Goal: Information Seeking & Learning: Learn about a topic

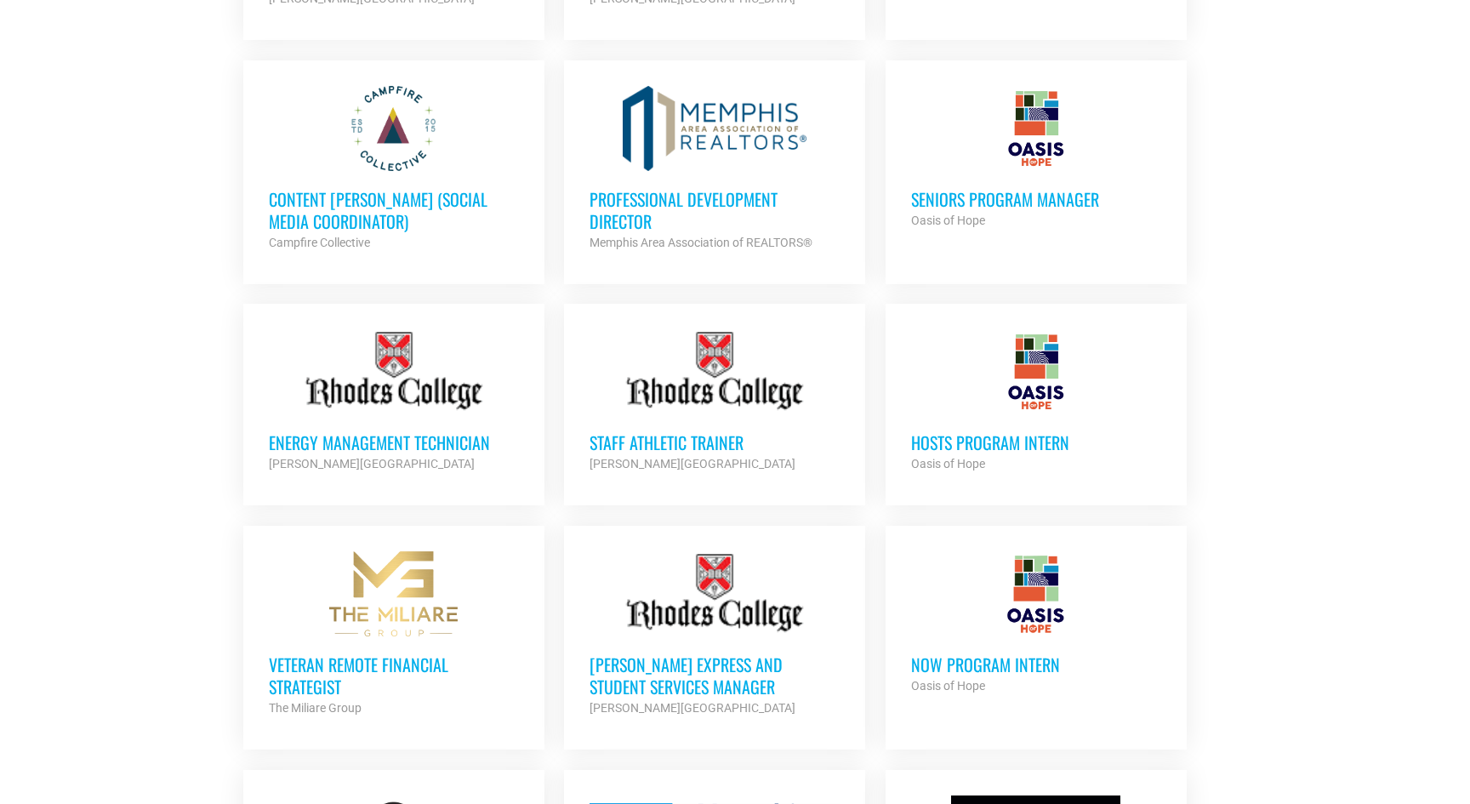
scroll to position [989, 0]
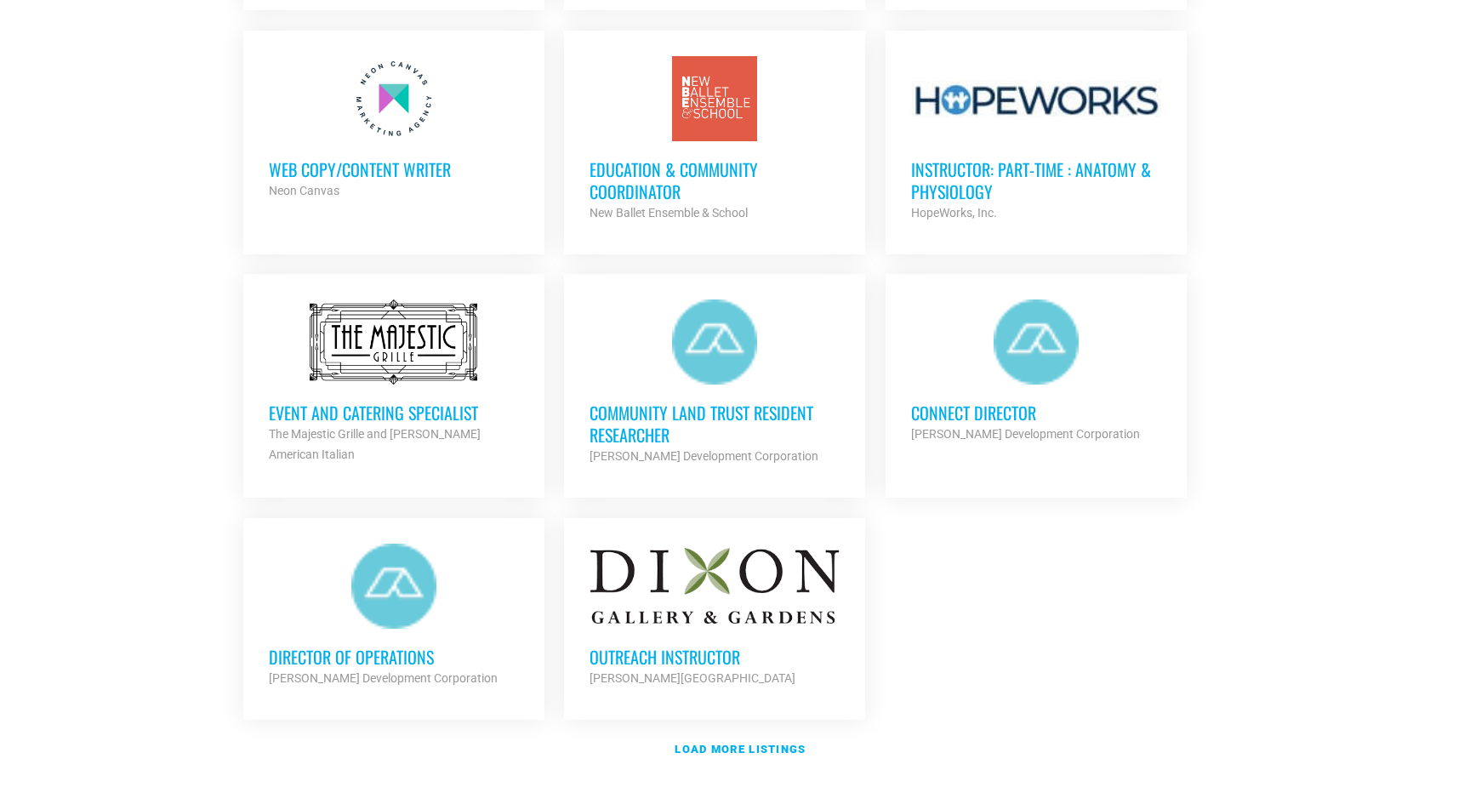
scroll to position [1738, 0]
click at [627, 679] on div "[PERSON_NAME][GEOGRAPHIC_DATA]" at bounding box center [715, 677] width 250 height 20
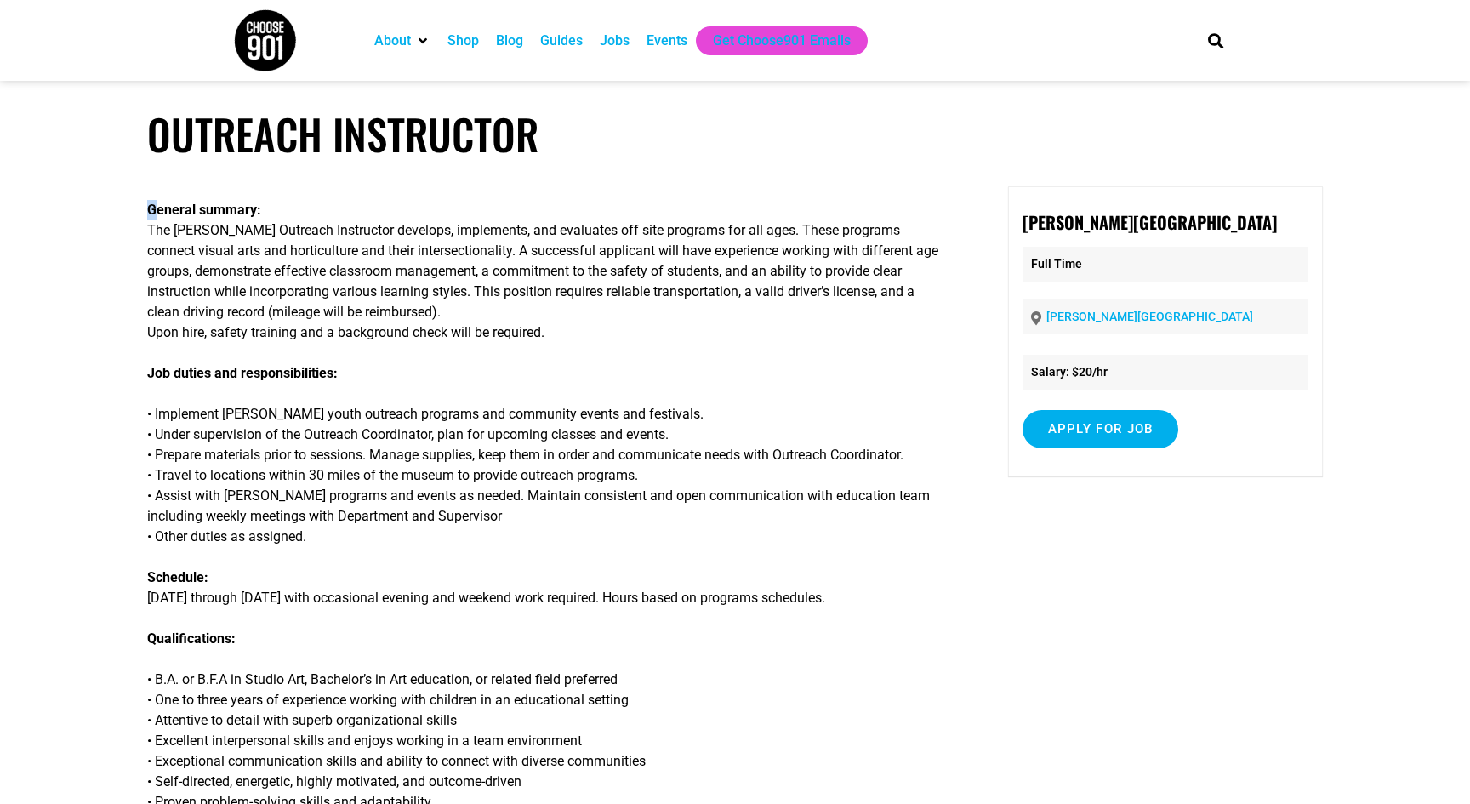
click at [151, 220] on p "General summary: The Dixon Outreach Instructor develops, implements, and evalua…" at bounding box center [548, 271] width 802 height 143
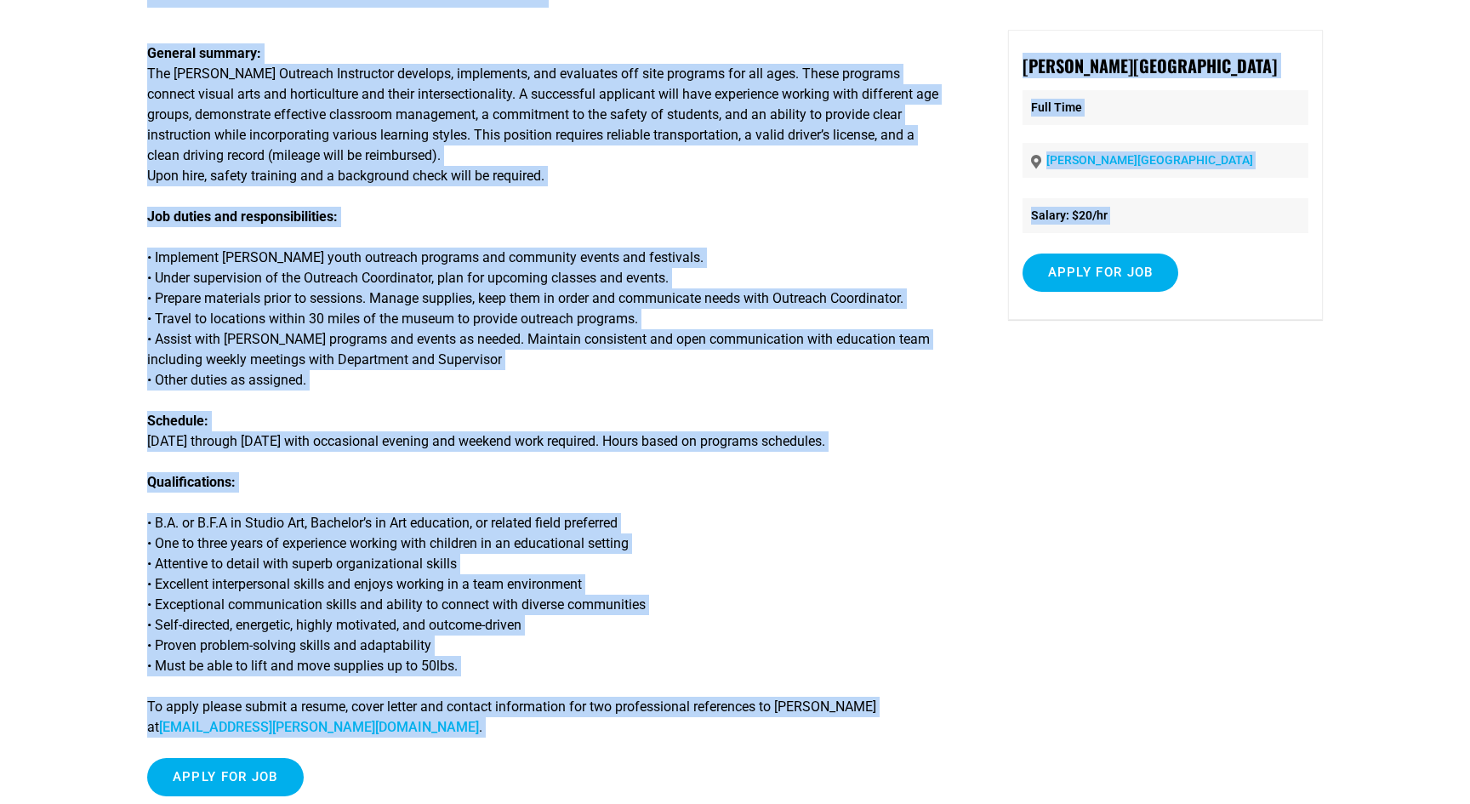
scroll to position [719, 0]
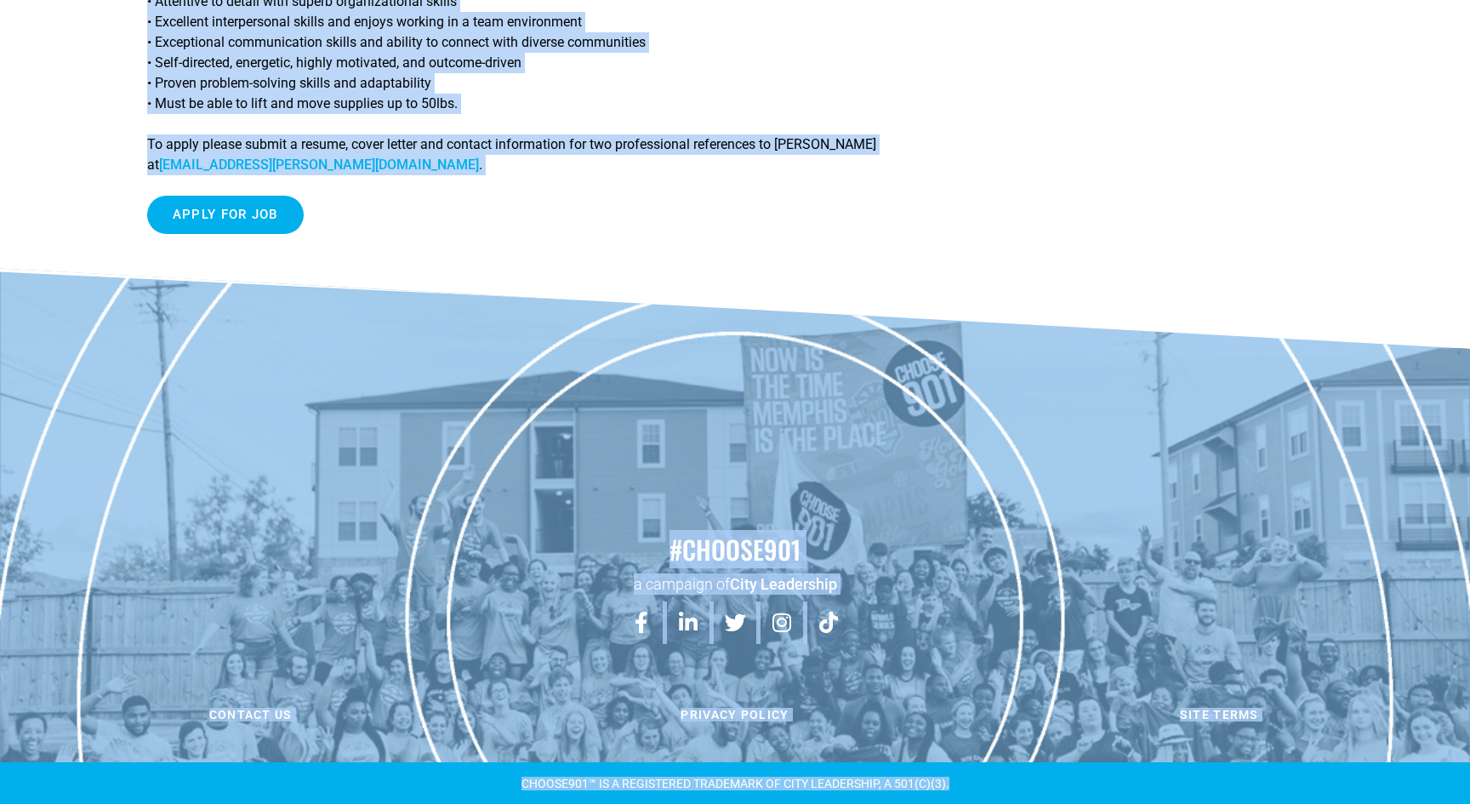
drag, startPoint x: 136, startPoint y: 137, endPoint x: 278, endPoint y: 838, distance: 715.4
click at [278, 803] on html "About Contact Us Donate Shop Blog Guides Jobs Events Get Choose901 Emails Searc…" at bounding box center [735, 43] width 1470 height 1524
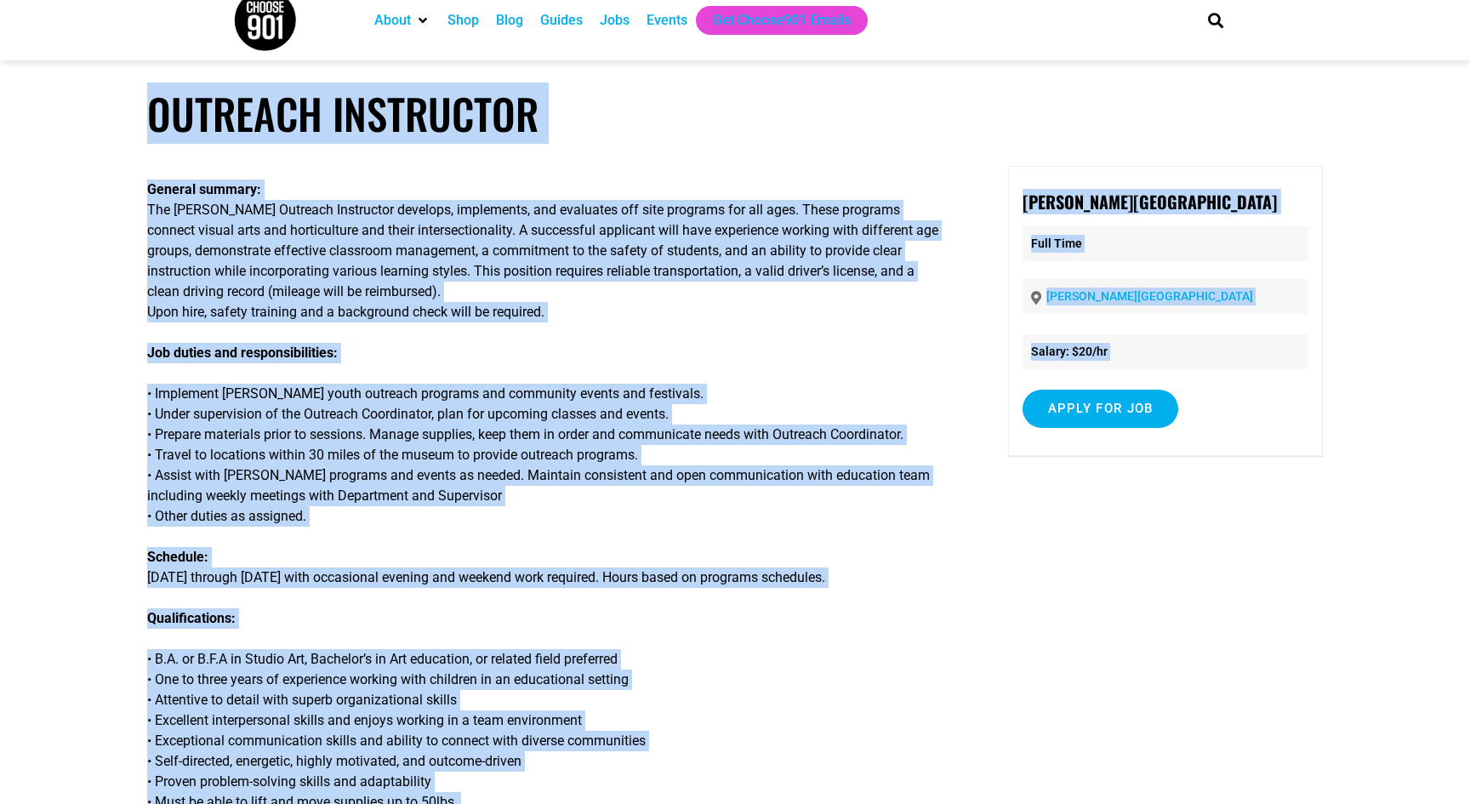
scroll to position [0, 0]
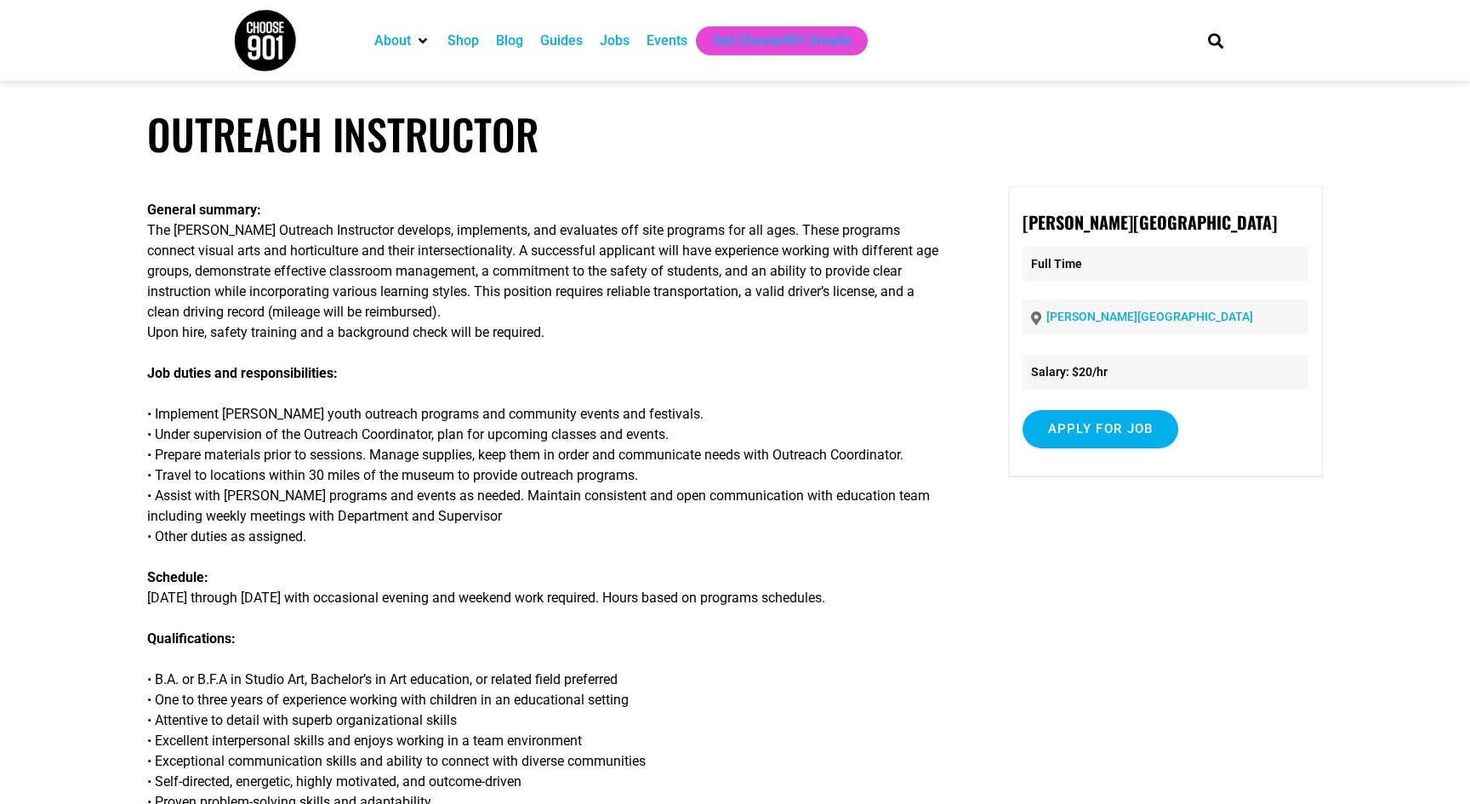
click at [197, 246] on p "General summary: The Dixon Outreach Instructor develops, implements, and evalua…" at bounding box center [548, 271] width 802 height 143
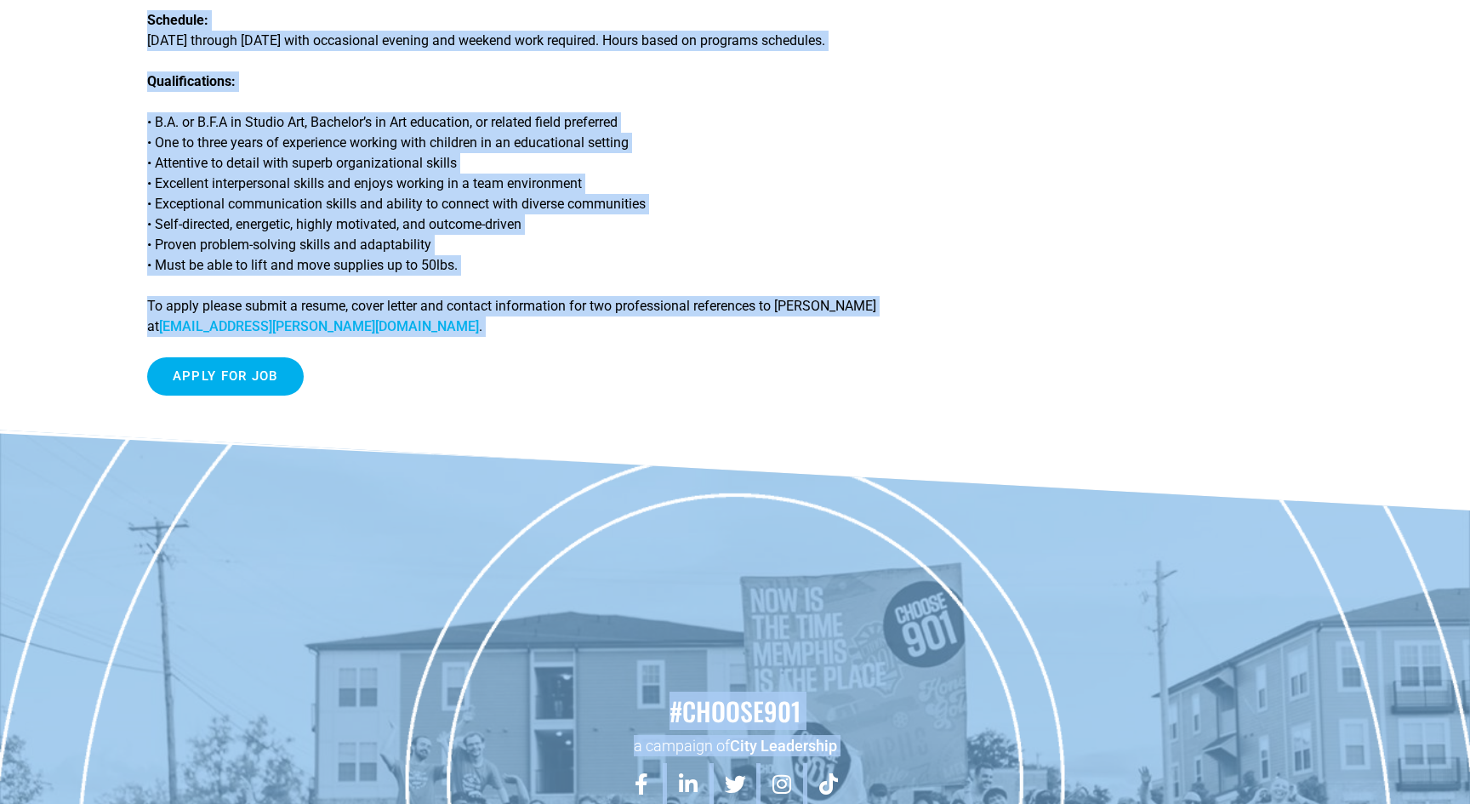
scroll to position [719, 0]
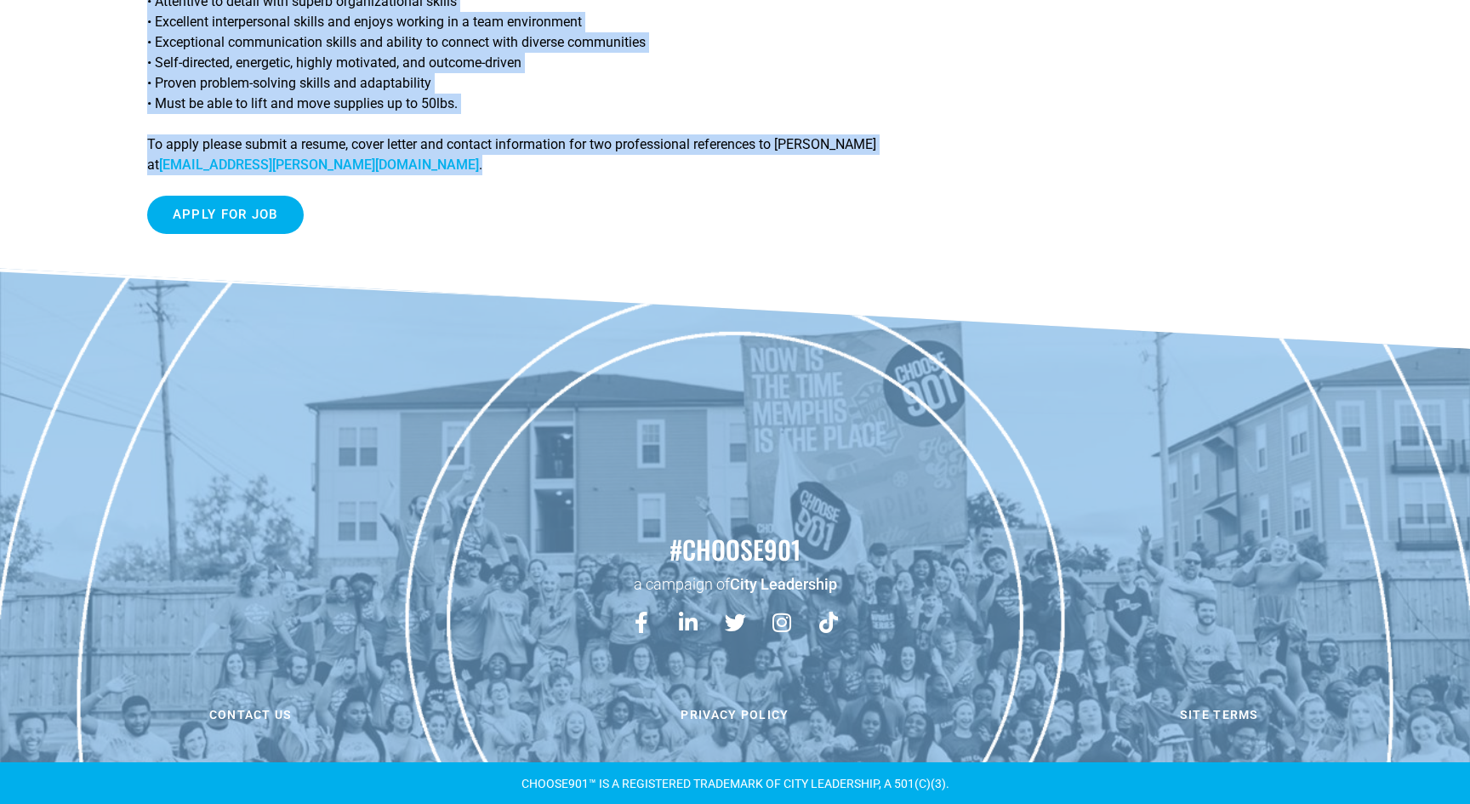
drag, startPoint x: 146, startPoint y: 118, endPoint x: 323, endPoint y: 169, distance: 184.2
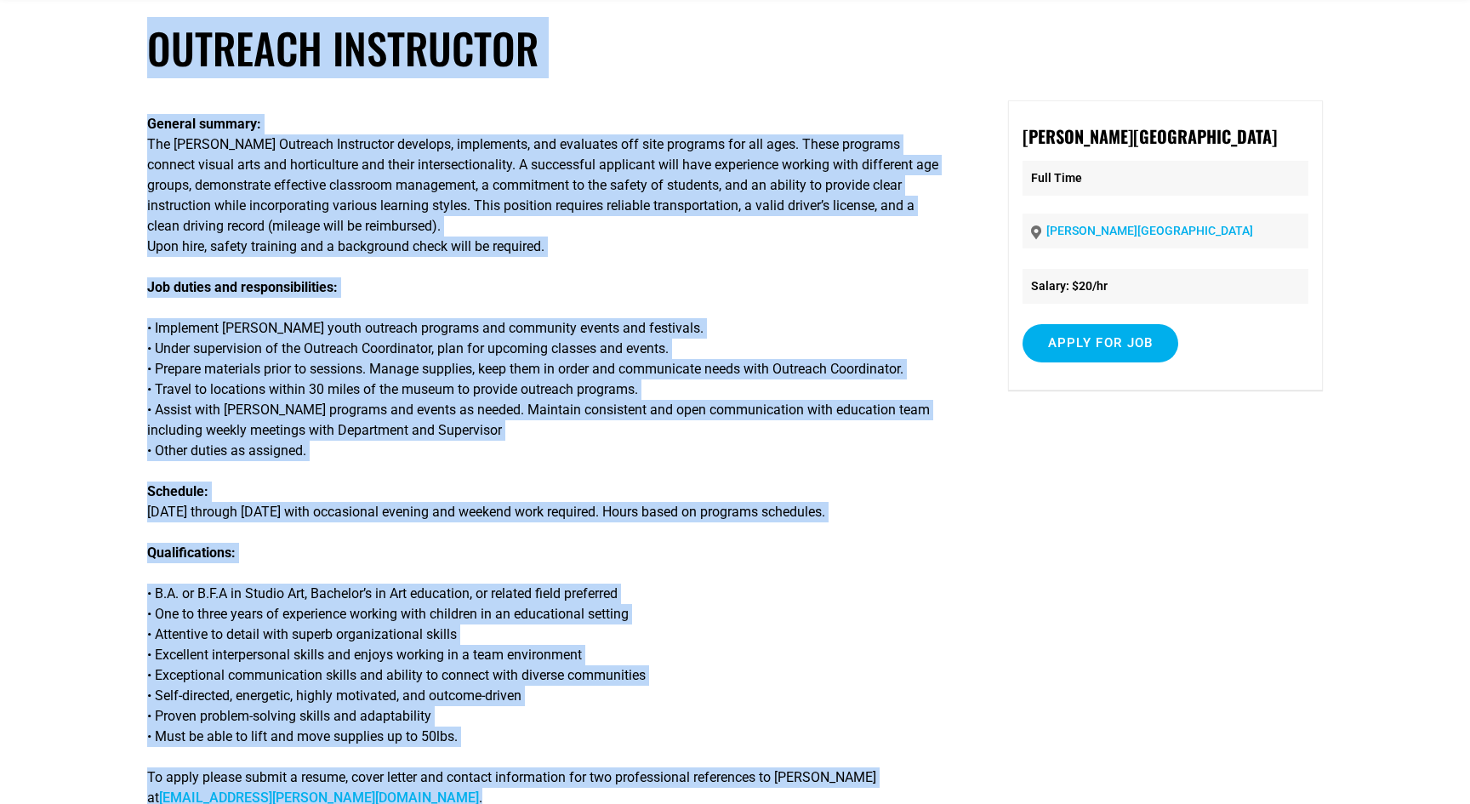
scroll to position [0, 0]
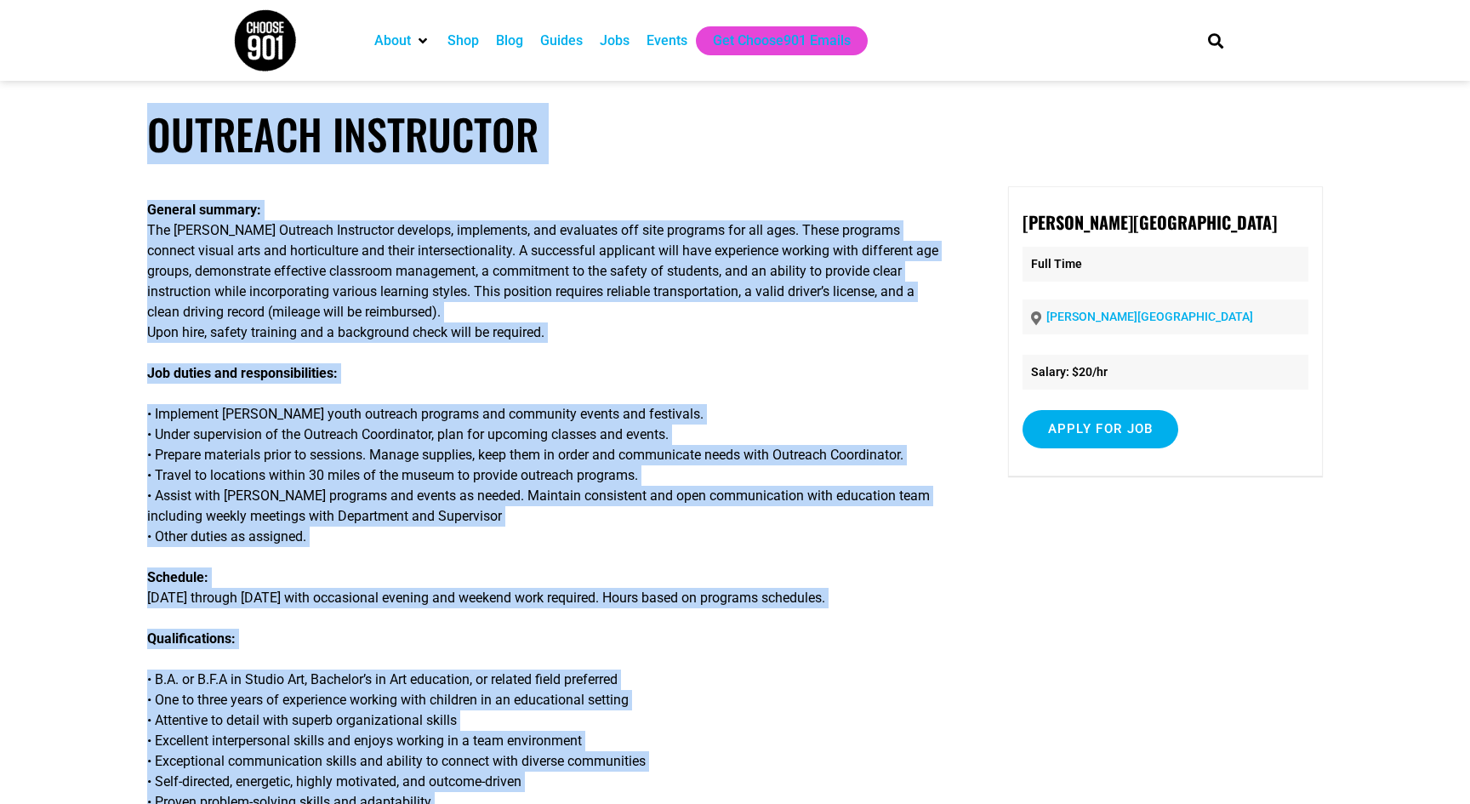
click at [391, 313] on p "General summary: The Dixon Outreach Instructor develops, implements, and evalua…" at bounding box center [548, 271] width 802 height 143
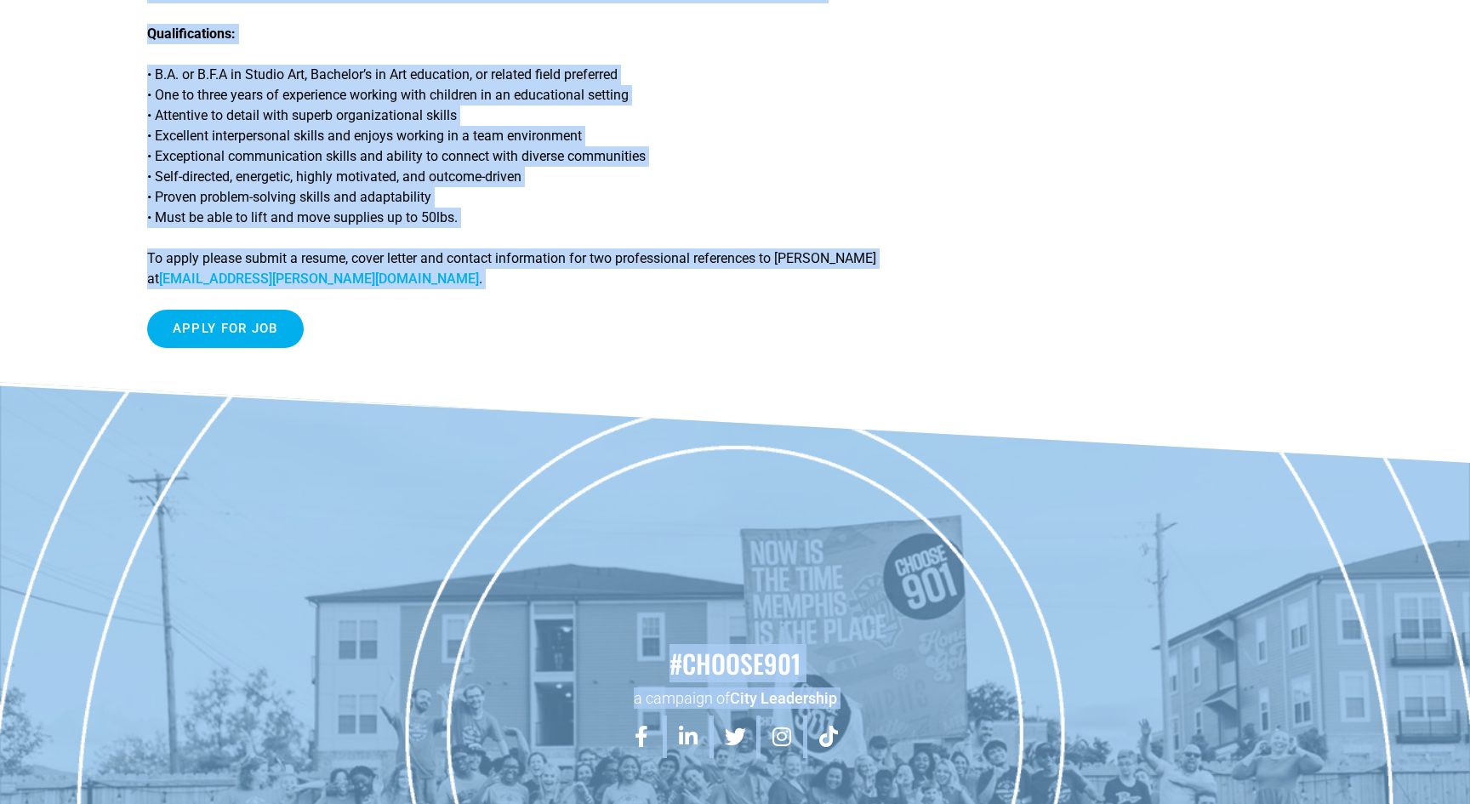
scroll to position [719, 0]
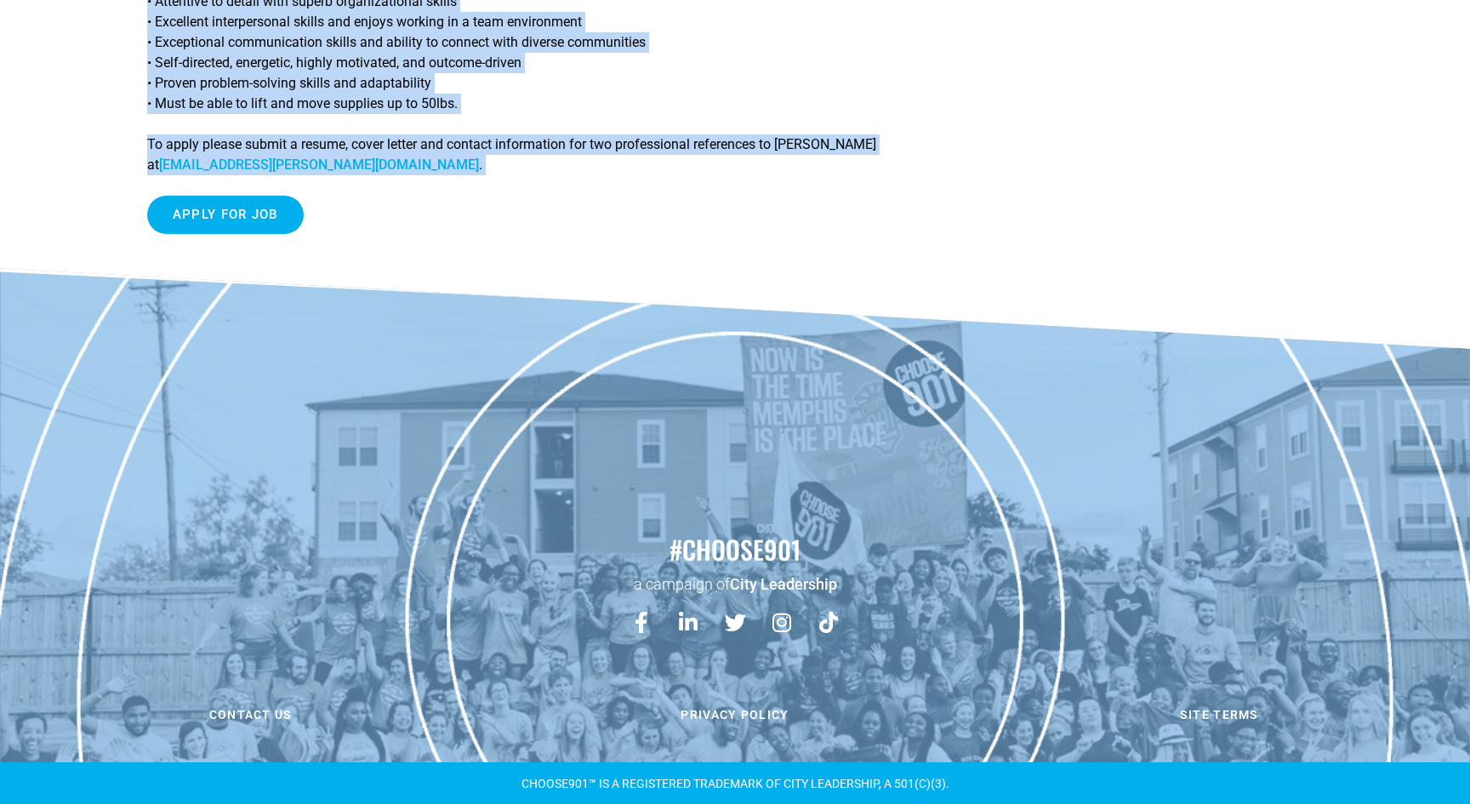
drag, startPoint x: 145, startPoint y: 132, endPoint x: 231, endPoint y: 307, distance: 195.2
click at [231, 307] on body "About Contact Us Donate Shop Blog Guides Jobs Events Get Choose901 Emails Searc…" at bounding box center [735, 43] width 1470 height 1524
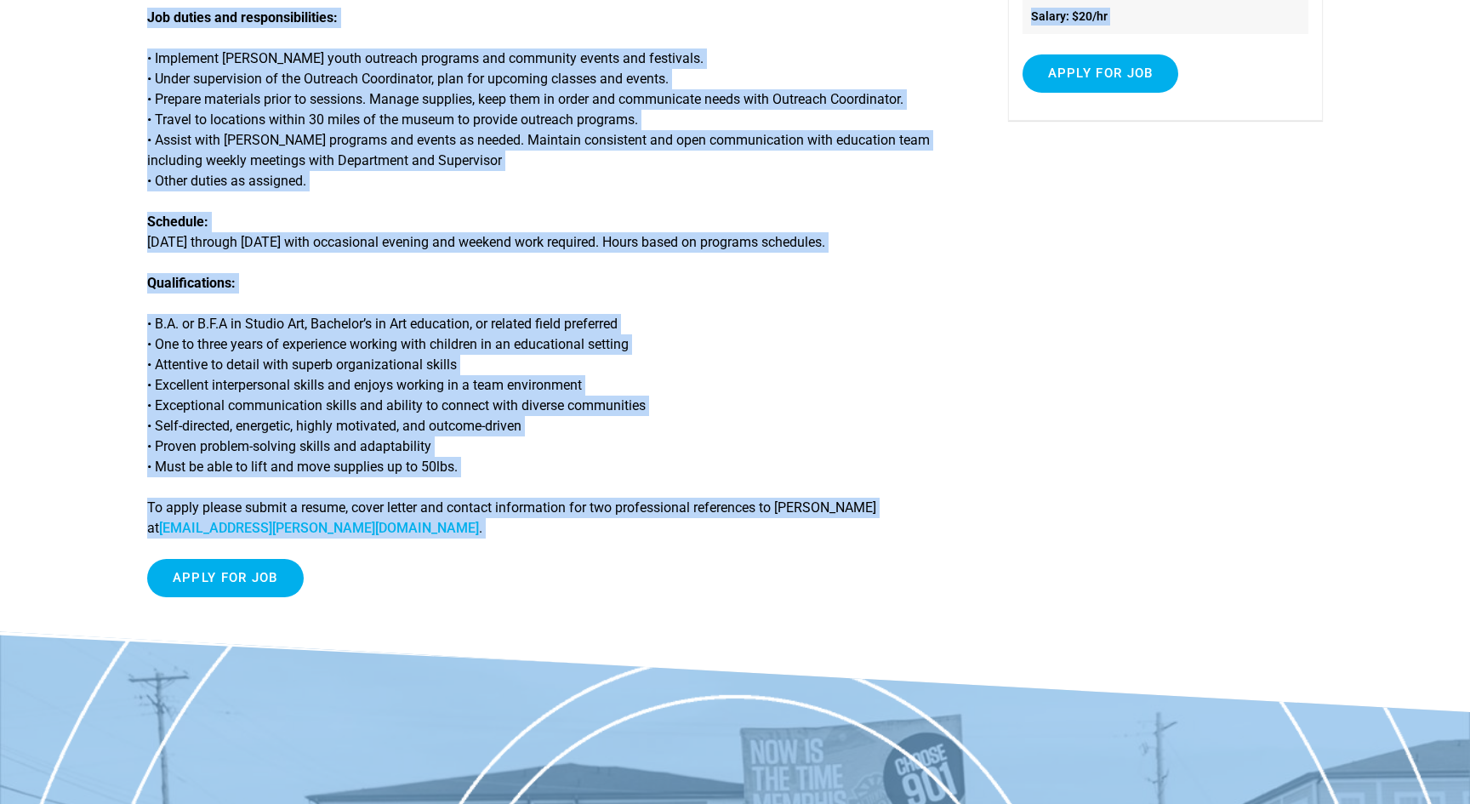
scroll to position [0, 0]
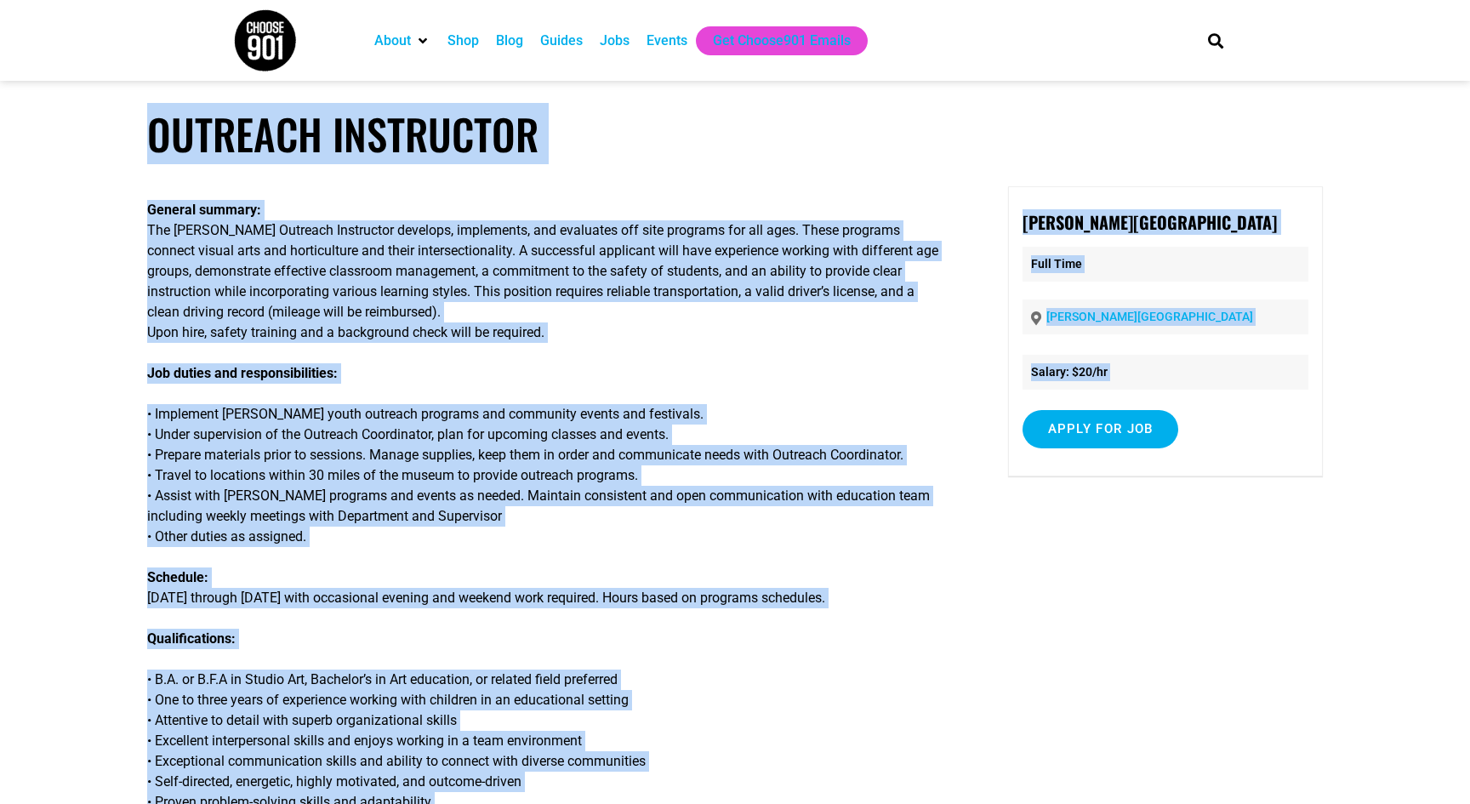
click at [490, 385] on div "General summary: The Dixon Outreach Instructor develops, implements, and evalua…" at bounding box center [548, 576] width 802 height 780
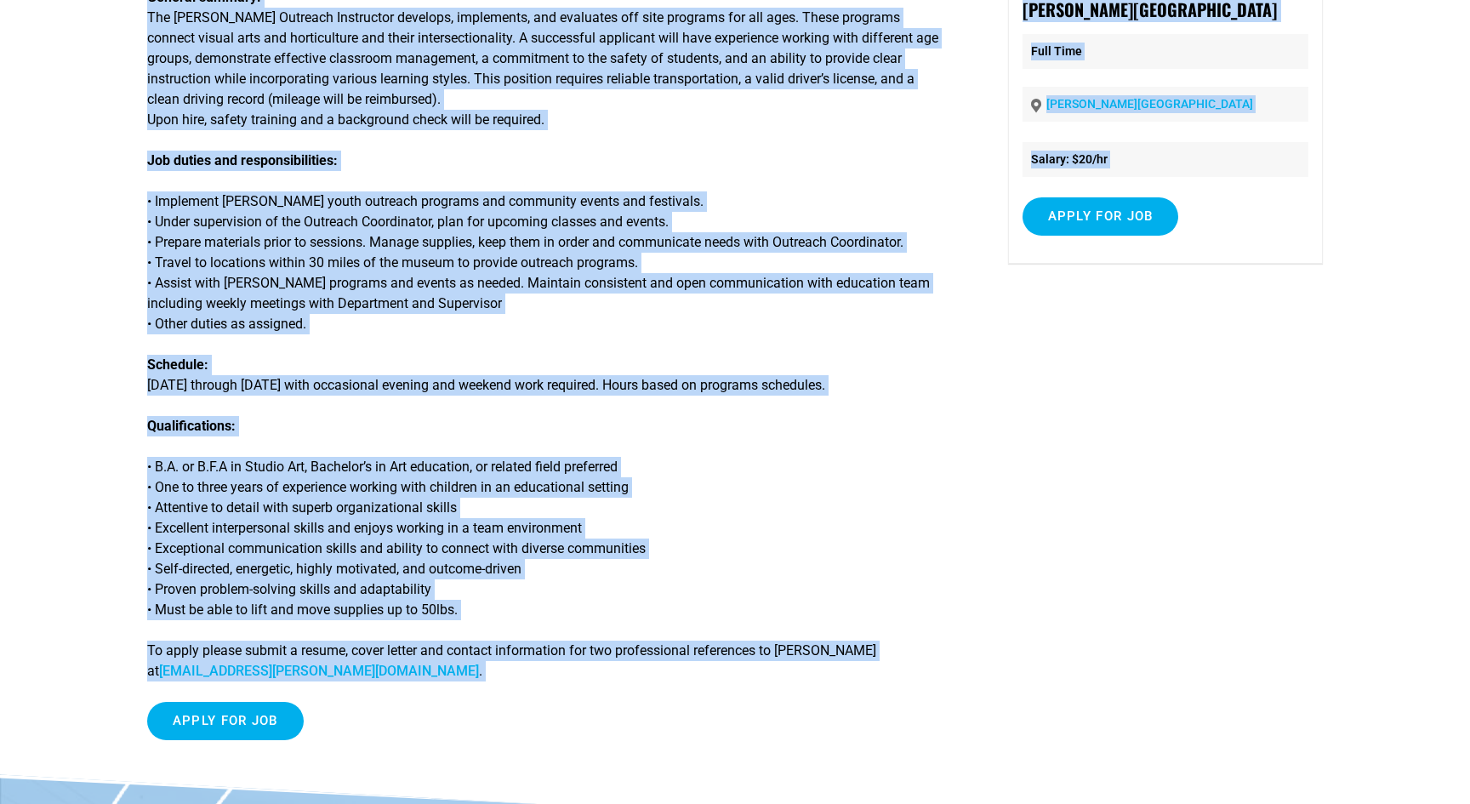
scroll to position [214, 0]
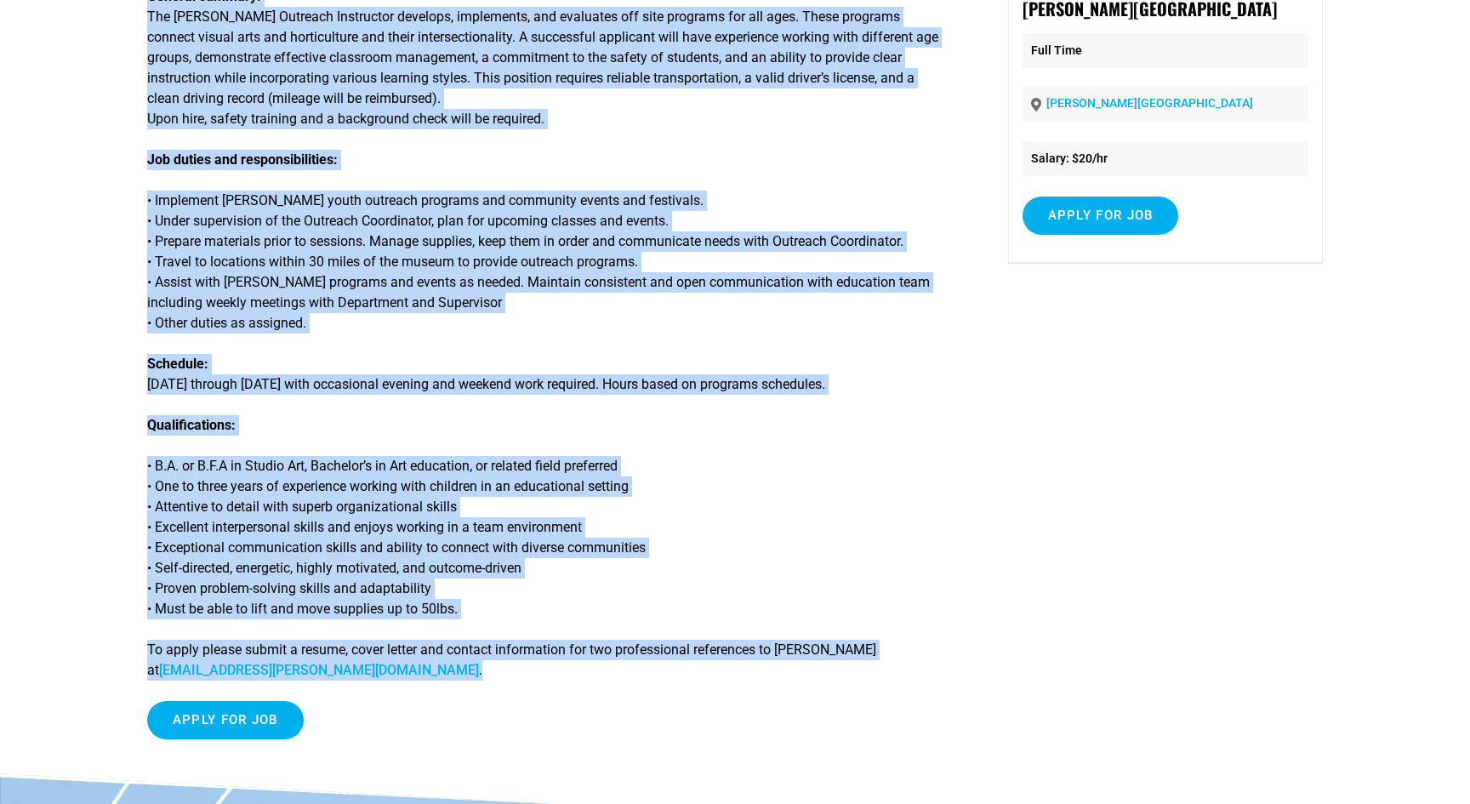
drag, startPoint x: 150, startPoint y: 117, endPoint x: 530, endPoint y: 698, distance: 693.8
click at [530, 698] on article "Outreach Instructor General summary: The Dixon Outreach Instructor develops, im…" at bounding box center [735, 334] width 1470 height 879
copy article "Outreach Instructor General summary: The Dixon Outreach Instructor develops, im…"
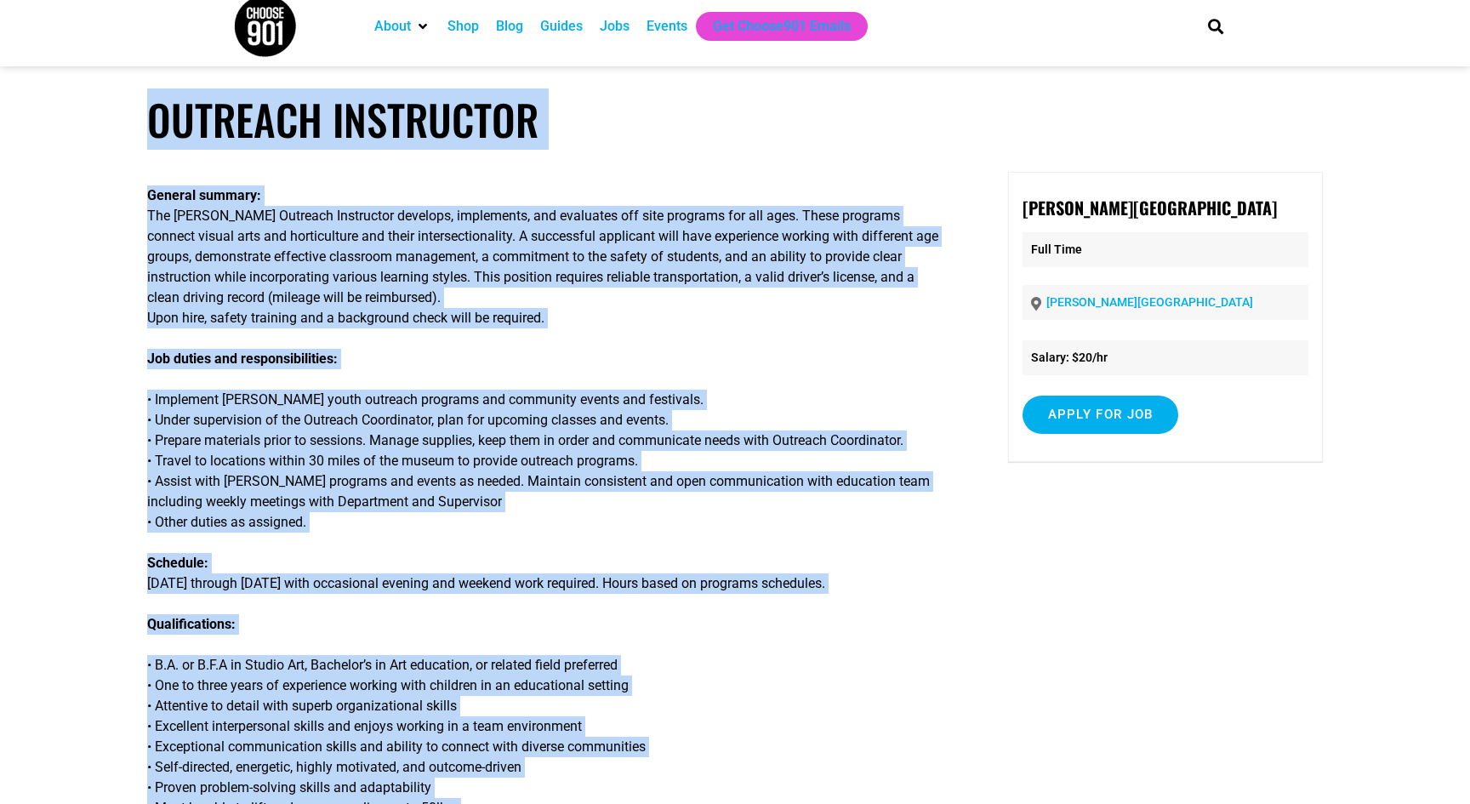
scroll to position [0, 0]
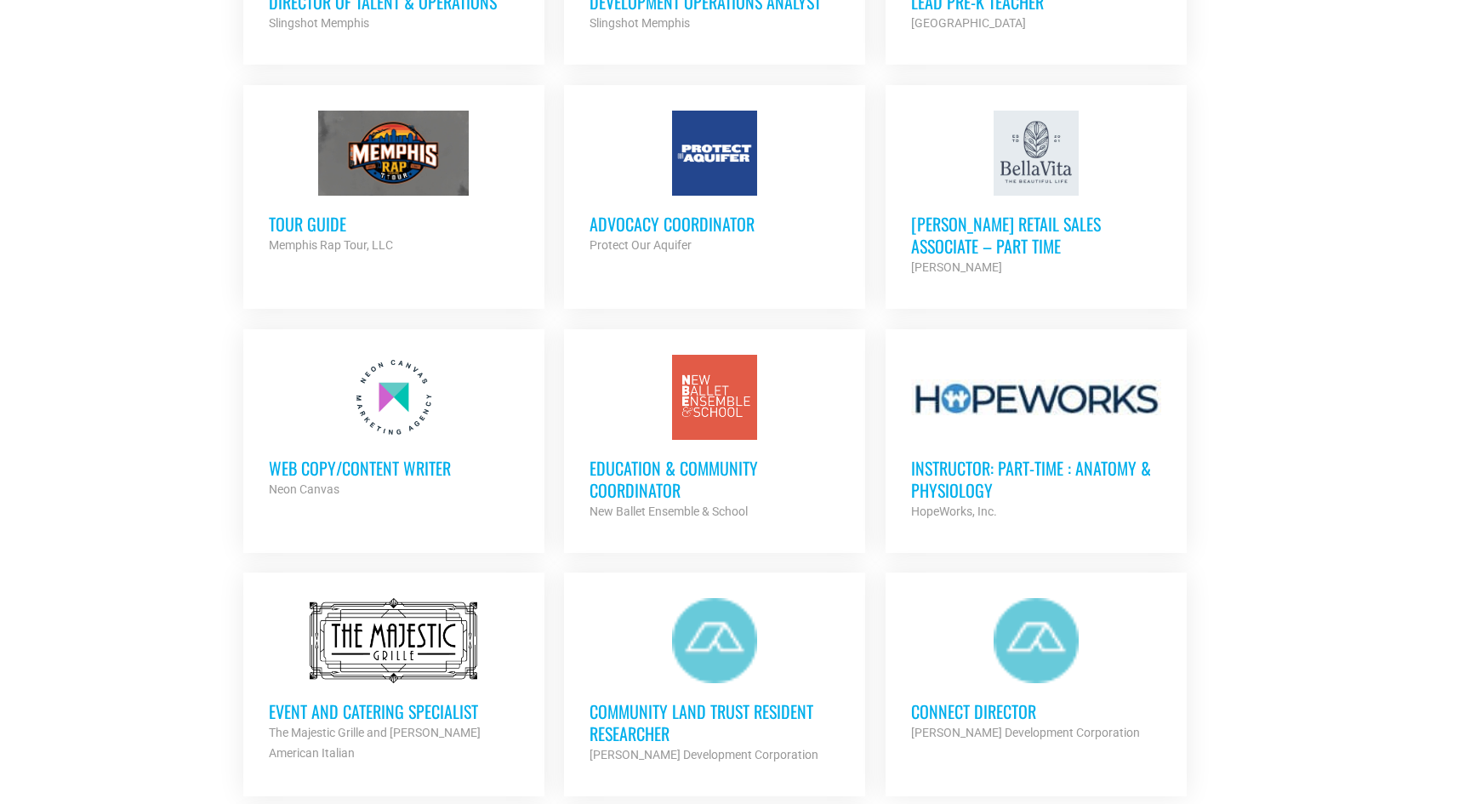
scroll to position [1440, 0]
click at [711, 467] on h3 "Education & Community Coordinator" at bounding box center [715, 478] width 250 height 44
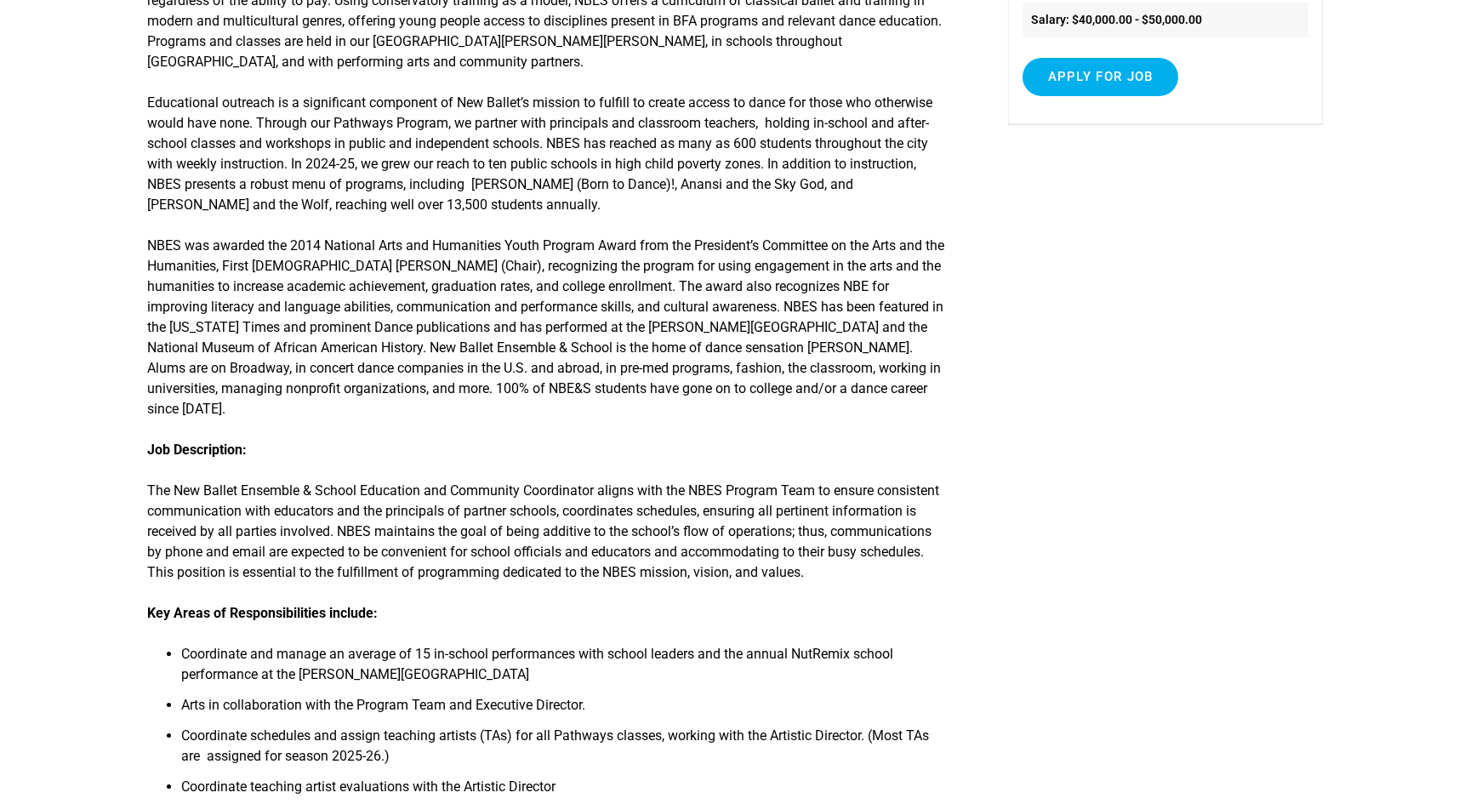
scroll to position [345, 0]
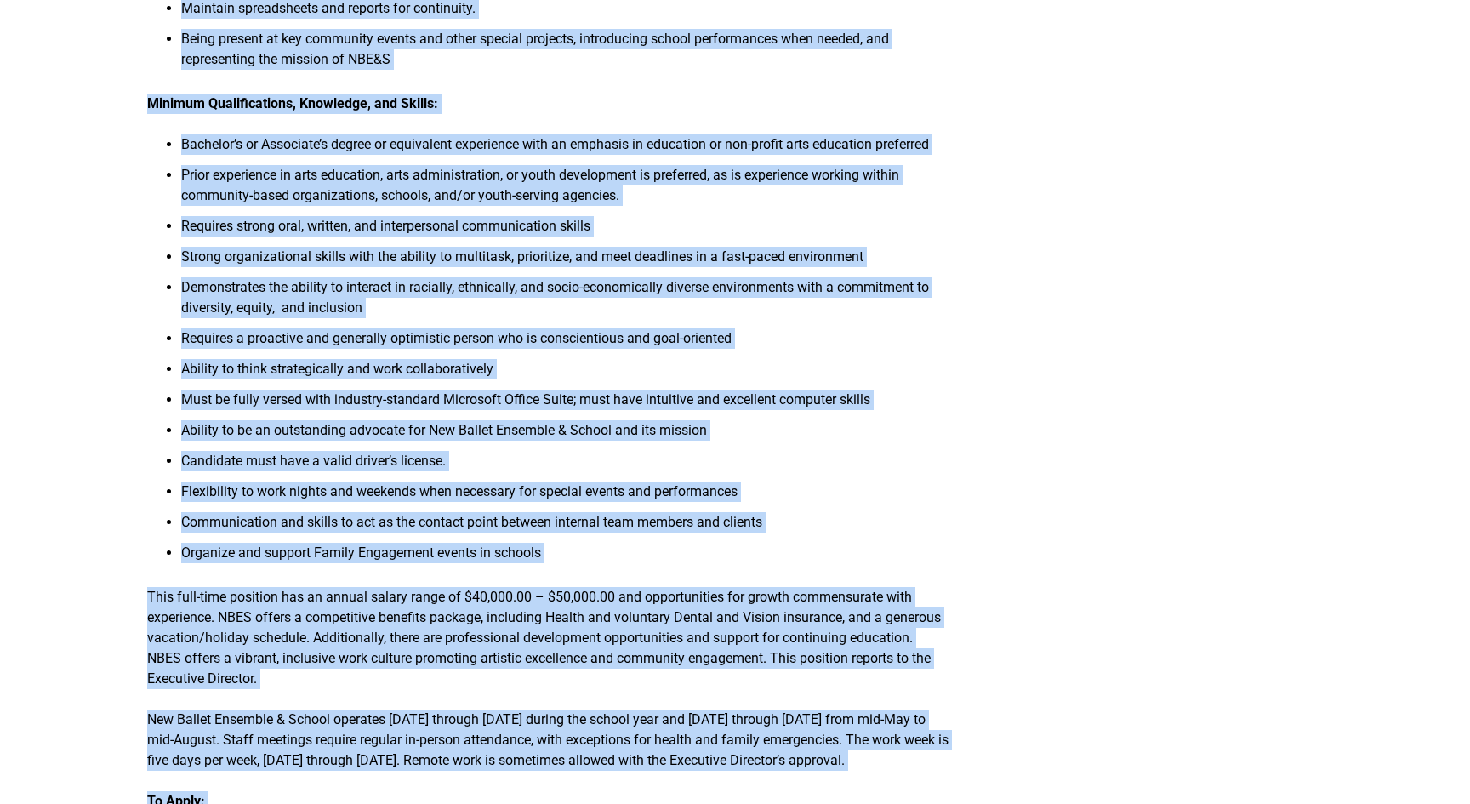
scroll to position [1549, 0]
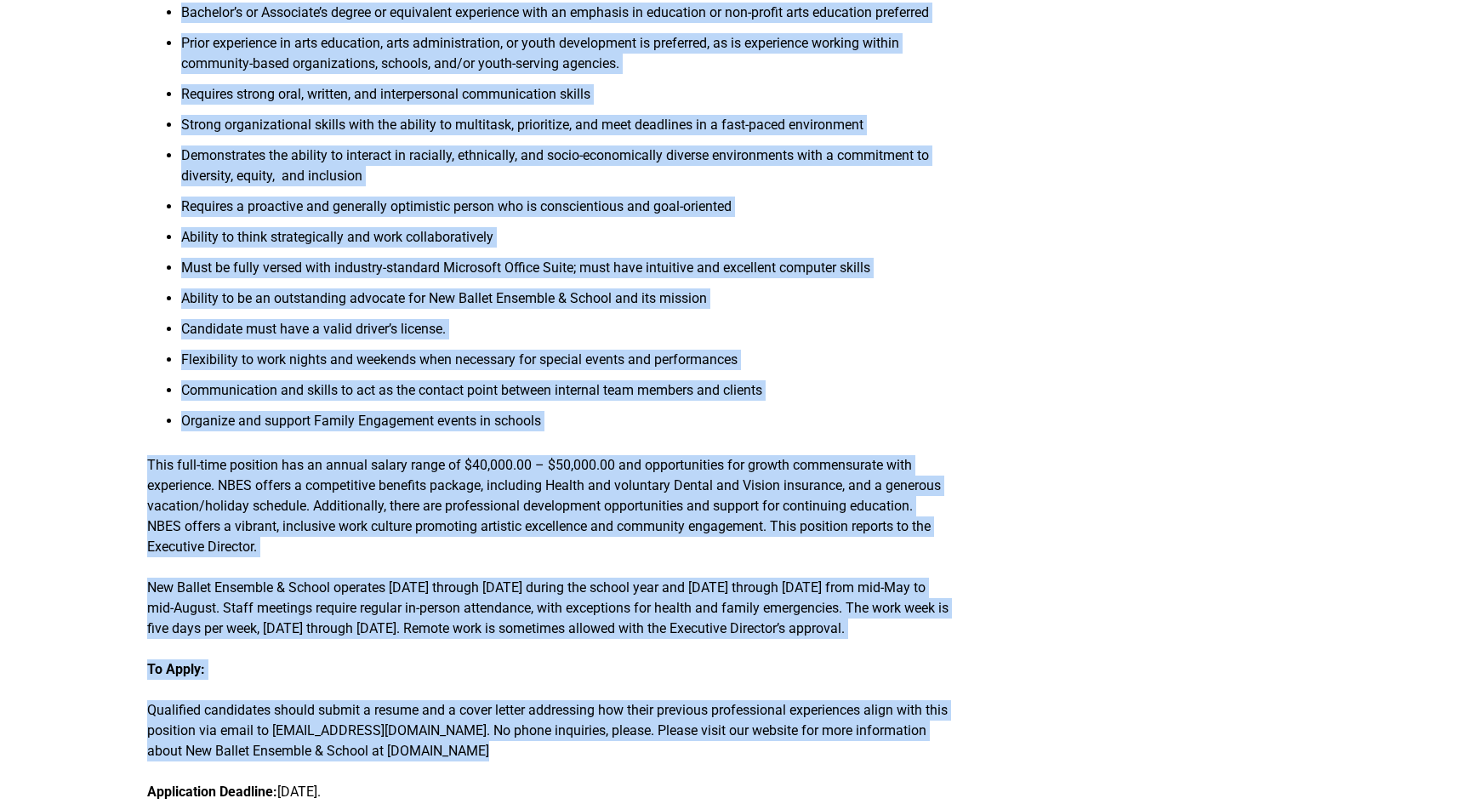
drag, startPoint x: 137, startPoint y: 130, endPoint x: 408, endPoint y: 651, distance: 586.8
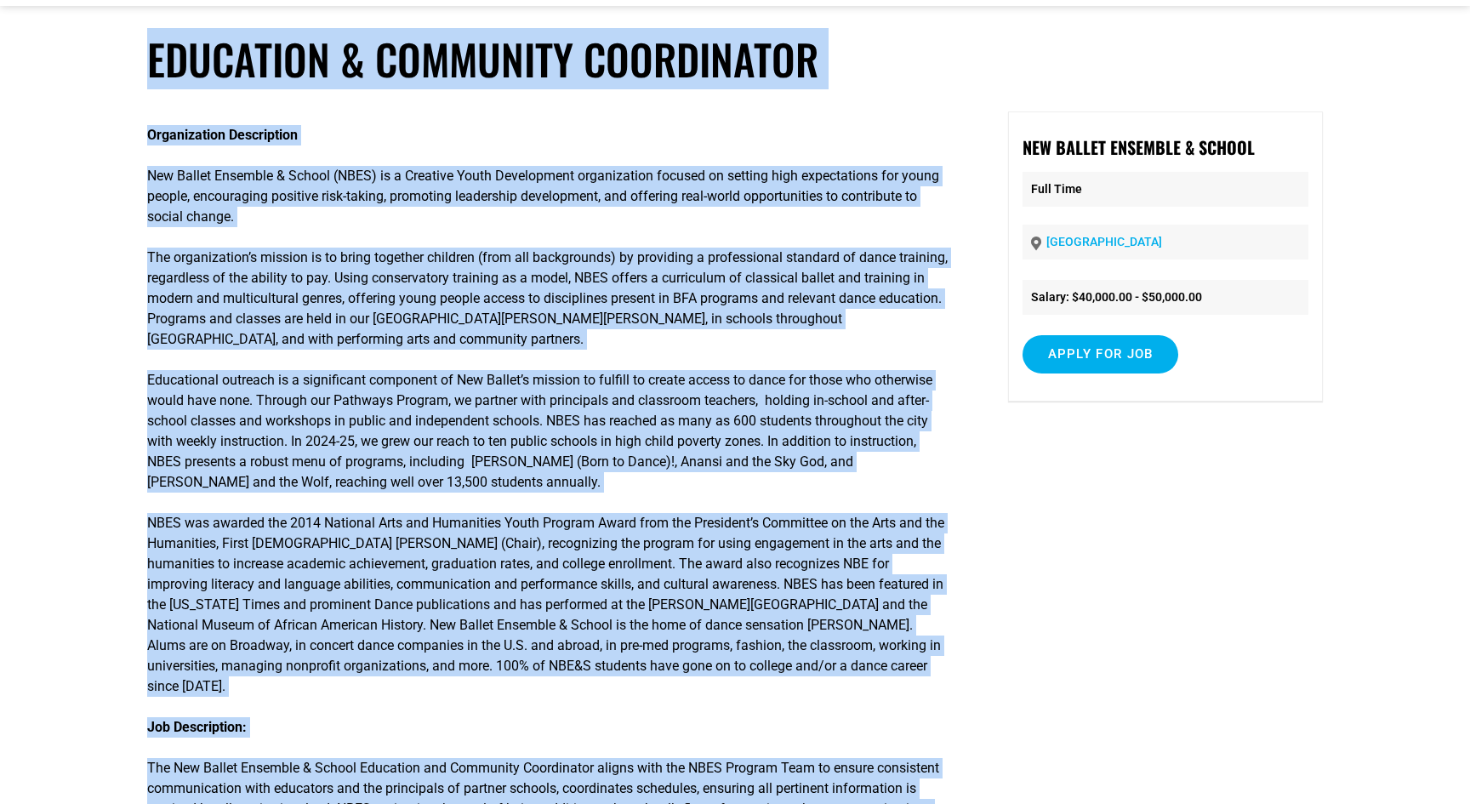
scroll to position [60, 0]
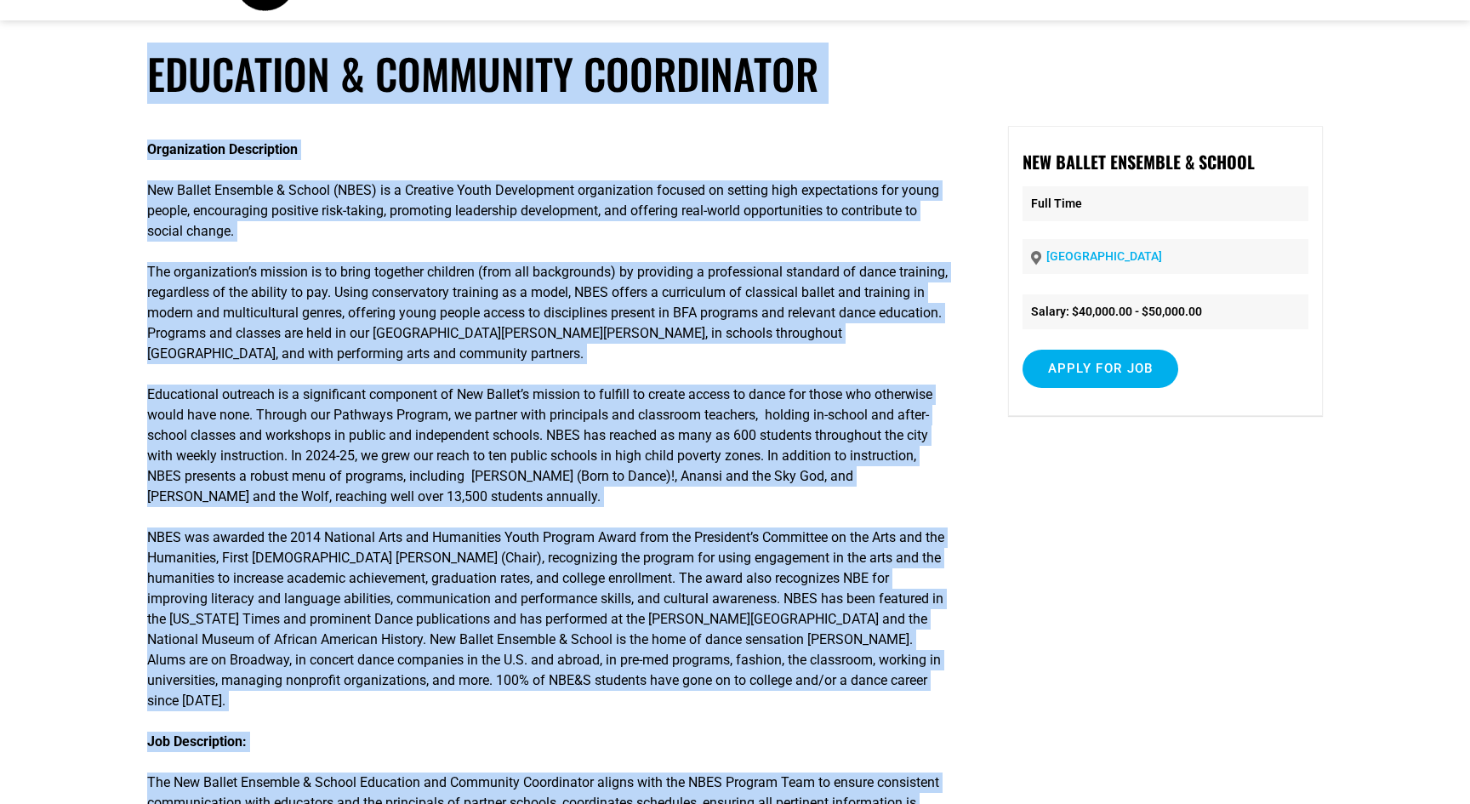
copy article "Education & Community Coordinator Organization Description New Ballet Ensemble …"
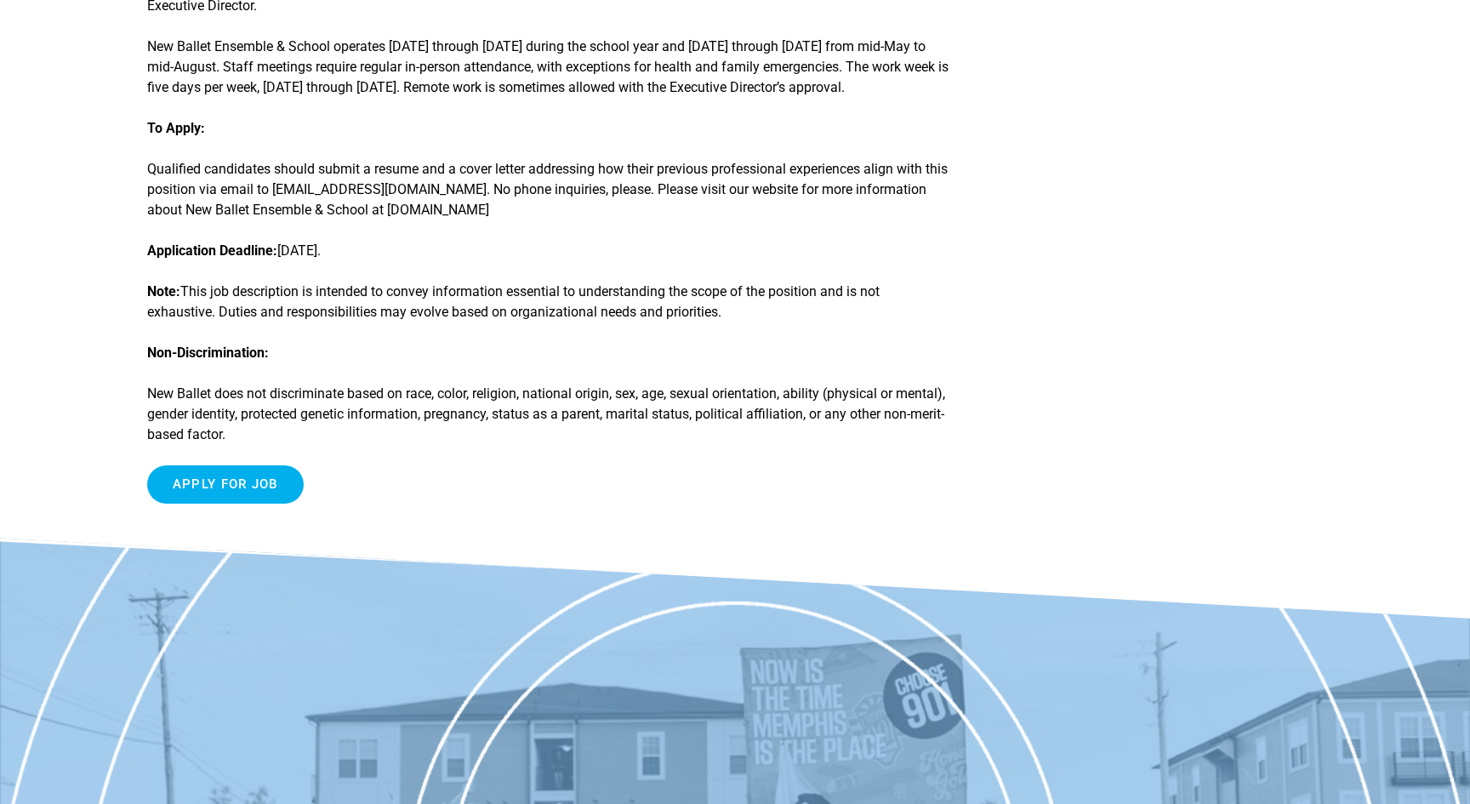
scroll to position [2094, 0]
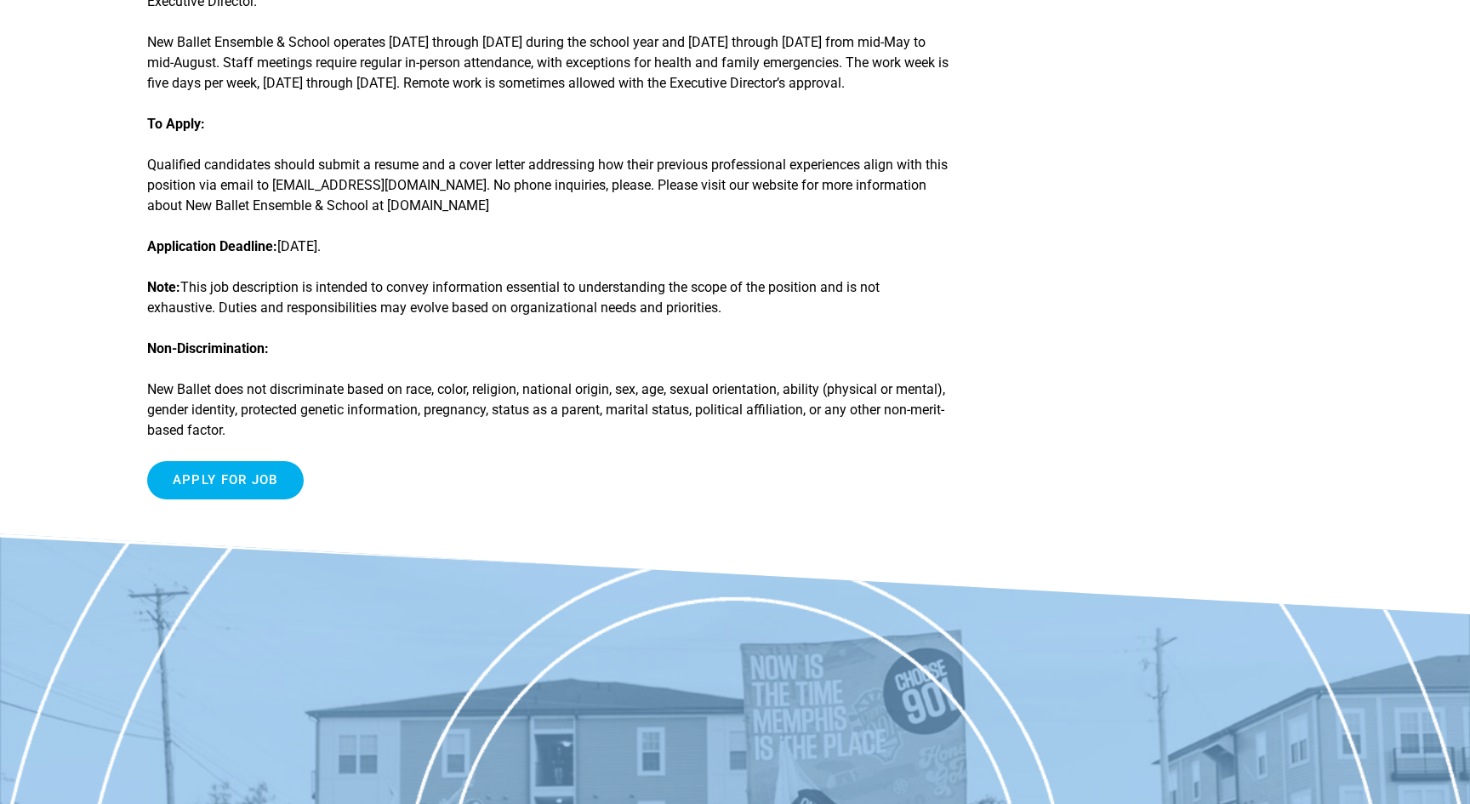
click at [231, 492] on input "Apply for job" at bounding box center [225, 480] width 157 height 38
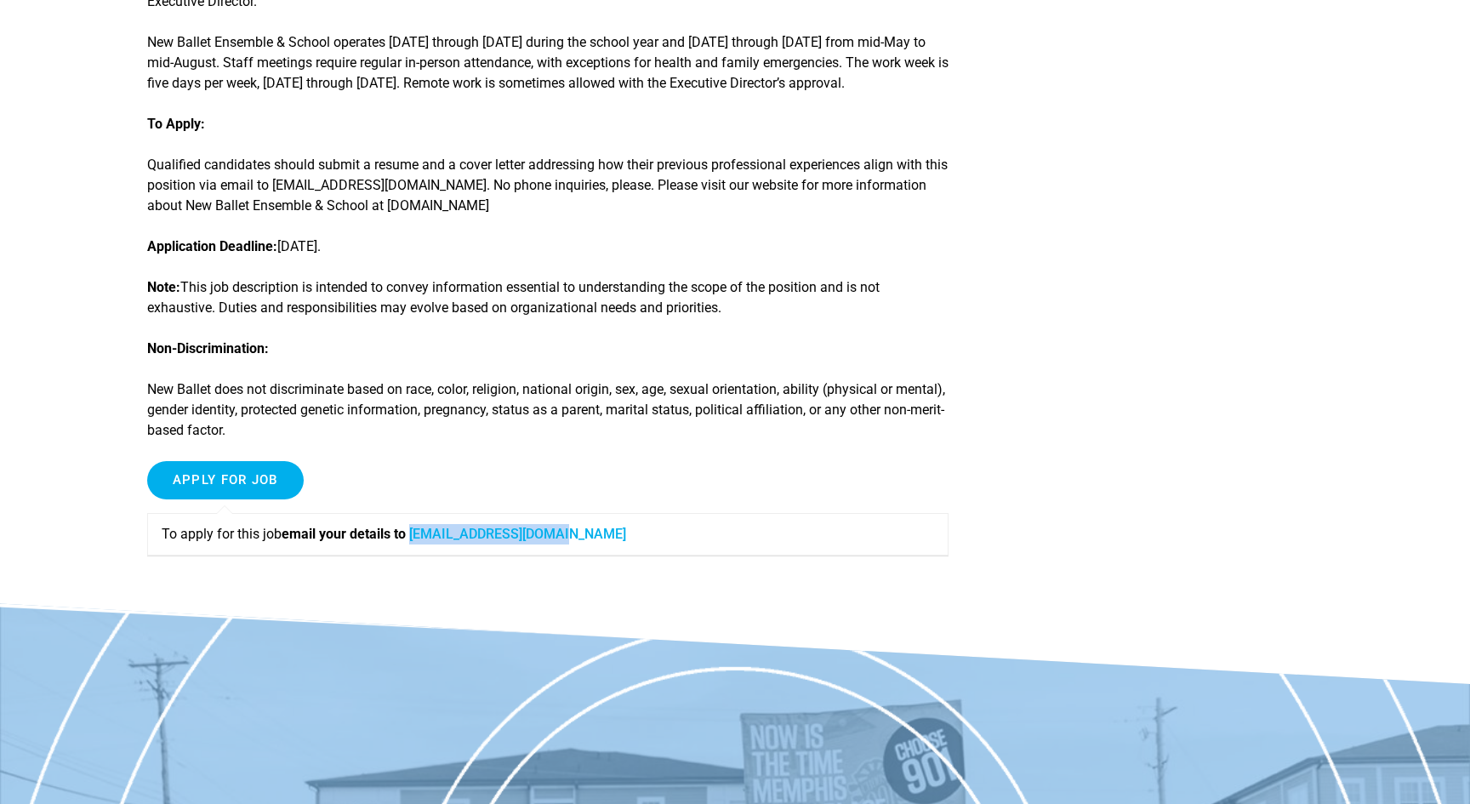
copy link "careers@newballet.org"
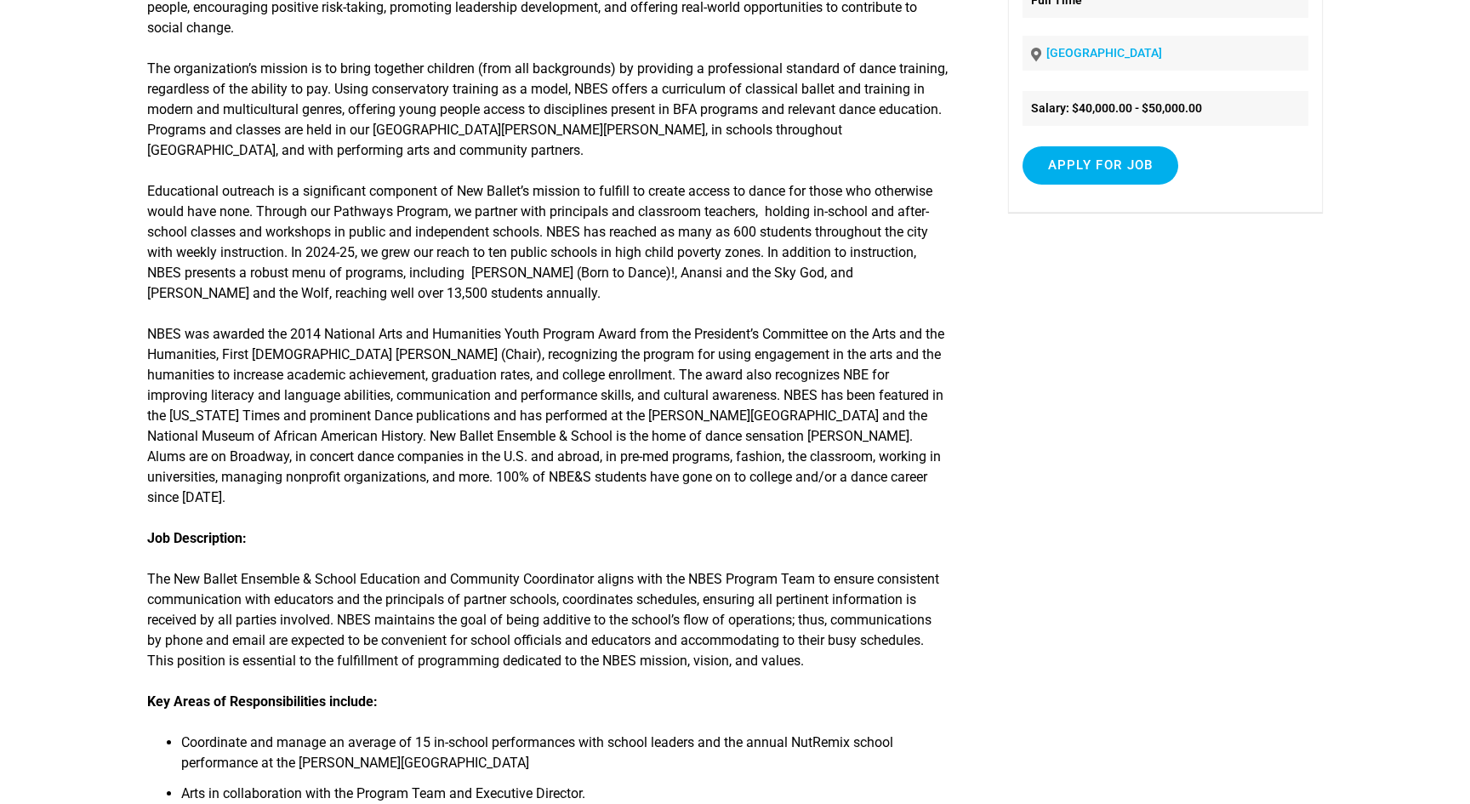
scroll to position [25, 0]
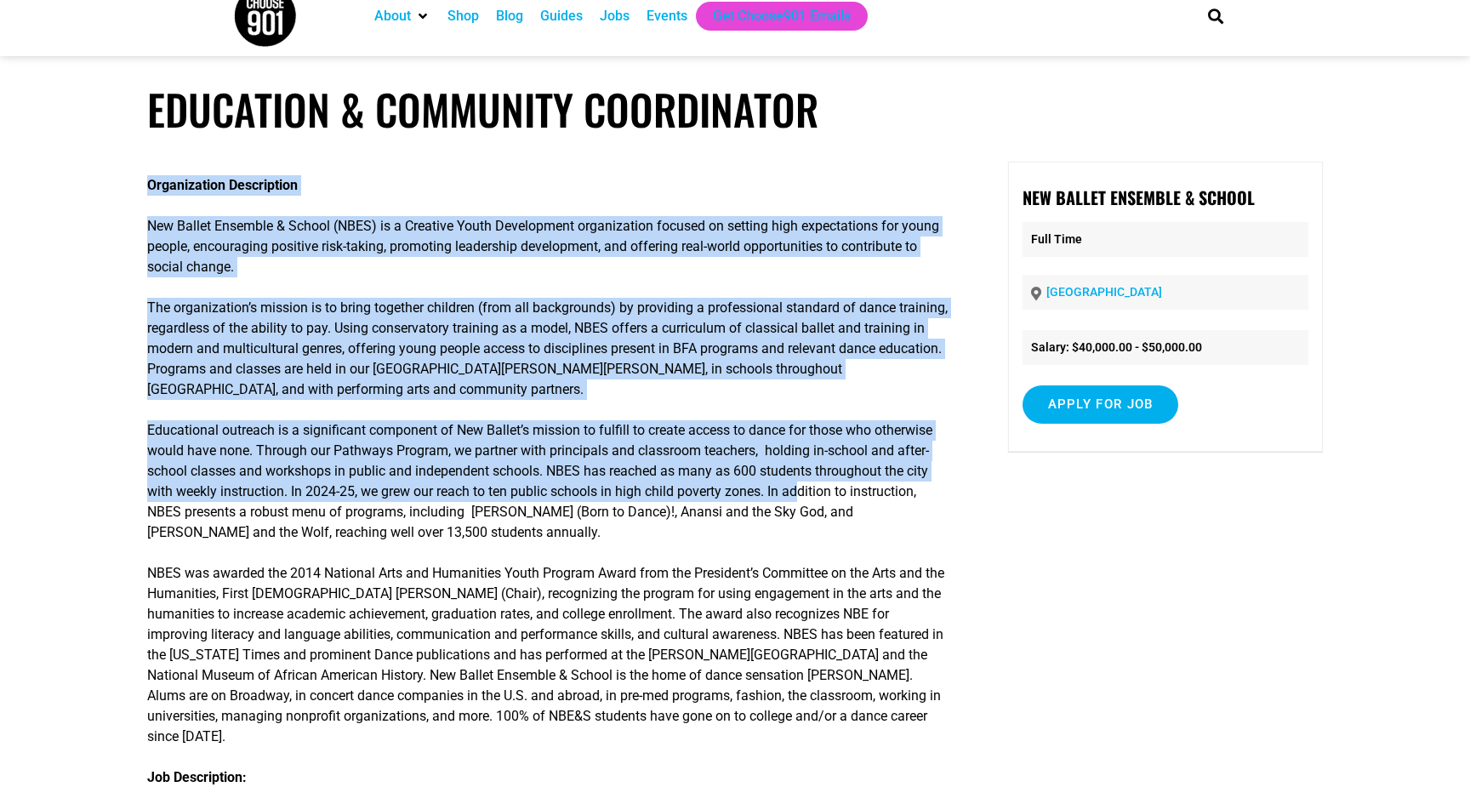
drag, startPoint x: 126, startPoint y: 136, endPoint x: 161, endPoint y: 513, distance: 378.5
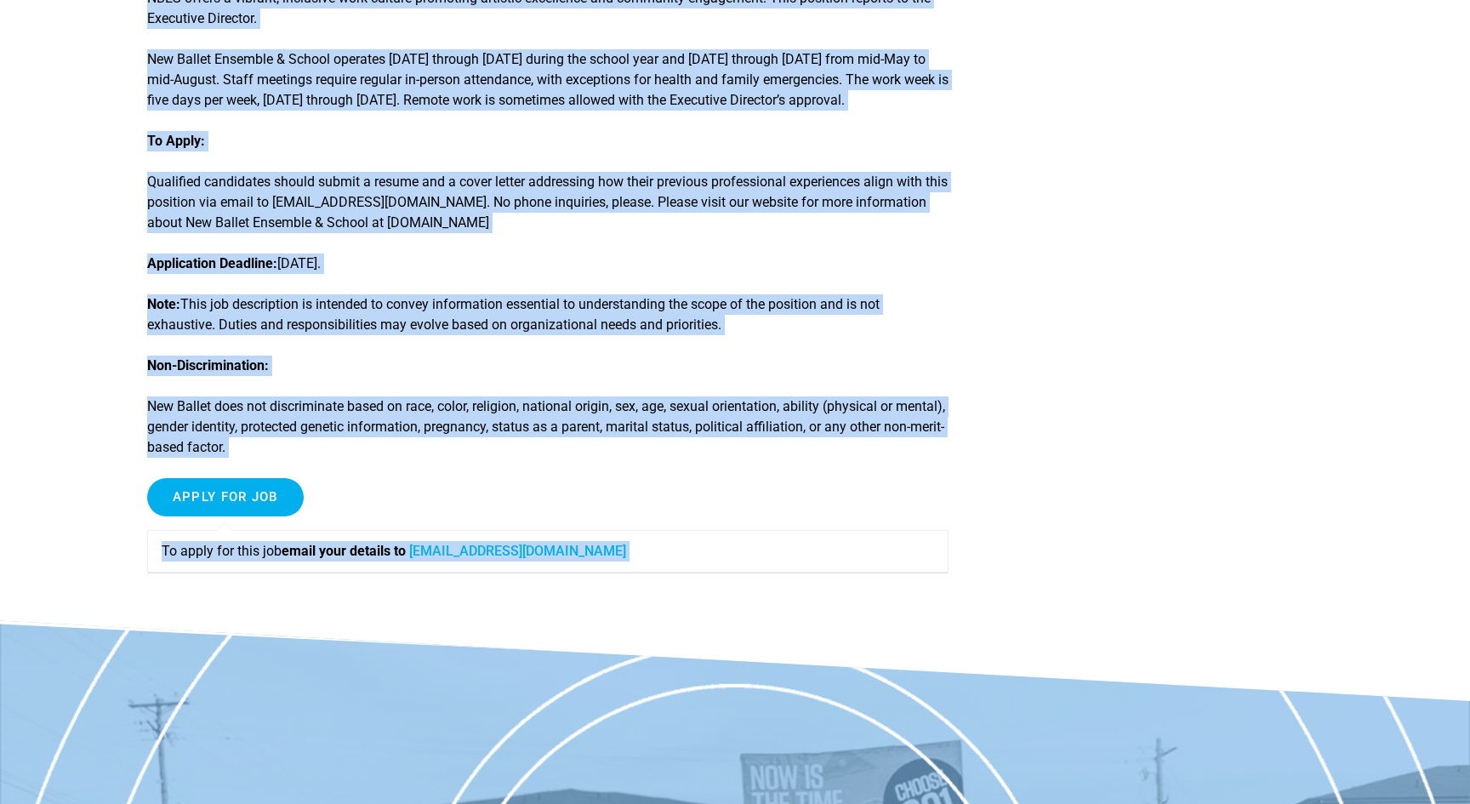
scroll to position [2178, 0]
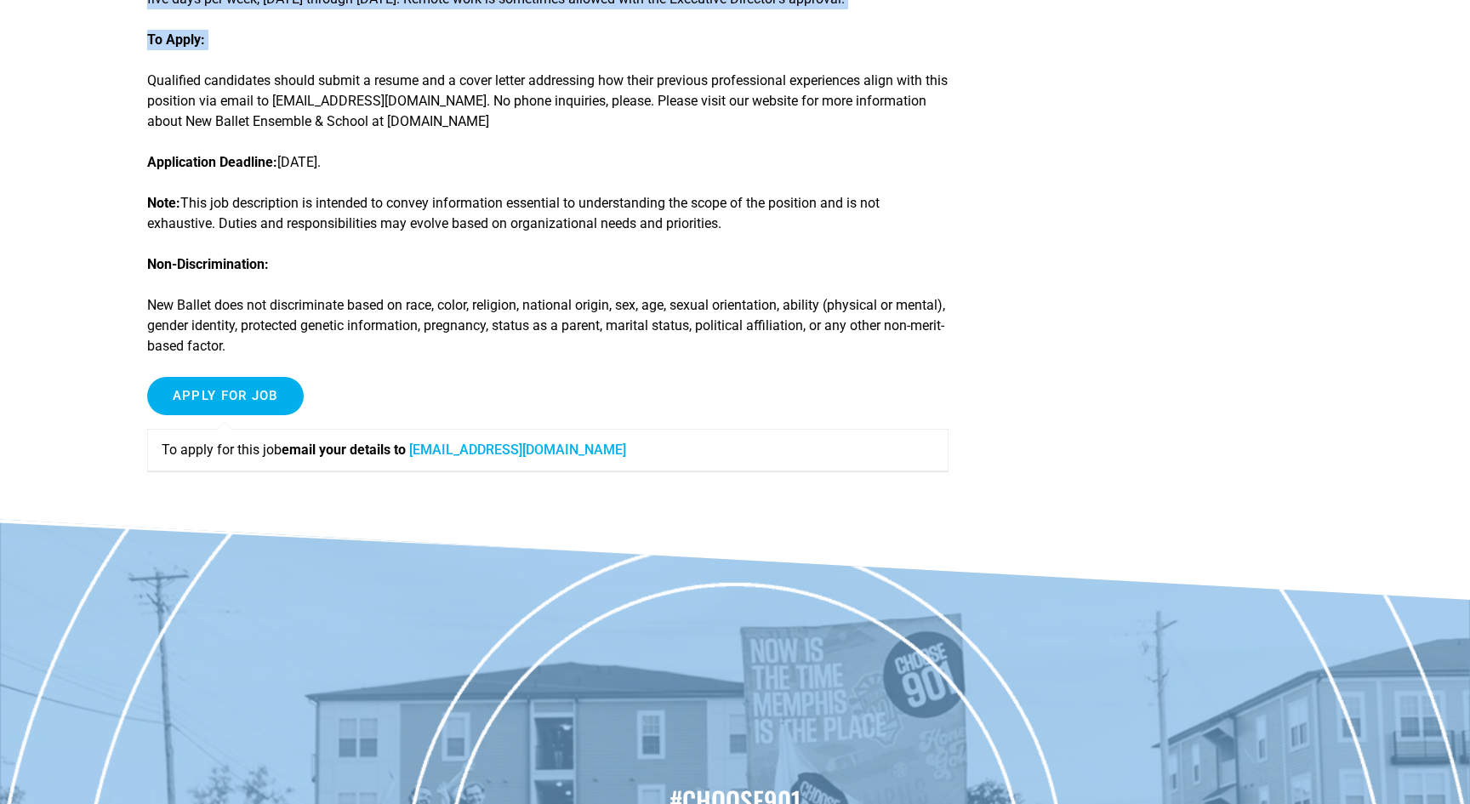
drag, startPoint x: 105, startPoint y: 76, endPoint x: 343, endPoint y: 76, distance: 238.2
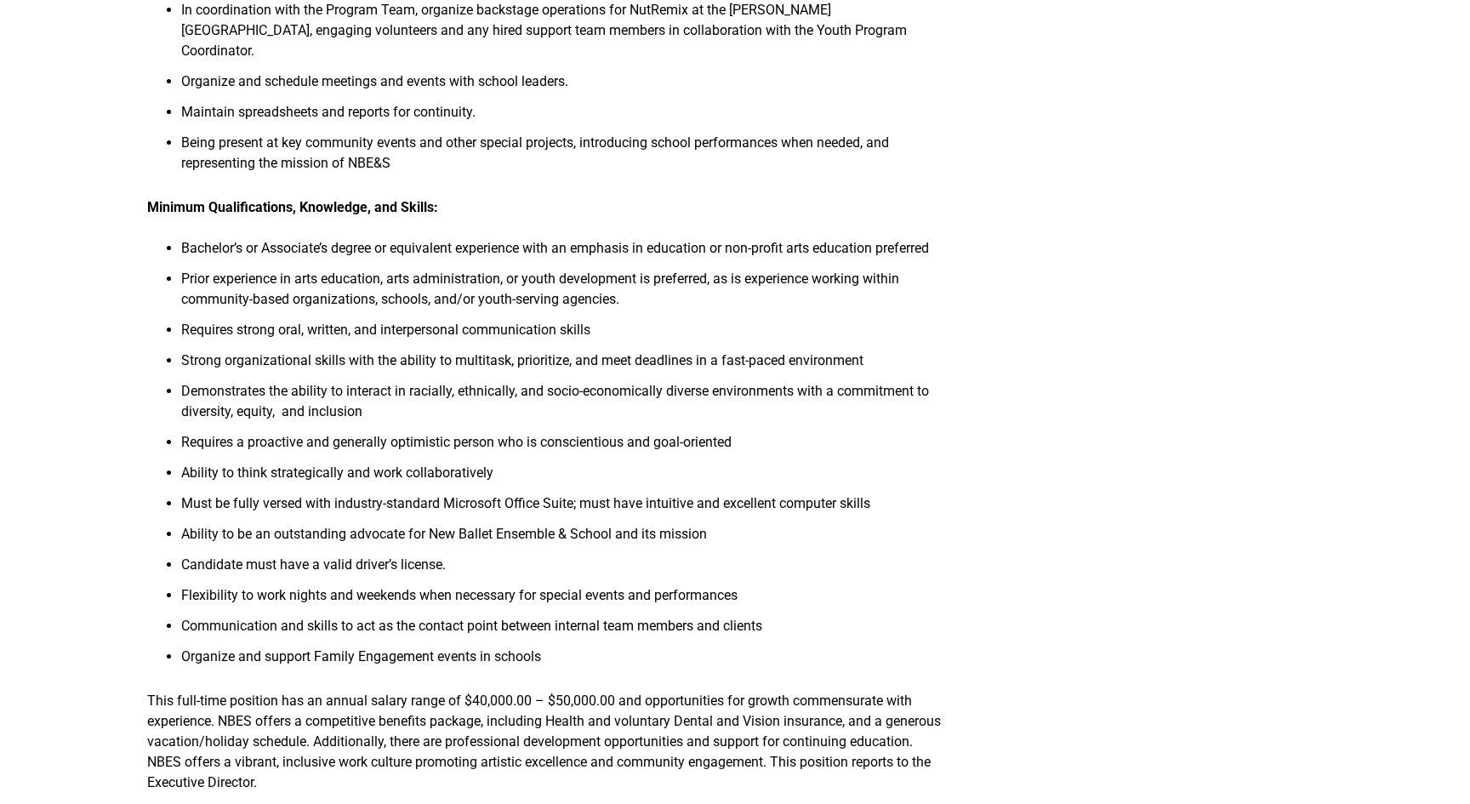
scroll to position [1622, 0]
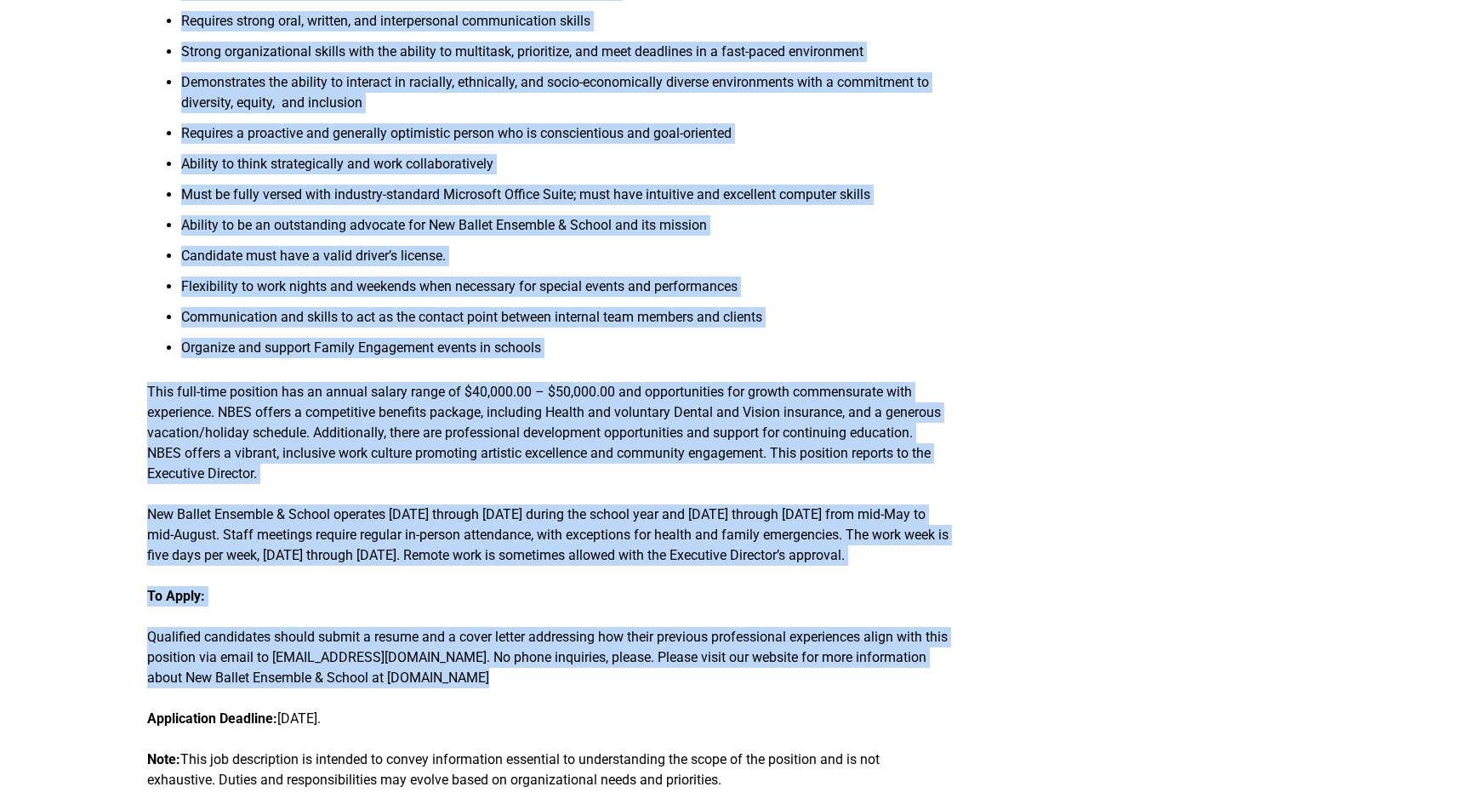
drag, startPoint x: 139, startPoint y: 110, endPoint x: 502, endPoint y: 714, distance: 704.9
copy article "Education & Community Coordinator Organization Description New Ballet Ensemble …"
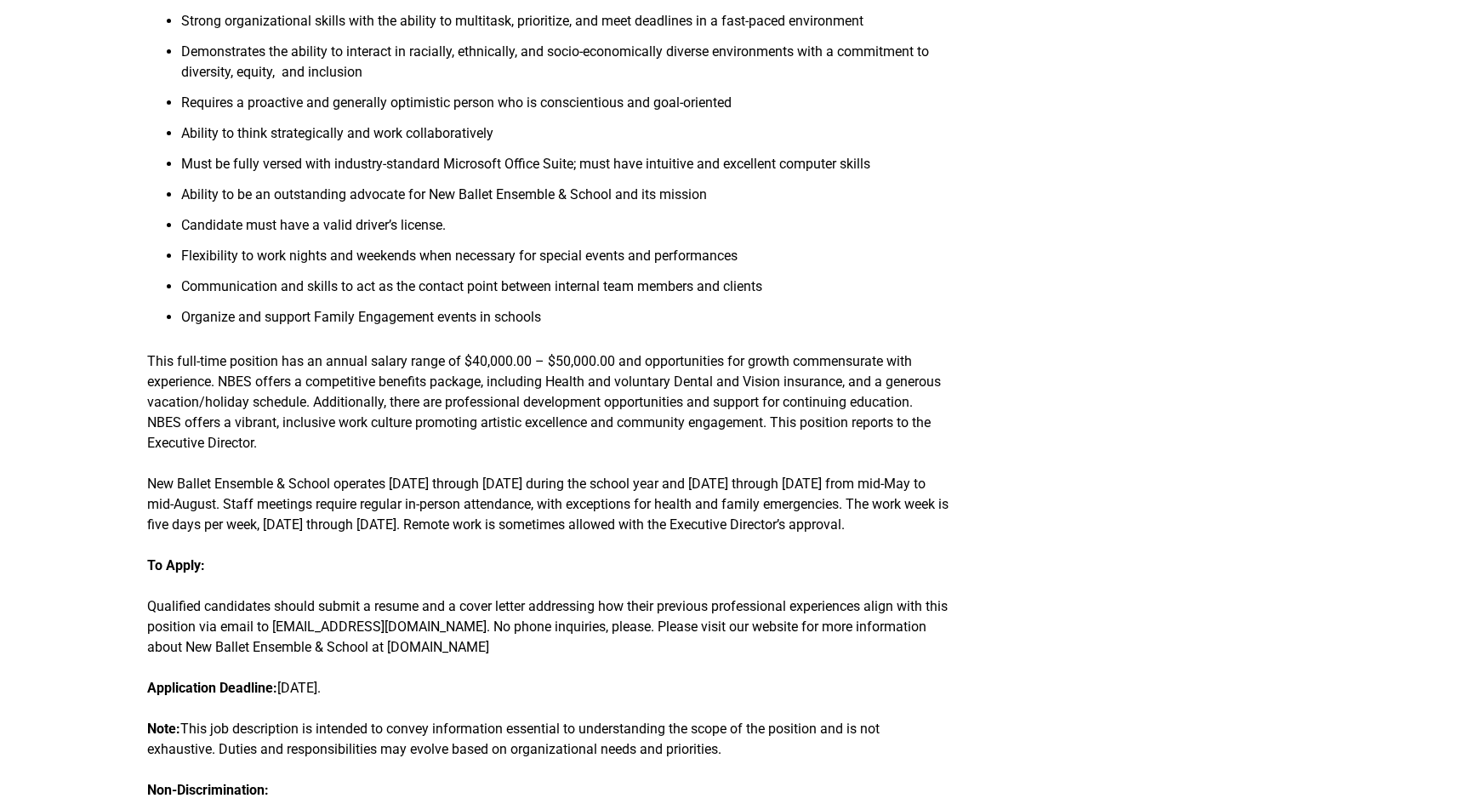
scroll to position [1664, 0]
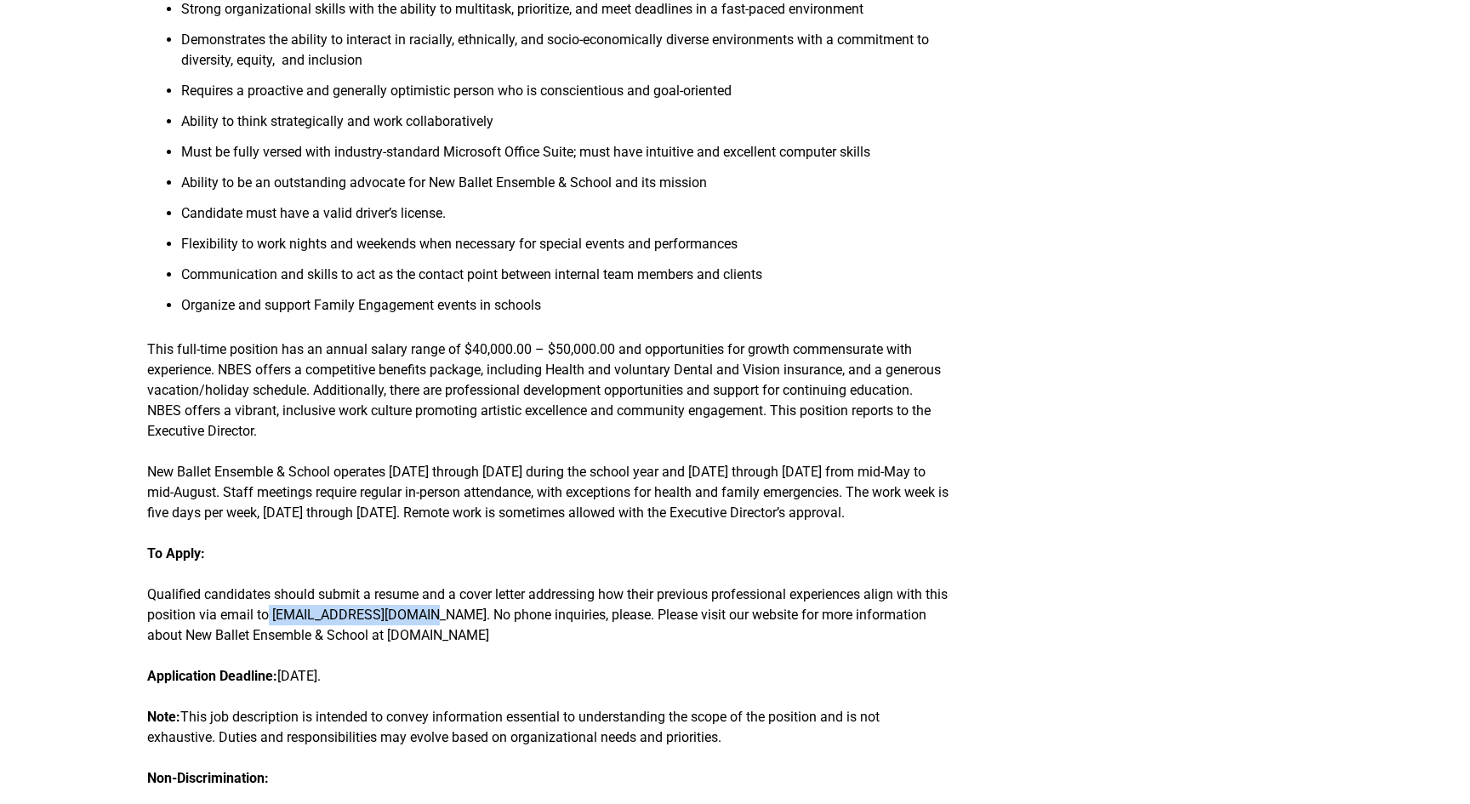
drag, startPoint x: 296, startPoint y: 637, endPoint x: 444, endPoint y: 642, distance: 148.1
click at [444, 642] on p "Qualified candidates should submit a resume and a cover letter addressing how t…" at bounding box center [548, 615] width 802 height 61
copy p "careers@newballet.org."
click at [425, 646] on p "Qualified candidates should submit a resume and a cover letter addressing how t…" at bounding box center [548, 615] width 802 height 61
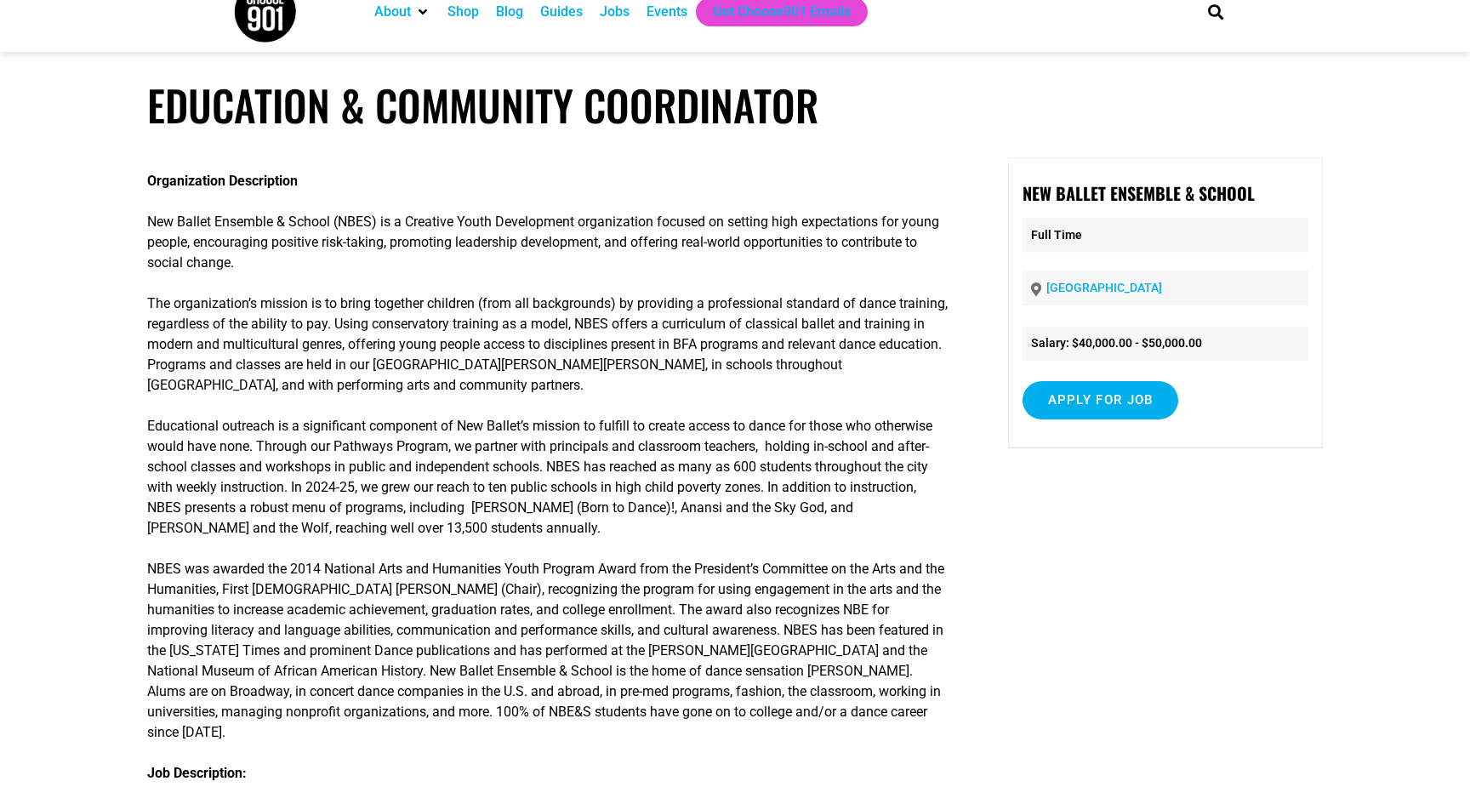
scroll to position [0, 0]
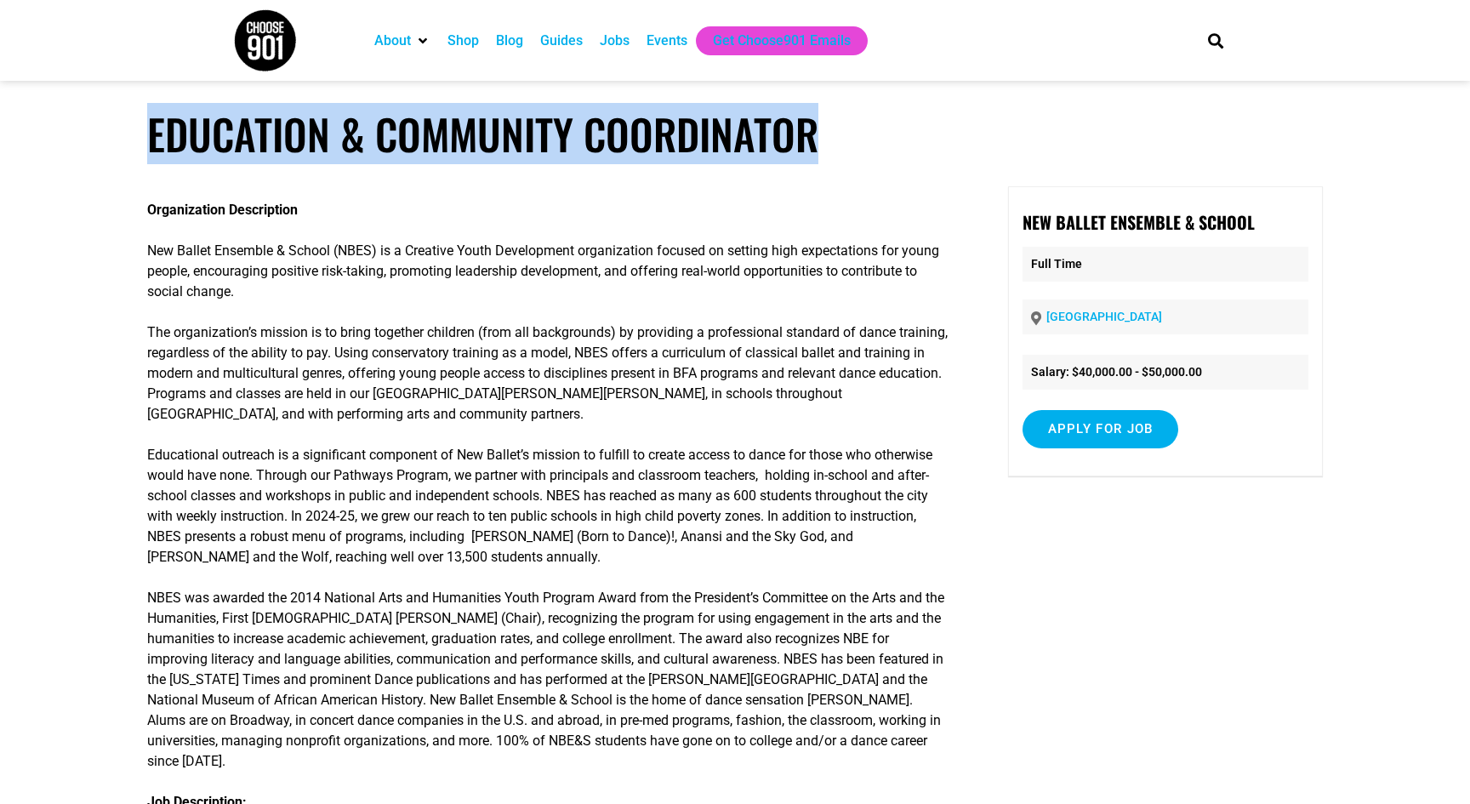
drag, startPoint x: 145, startPoint y: 128, endPoint x: 817, endPoint y: 149, distance: 672.5
copy h1 "Education & Community Coordinator"
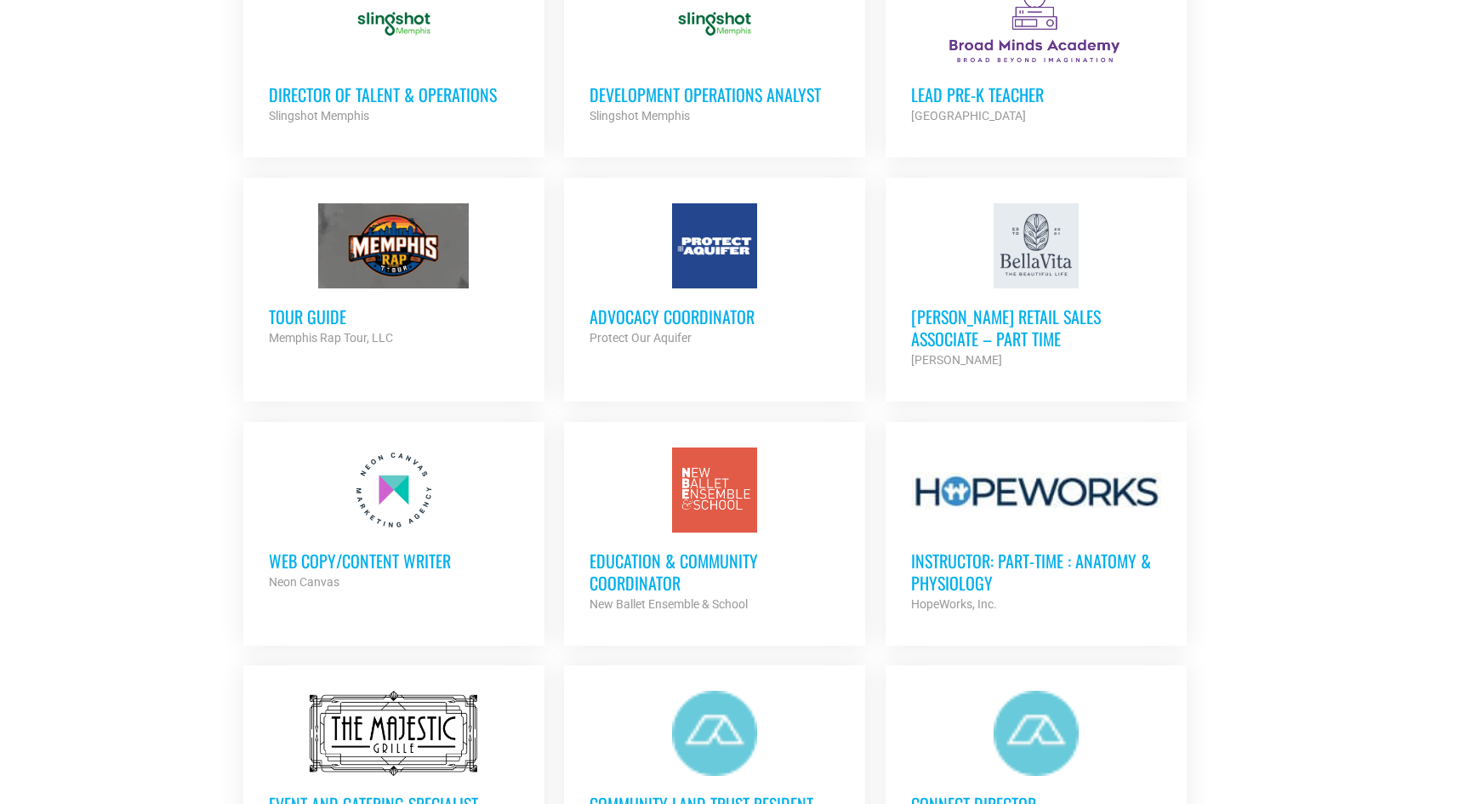
scroll to position [1366, 0]
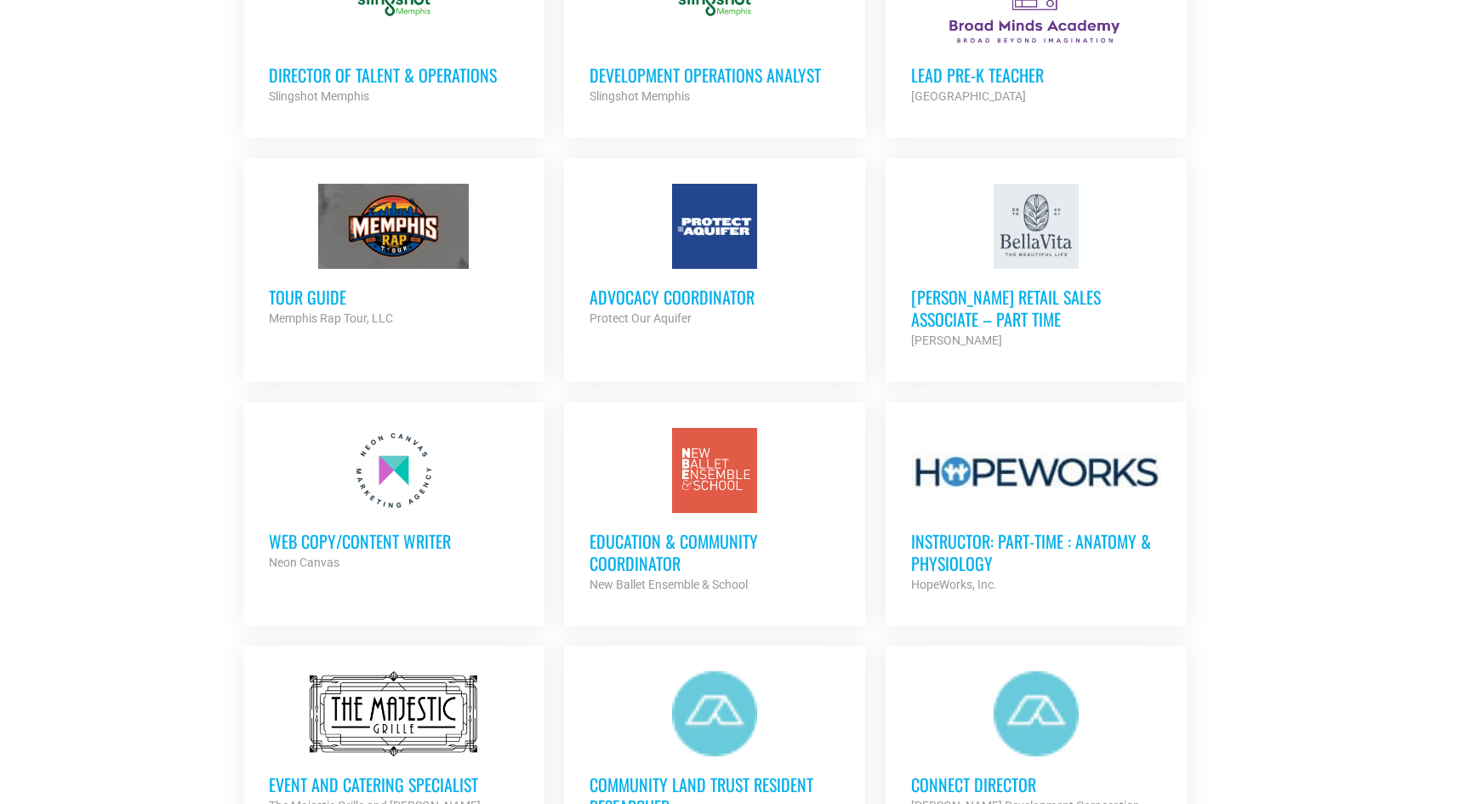
click at [656, 286] on h3 "Advocacy Coordinator" at bounding box center [715, 297] width 250 height 22
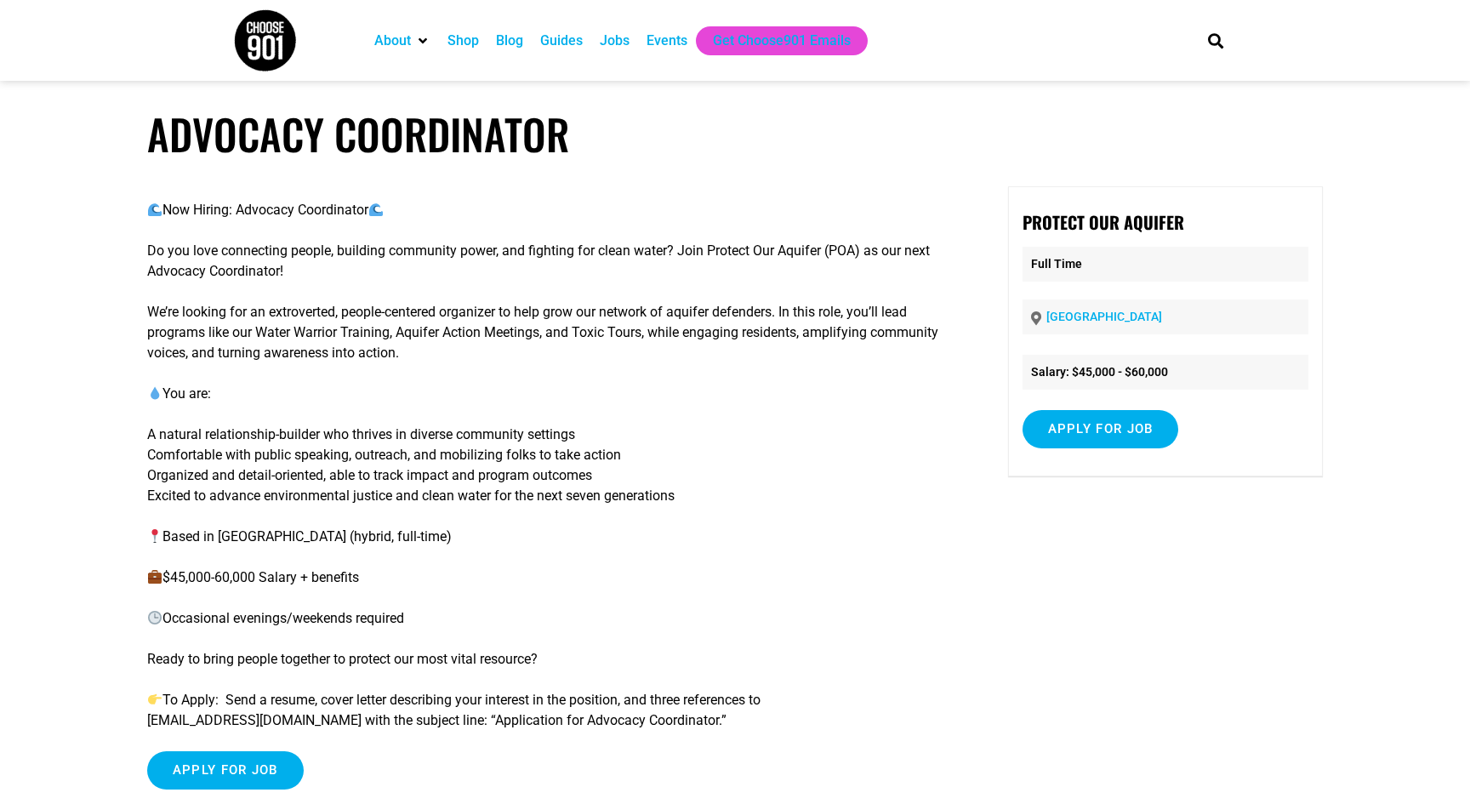
click at [135, 239] on article "Advocacy Coordinator Now Hiring: Advocacy Coordinator Do you love connecting pe…" at bounding box center [735, 467] width 1470 height 716
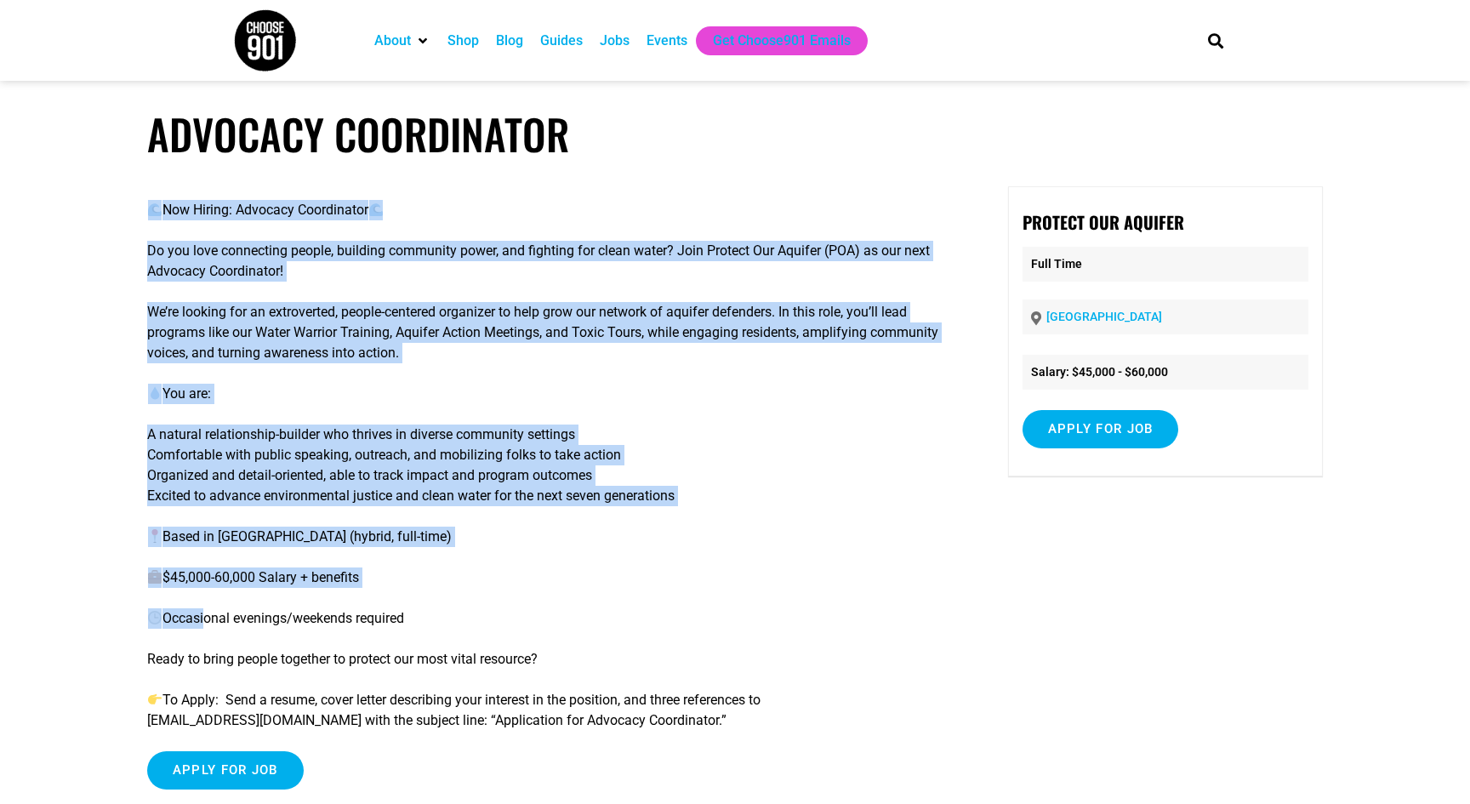
drag, startPoint x: 139, startPoint y: 194, endPoint x: 207, endPoint y: 618, distance: 429.2
click at [207, 618] on article "Advocacy Coordinator Now Hiring: Advocacy Coordinator Do you love connecting pe…" at bounding box center [735, 467] width 1470 height 716
click at [207, 618] on p "Occasional evenings/weekends required" at bounding box center [548, 618] width 802 height 20
drag, startPoint x: 114, startPoint y: 198, endPoint x: 154, endPoint y: 609, distance: 412.9
click at [154, 609] on article "Advocacy Coordinator Now Hiring: Advocacy Coordinator Do you love connecting pe…" at bounding box center [735, 467] width 1470 height 716
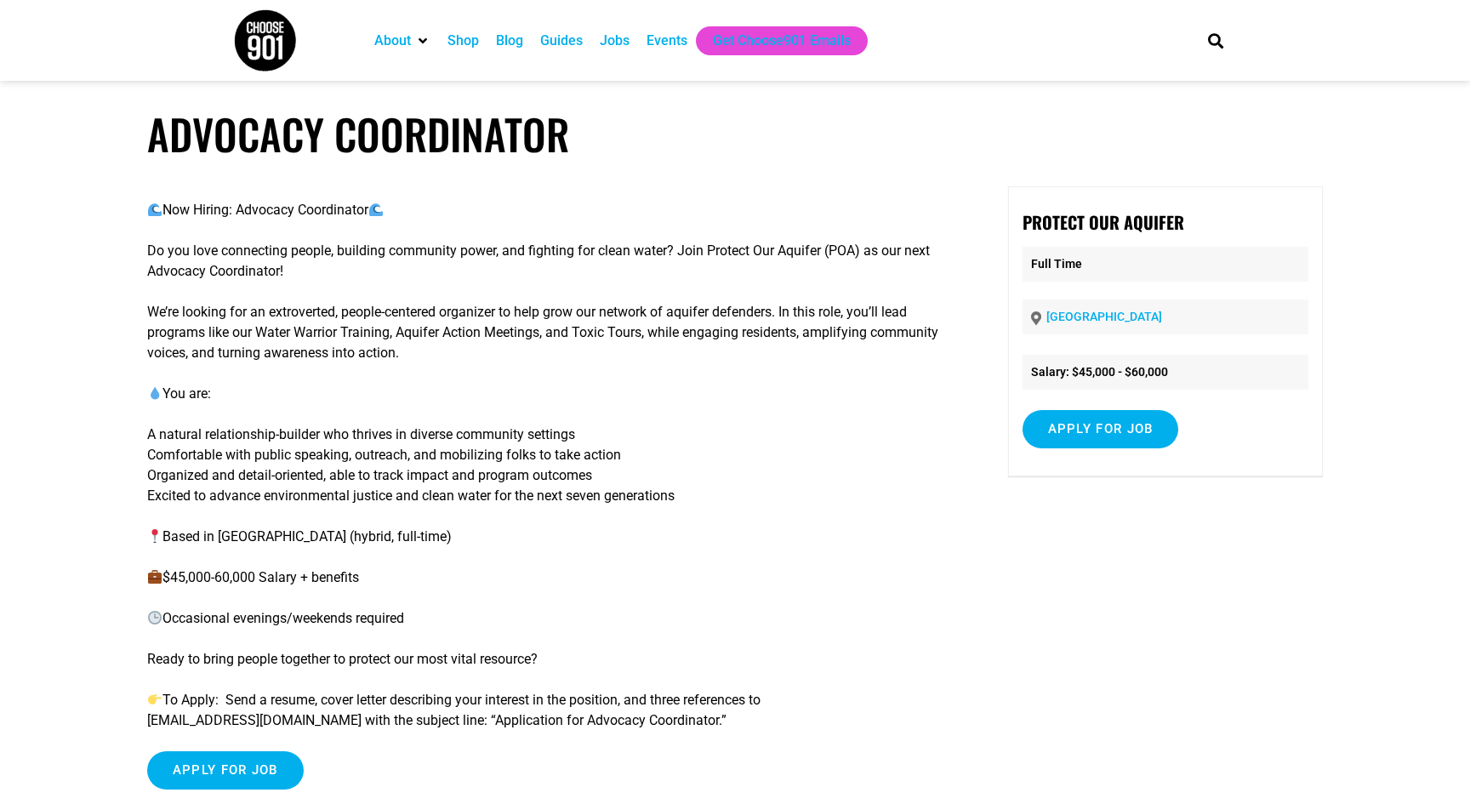
click at [118, 456] on article "Advocacy Coordinator Now Hiring: Advocacy Coordinator Do you love connecting pe…" at bounding box center [735, 467] width 1470 height 716
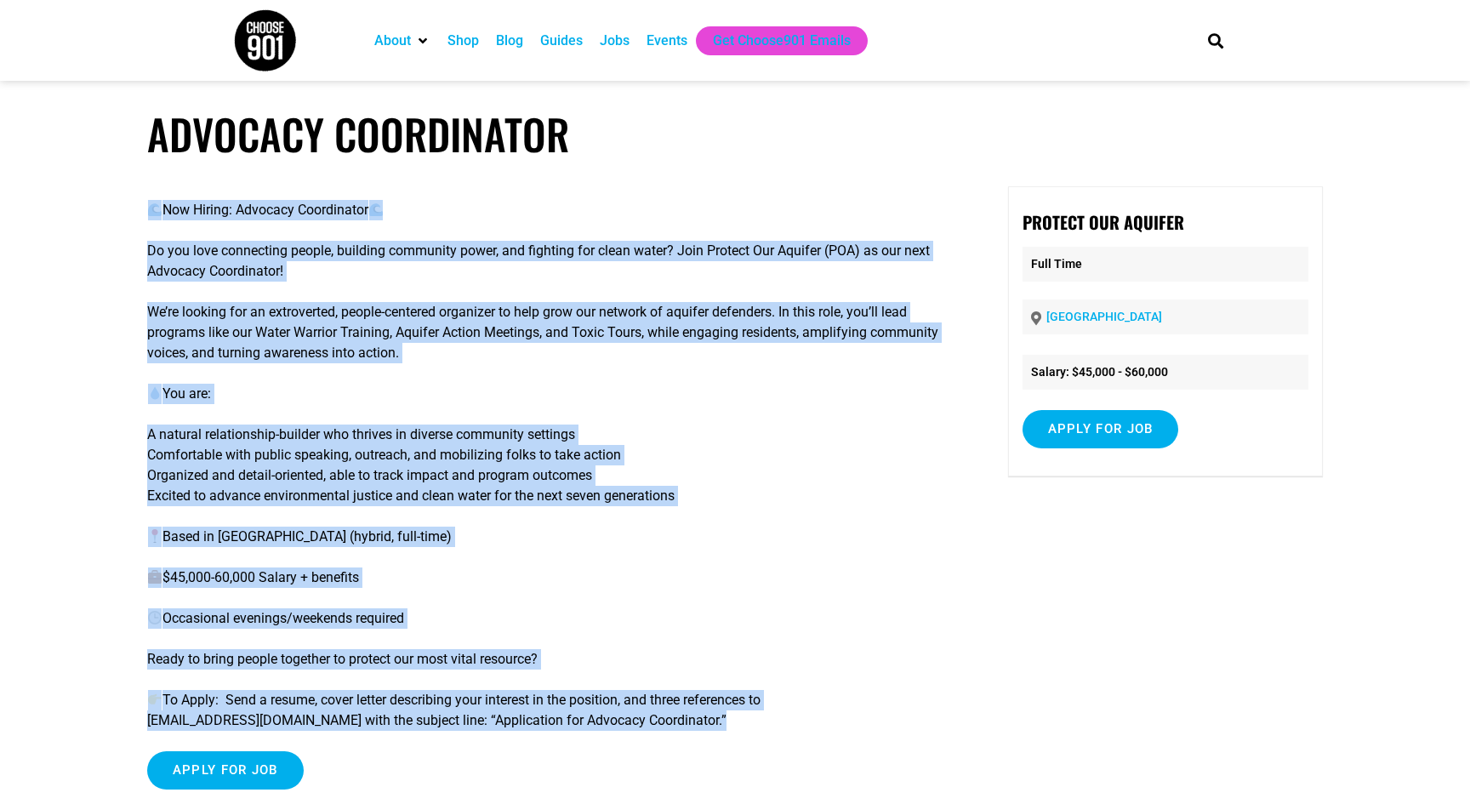
drag, startPoint x: 140, startPoint y: 209, endPoint x: 698, endPoint y: 736, distance: 767.4
click at [699, 736] on article "Advocacy Coordinator Now Hiring: Advocacy Coordinator Do you love connecting pe…" at bounding box center [735, 467] width 1470 height 716
copy div "Now Hiring: Advocacy Coordinator Do you love connecting people, building commun…"
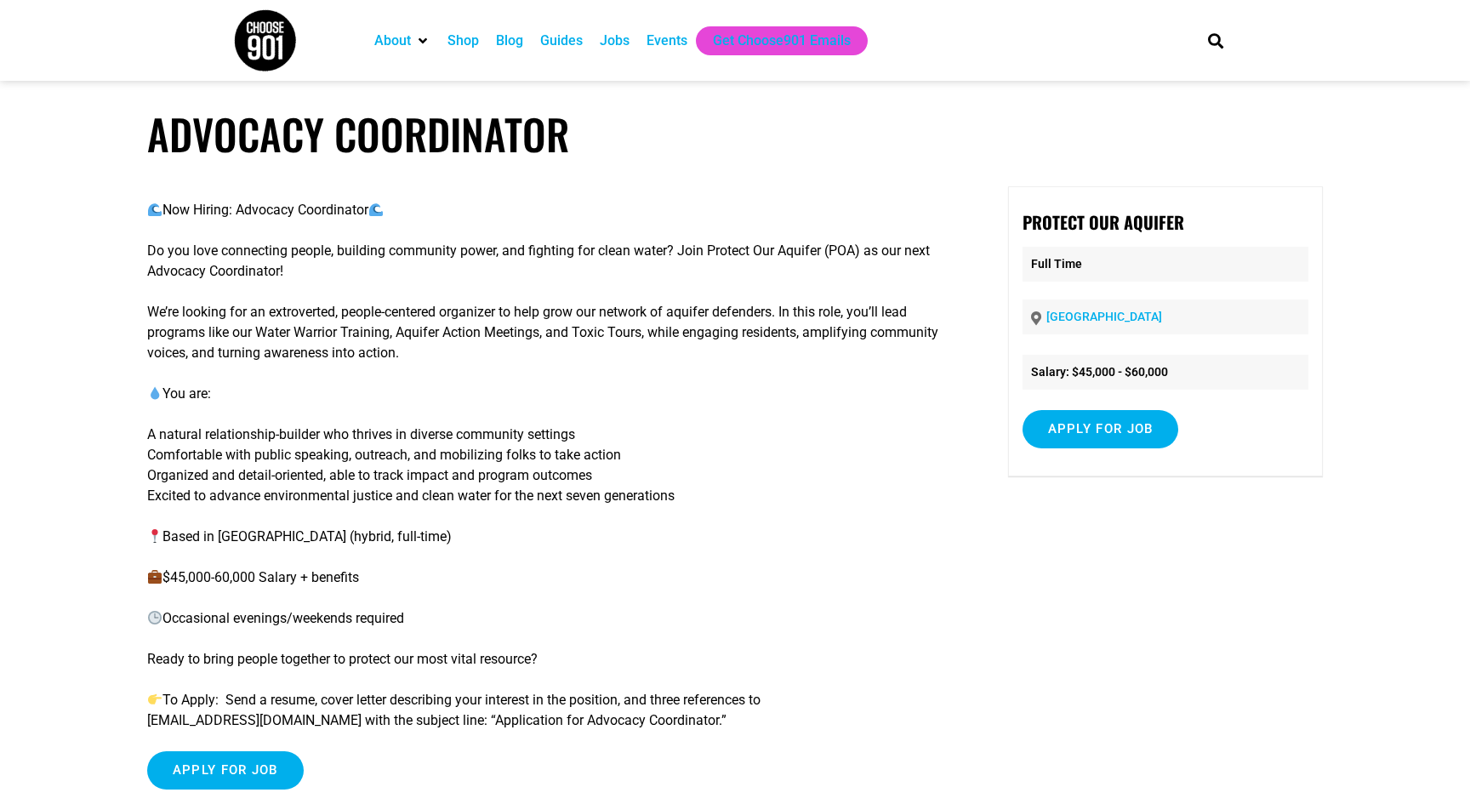
click at [497, 316] on p "We’re looking for an extroverted, people-centered organizer to help grow our ne…" at bounding box center [548, 332] width 802 height 61
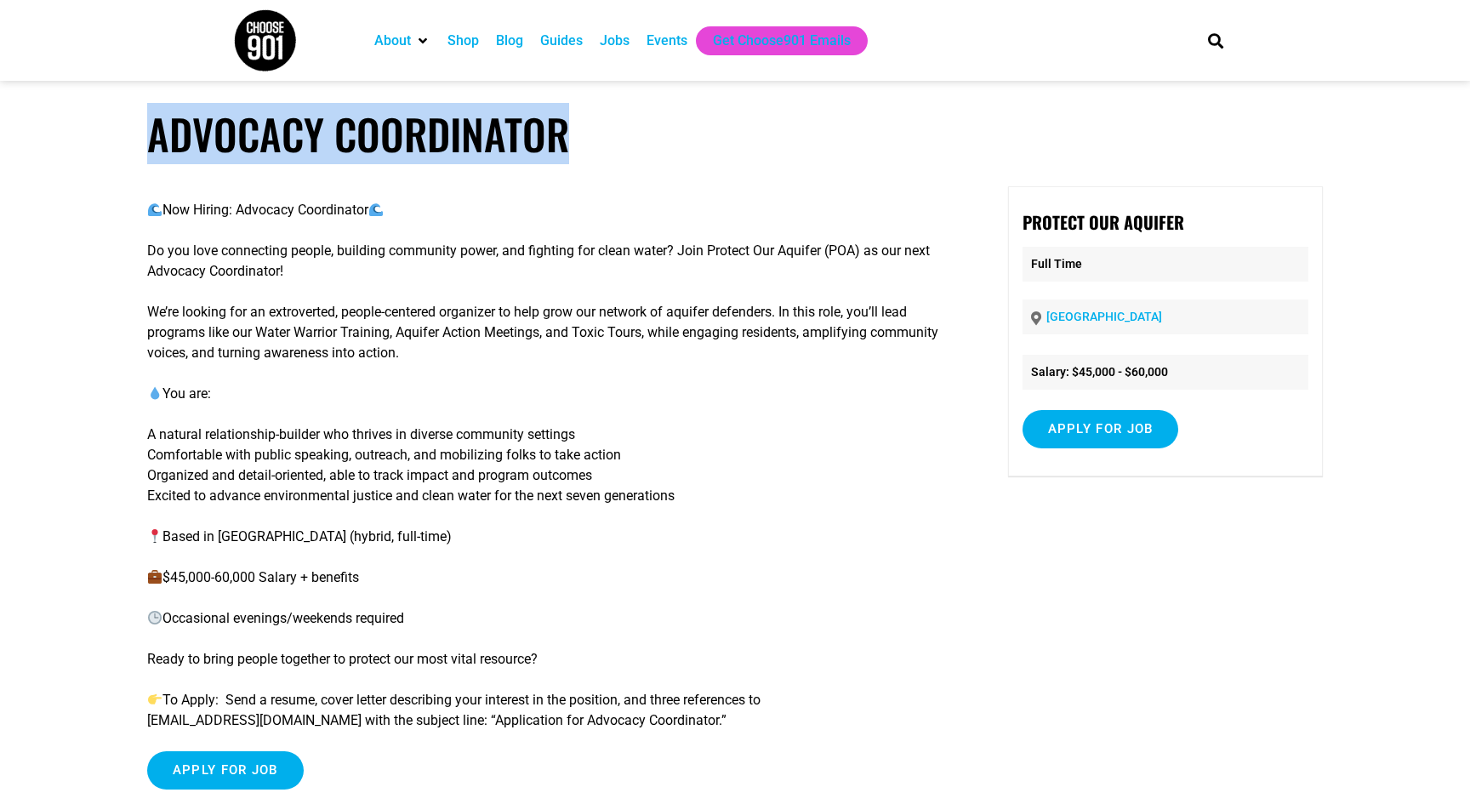
drag, startPoint x: 151, startPoint y: 139, endPoint x: 576, endPoint y: 157, distance: 425.0
click at [576, 157] on h1 "Advocacy Coordinator" at bounding box center [735, 134] width 1176 height 50
copy h1 "Advocacy Coordinator"
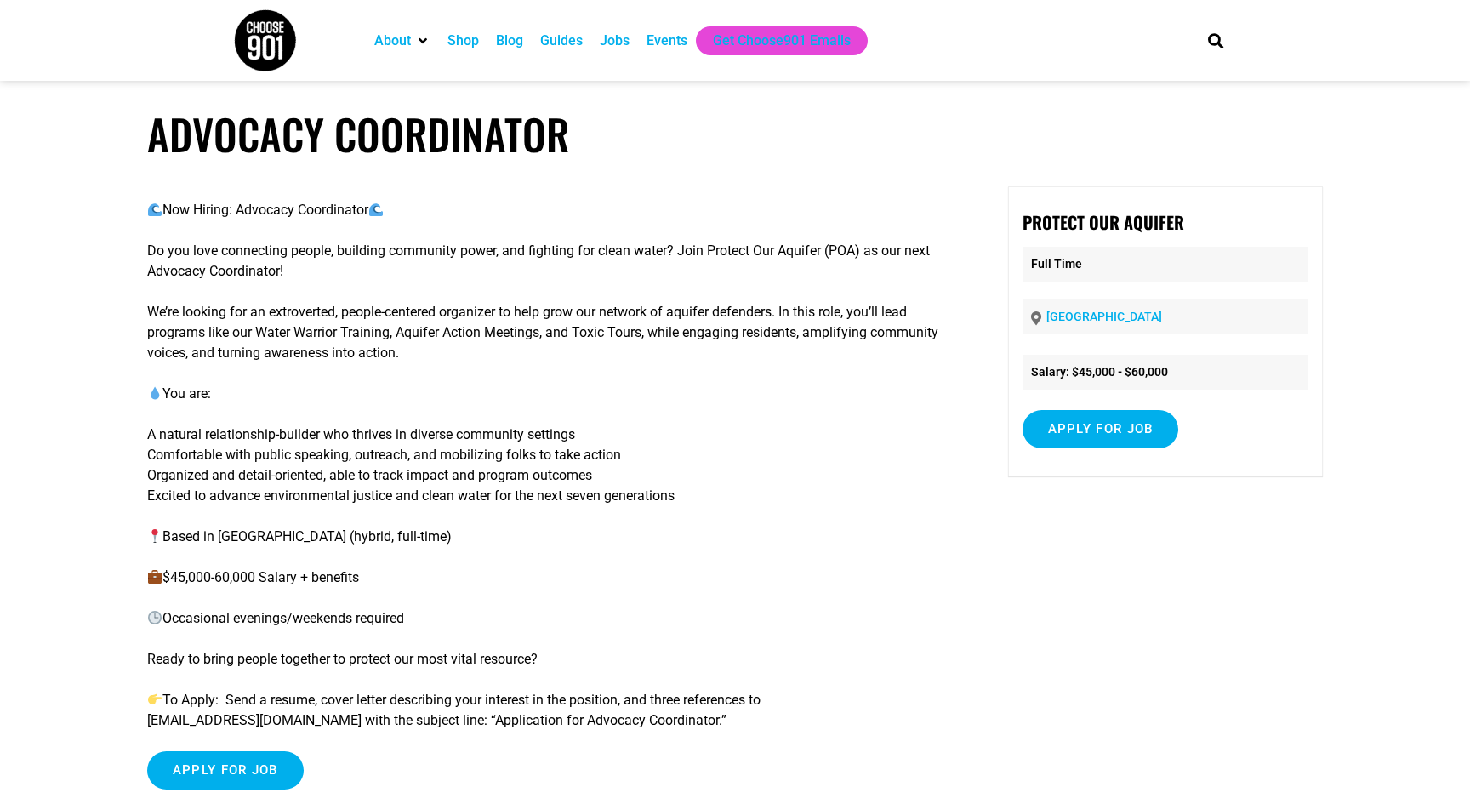
click at [572, 480] on p "A natural relationship-builder who thrives in diverse community settings Comfor…" at bounding box center [548, 466] width 802 height 82
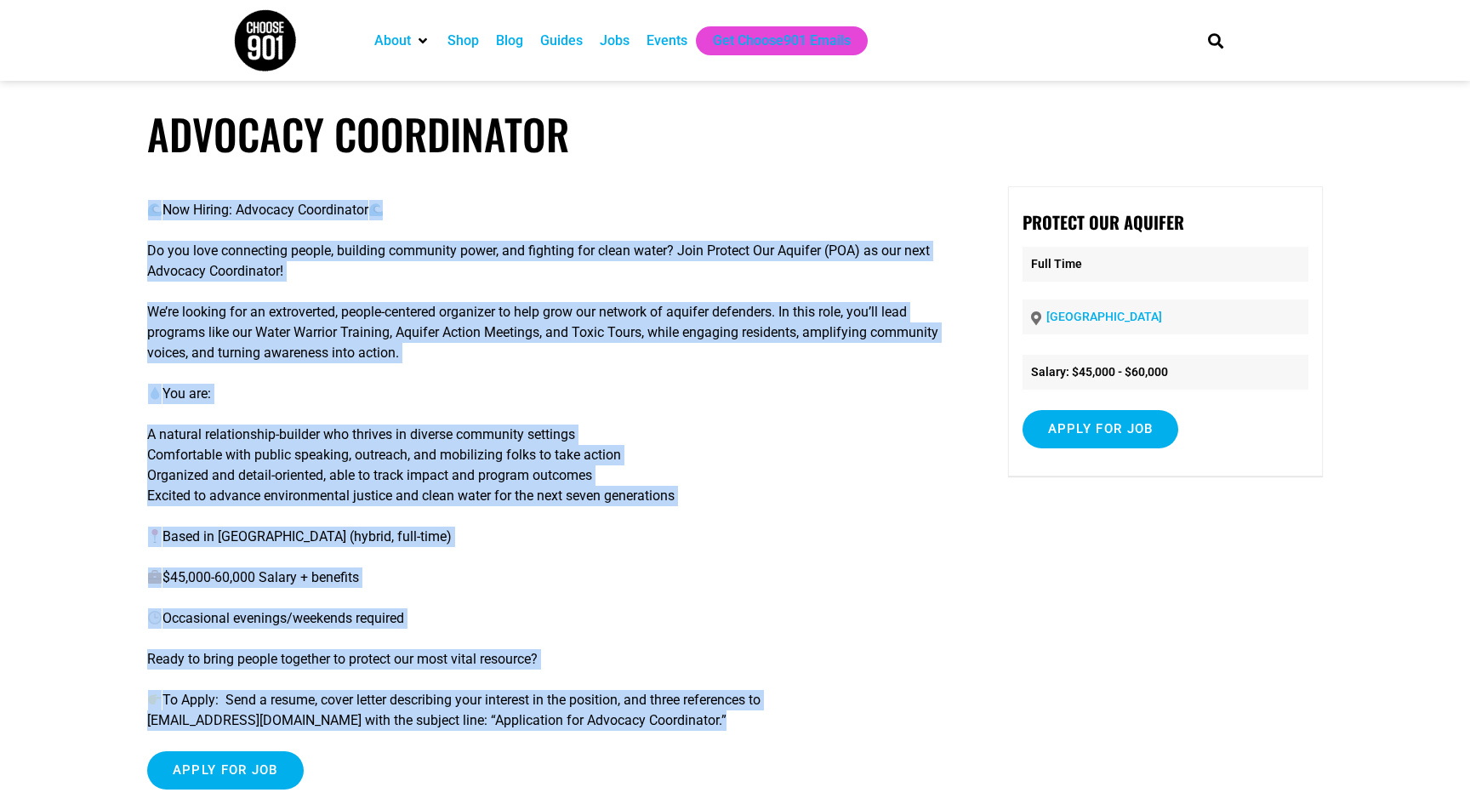
drag, startPoint x: 143, startPoint y: 718, endPoint x: 299, endPoint y: 744, distance: 157.8
click at [299, 744] on article "Advocacy Coordinator Now Hiring: Advocacy Coordinator Do you love connecting pe…" at bounding box center [735, 467] width 1470 height 716
click at [299, 744] on div "Now Hiring: Advocacy Coordinator Do you love connecting people, building commun…" at bounding box center [548, 494] width 802 height 617
drag, startPoint x: 144, startPoint y: 721, endPoint x: 284, endPoint y: 734, distance: 141.0
click at [284, 734] on article "Advocacy Coordinator Now Hiring: Advocacy Coordinator Do you love connecting pe…" at bounding box center [735, 467] width 1470 height 716
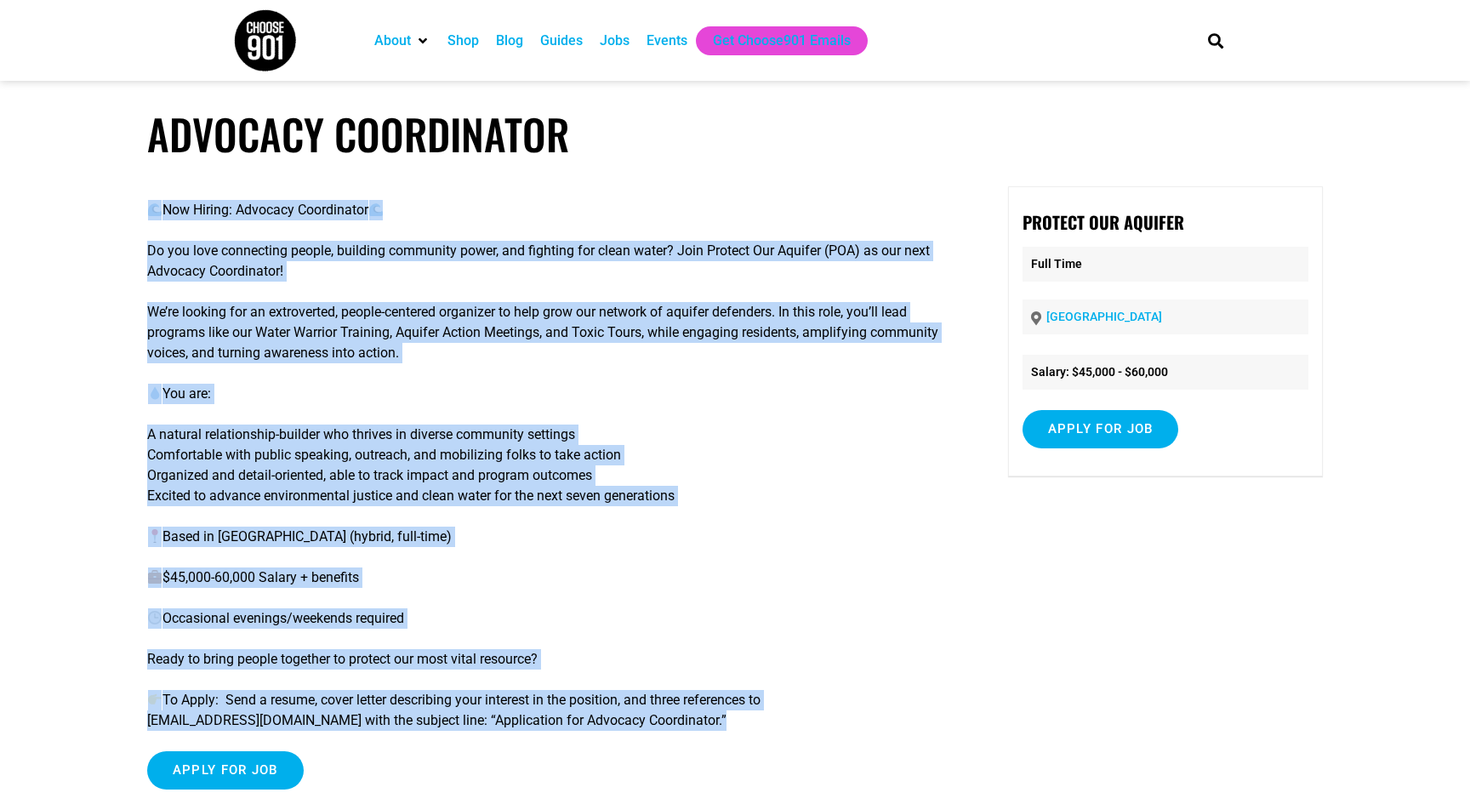
click at [284, 734] on div "Now Hiring: Advocacy Coordinator Do you love connecting people, building commun…" at bounding box center [548, 494] width 802 height 617
drag, startPoint x: 335, startPoint y: 723, endPoint x: 145, endPoint y: 727, distance: 190.6
click at [145, 727] on article "Advocacy Coordinator Now Hiring: Advocacy Coordinator Do you love connecting pe…" at bounding box center [735, 467] width 1470 height 716
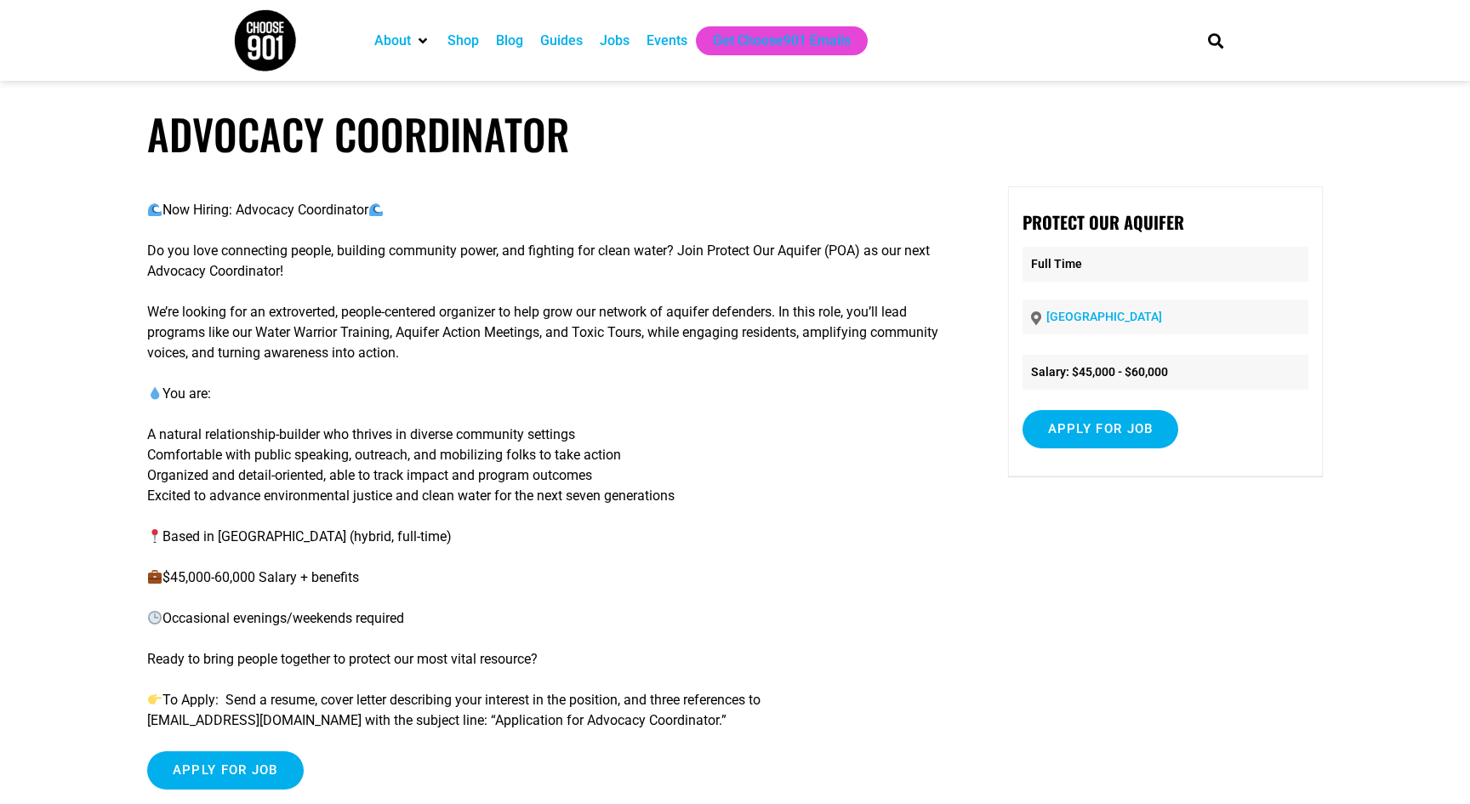
click at [145, 727] on article "Advocacy Coordinator Now Hiring: Advocacy Coordinator Do you love connecting pe…" at bounding box center [735, 467] width 1470 height 716
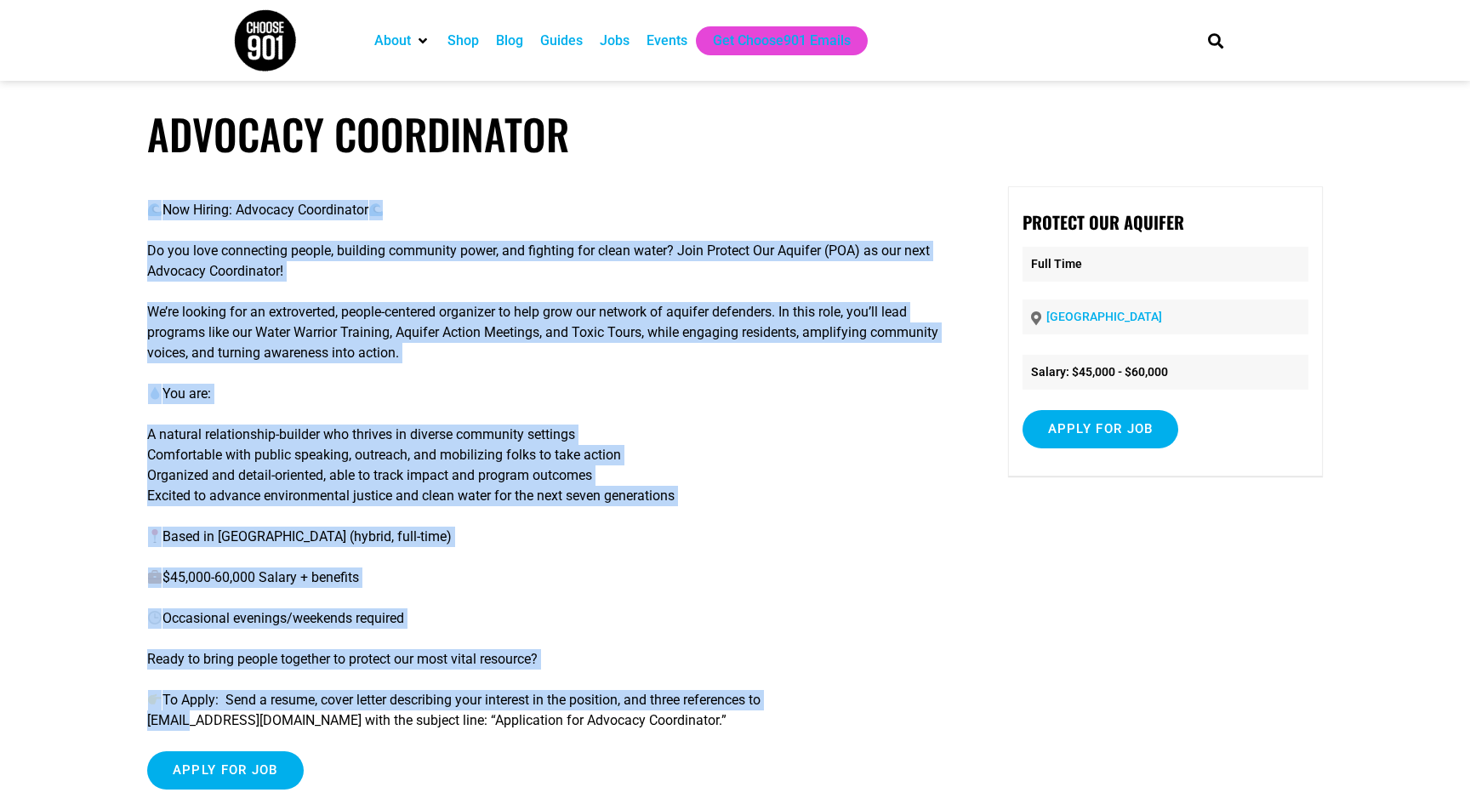
drag, startPoint x: 145, startPoint y: 727, endPoint x: 181, endPoint y: 728, distance: 36.6
click at [181, 728] on article "Advocacy Coordinator Now Hiring: Advocacy Coordinator Do you love connecting pe…" at bounding box center [735, 467] width 1470 height 716
click at [181, 728] on p "To Apply: Send a resume, cover letter describing your interest in the position,…" at bounding box center [548, 710] width 802 height 41
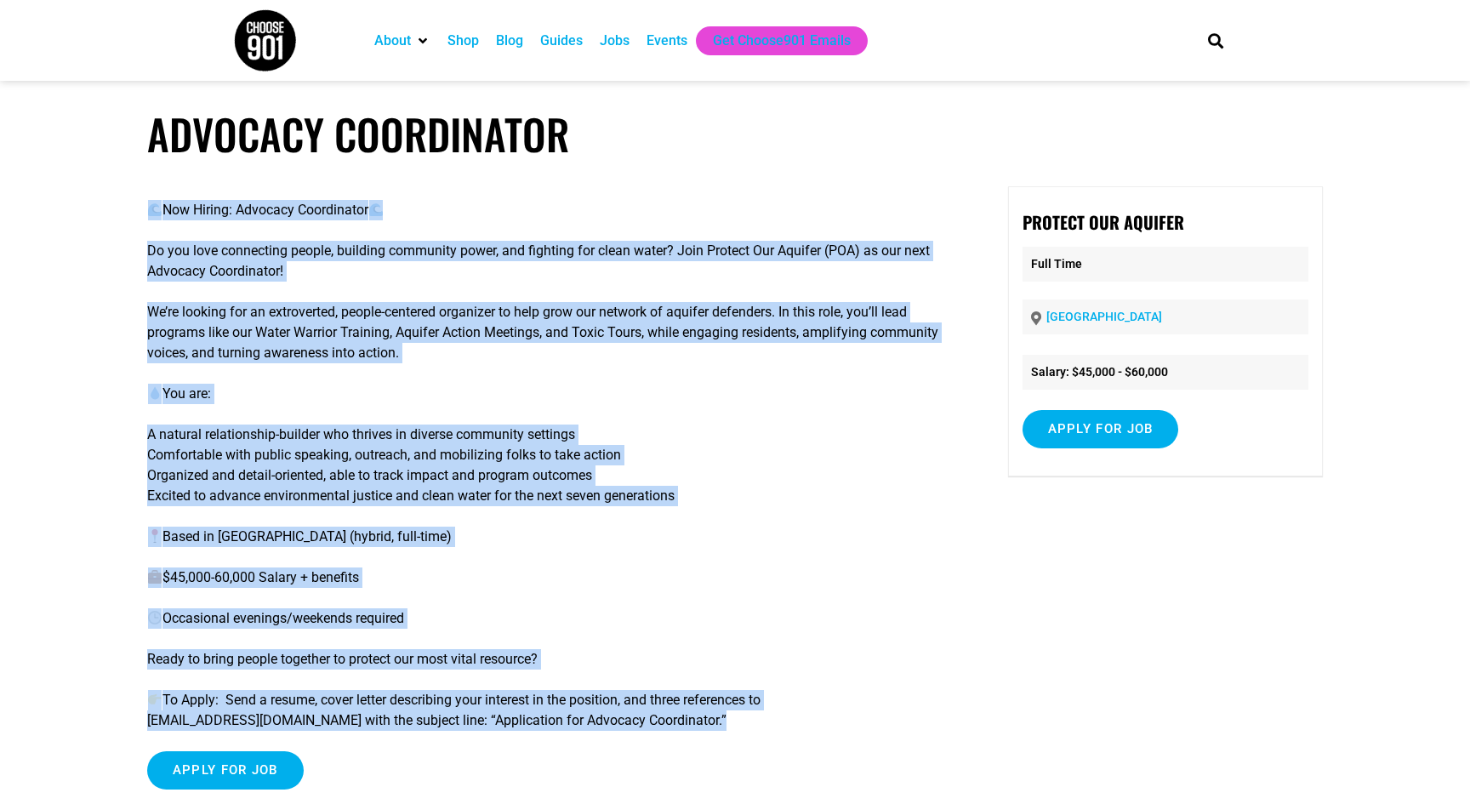
drag, startPoint x: 144, startPoint y: 723, endPoint x: 226, endPoint y: 736, distance: 83.5
click at [226, 736] on article "Advocacy Coordinator Now Hiring: Advocacy Coordinator Do you love connecting pe…" at bounding box center [735, 467] width 1470 height 716
click at [225, 736] on div "Now Hiring: Advocacy Coordinator Do you love connecting people, building commun…" at bounding box center [548, 494] width 802 height 617
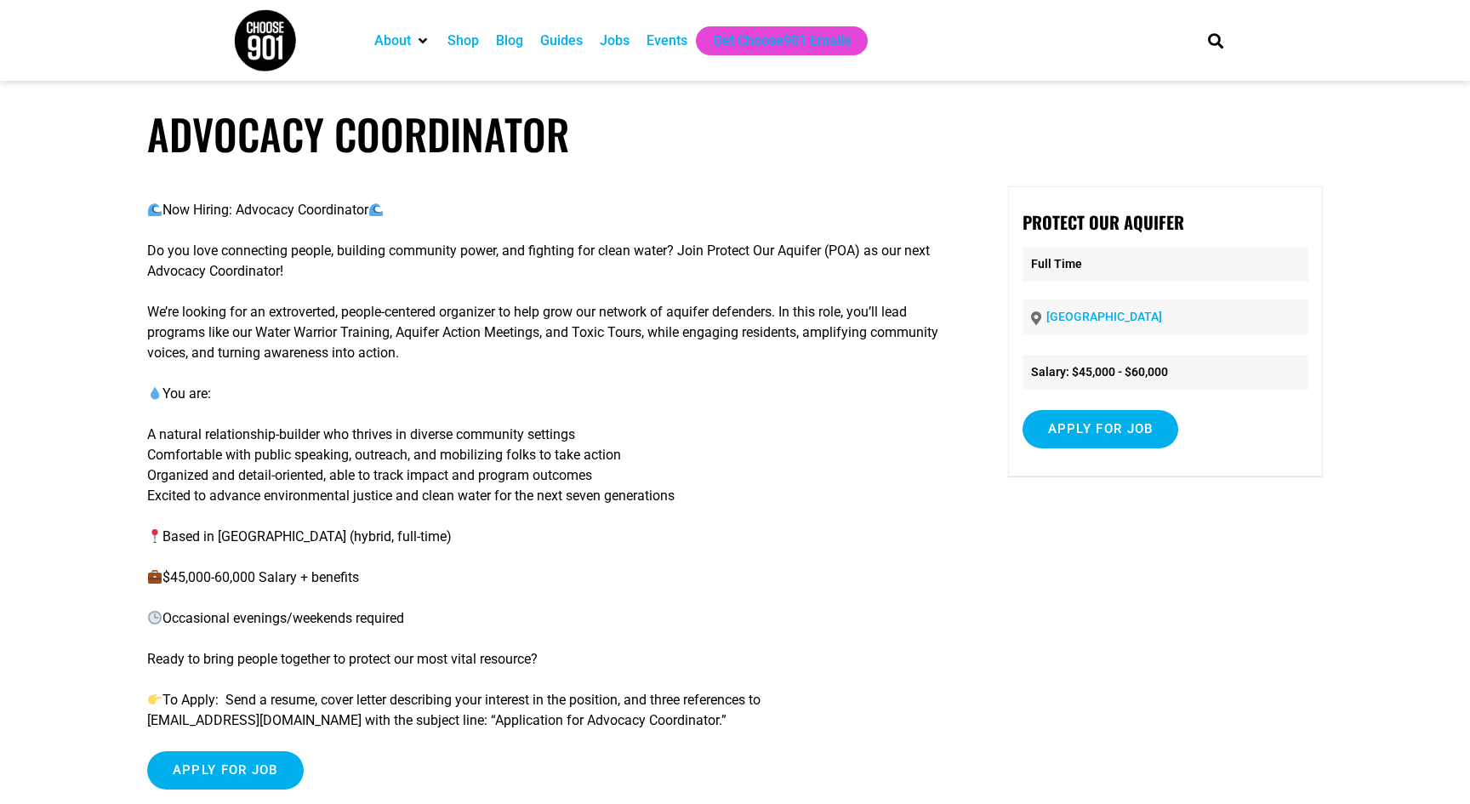
click at [145, 718] on article "Advocacy Coordinator Now Hiring: Advocacy Coordinator Do you love connecting pe…" at bounding box center [735, 467] width 1470 height 716
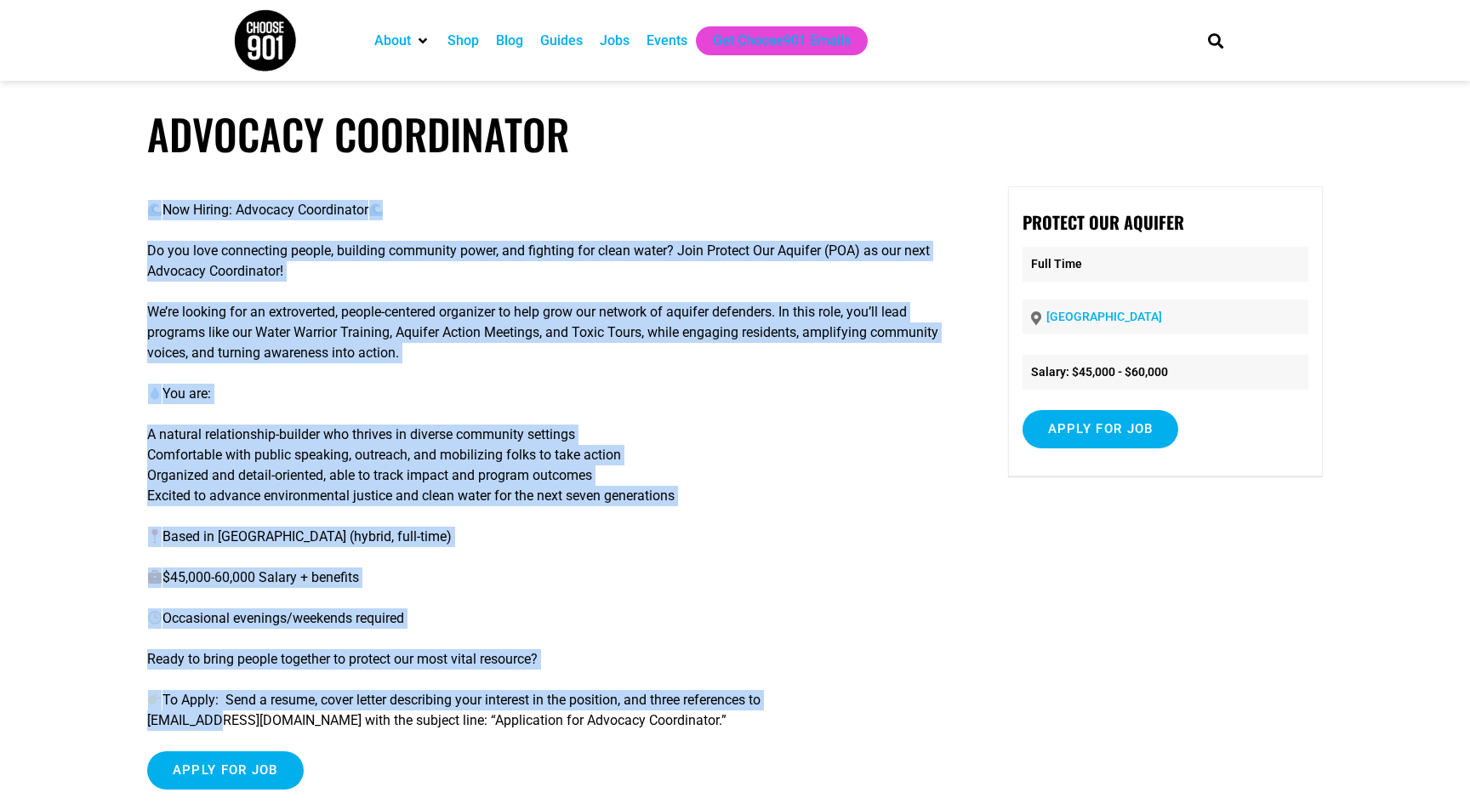
drag, startPoint x: 145, startPoint y: 718, endPoint x: 211, endPoint y: 727, distance: 66.2
click at [212, 727] on article "Advocacy Coordinator Now Hiring: Advocacy Coordinator Do you love connecting pe…" at bounding box center [735, 467] width 1470 height 716
click at [211, 727] on p "To Apply: Send a resume, cover letter describing your interest in the position,…" at bounding box center [548, 710] width 802 height 41
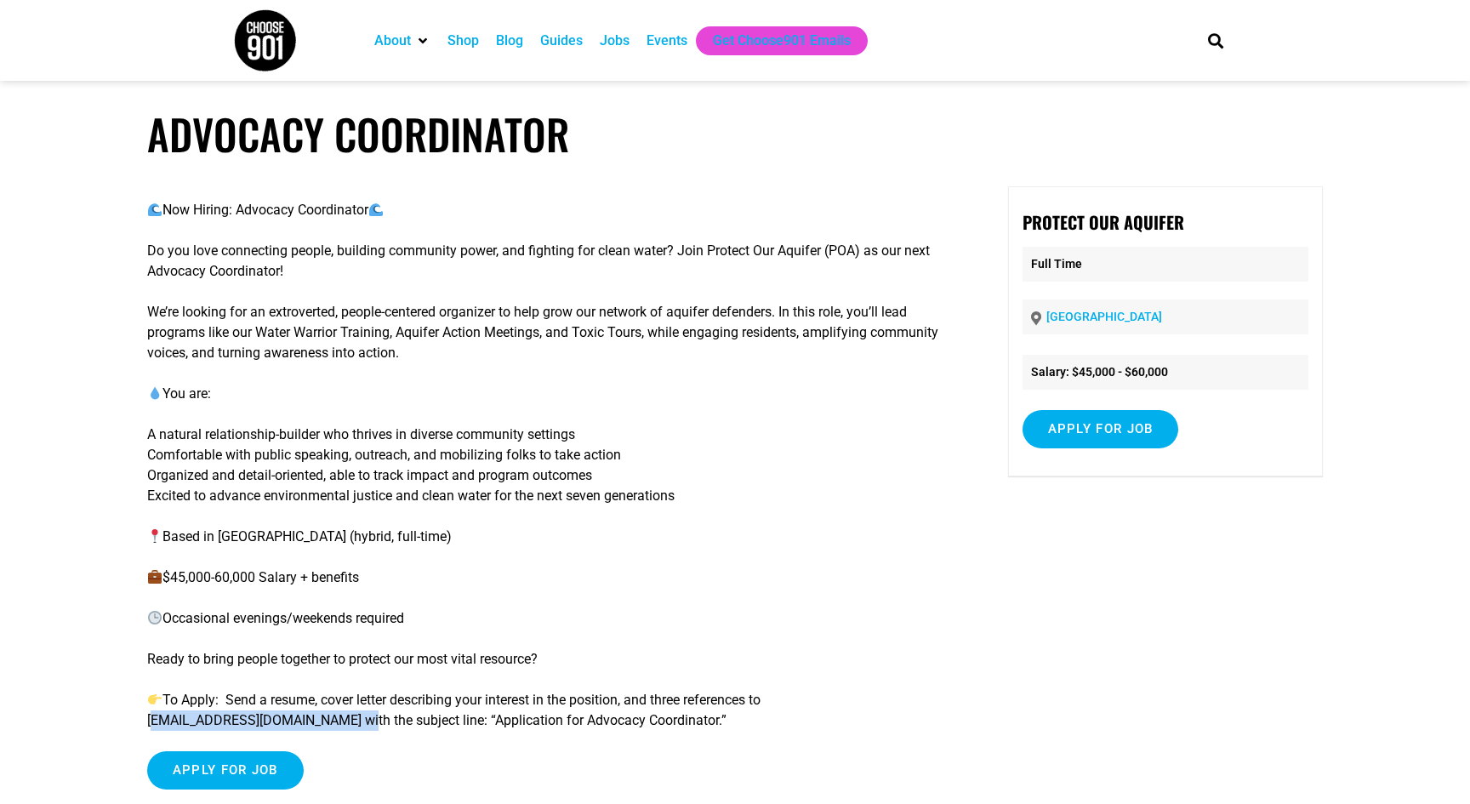
drag, startPoint x: 150, startPoint y: 723, endPoint x: 339, endPoint y: 724, distance: 188.9
click at [339, 724] on p "To Apply: Send a resume, cover letter describing your interest in the position,…" at bounding box center [548, 710] width 802 height 41
copy p "contact@protectouraquifer.org"
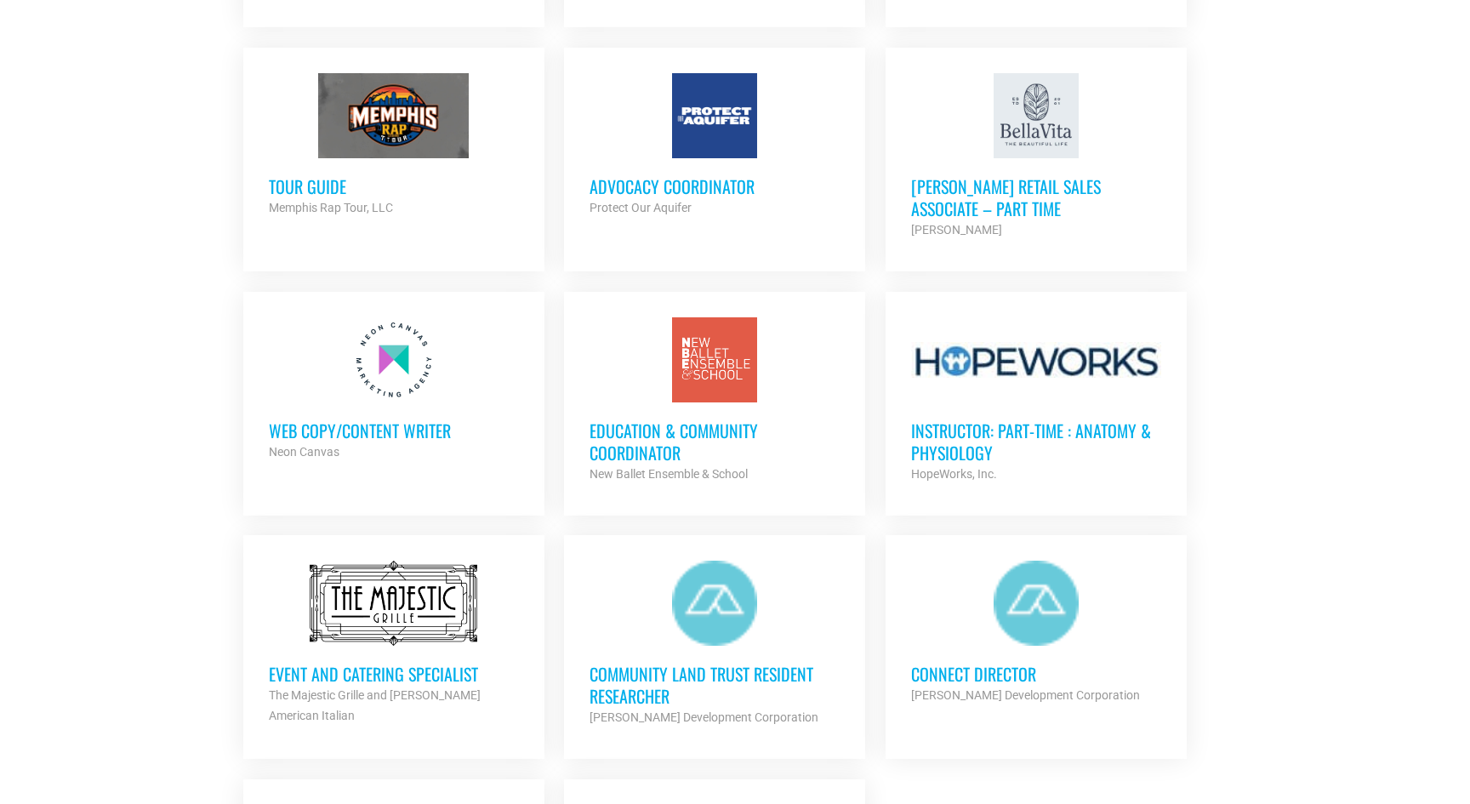
scroll to position [1477, 0]
click at [396, 187] on h3 "Tour Guide" at bounding box center [394, 185] width 250 height 22
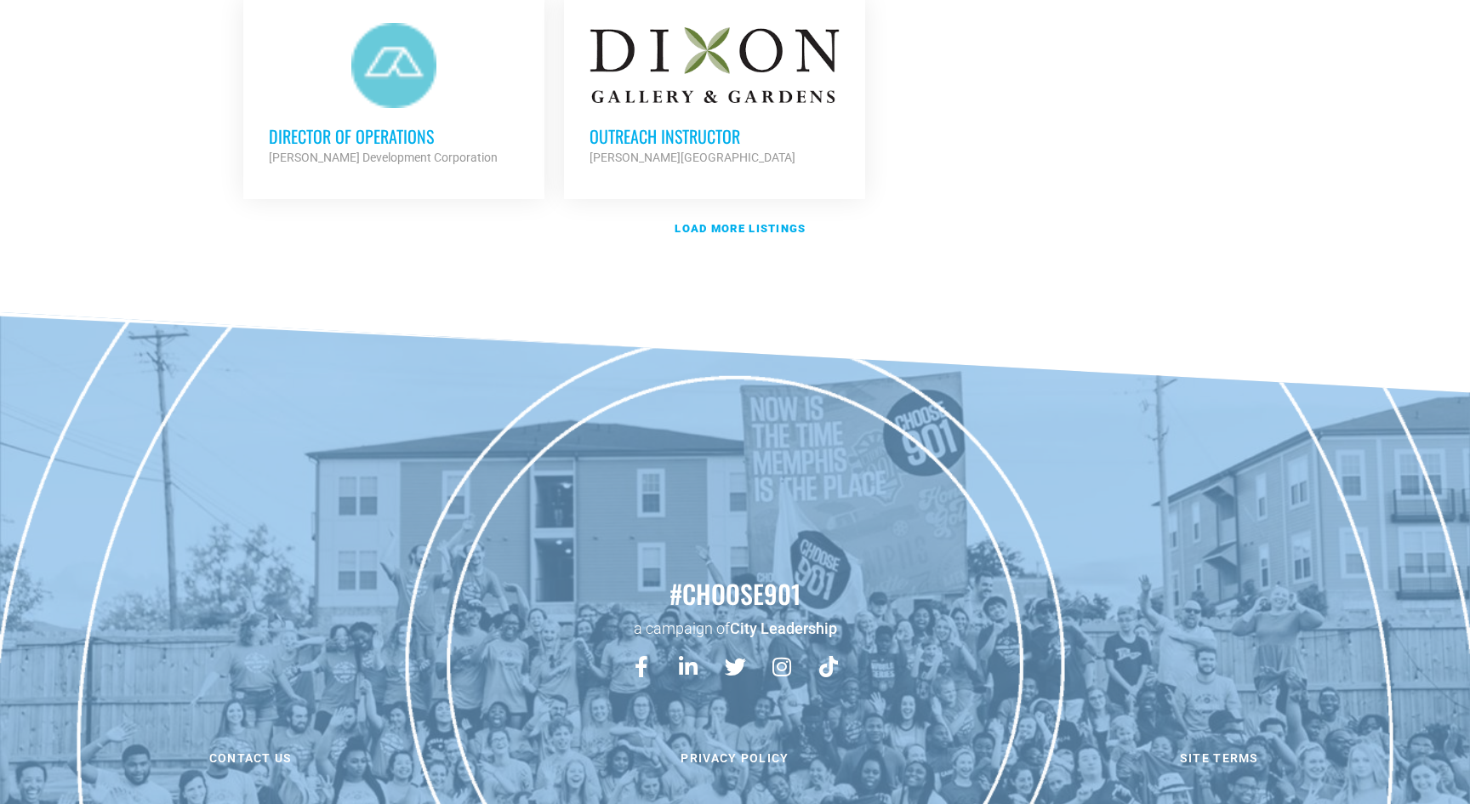
scroll to position [2244, 0]
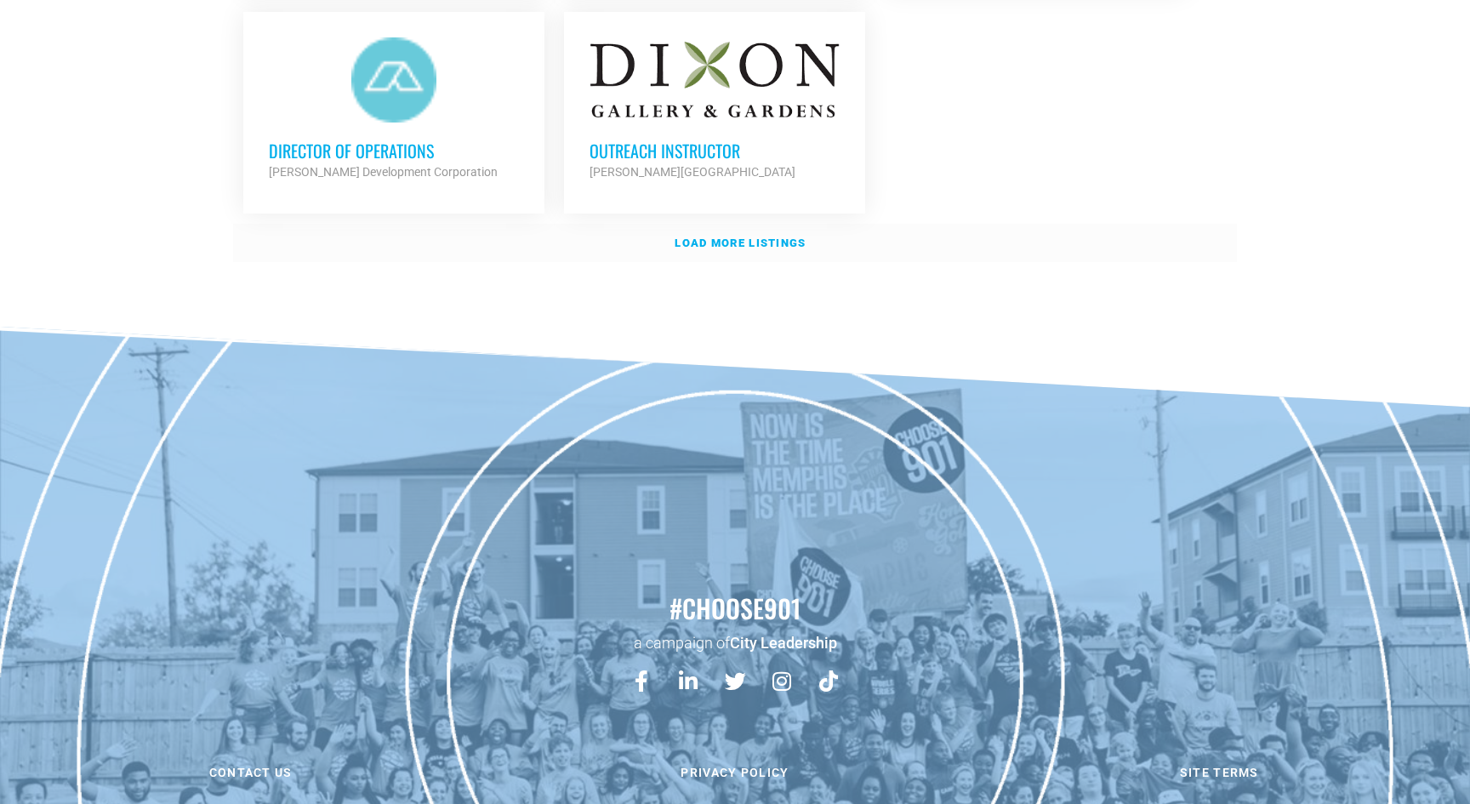
click at [739, 237] on strong "Load more listings" at bounding box center [740, 243] width 131 height 13
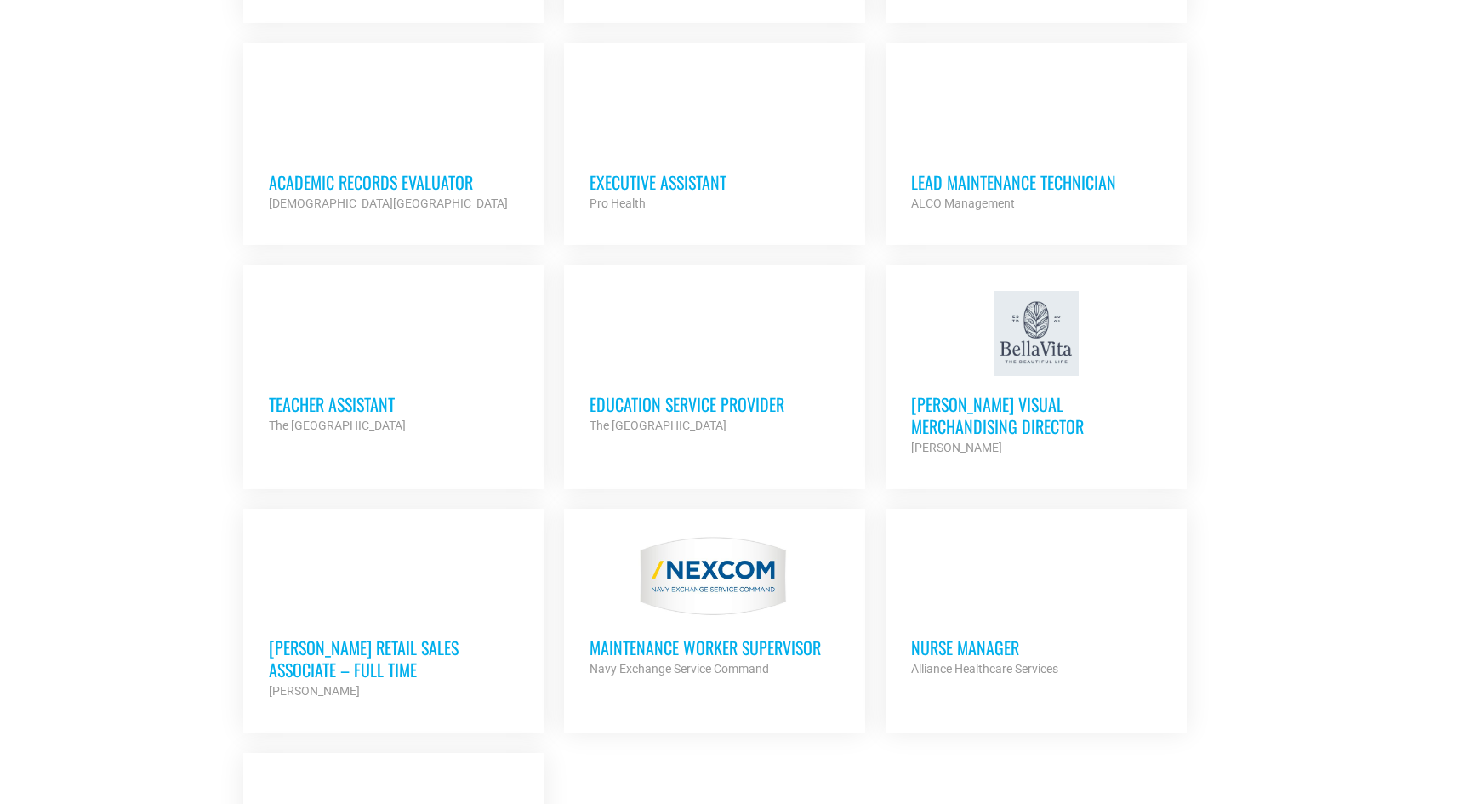
scroll to position [3232, 0]
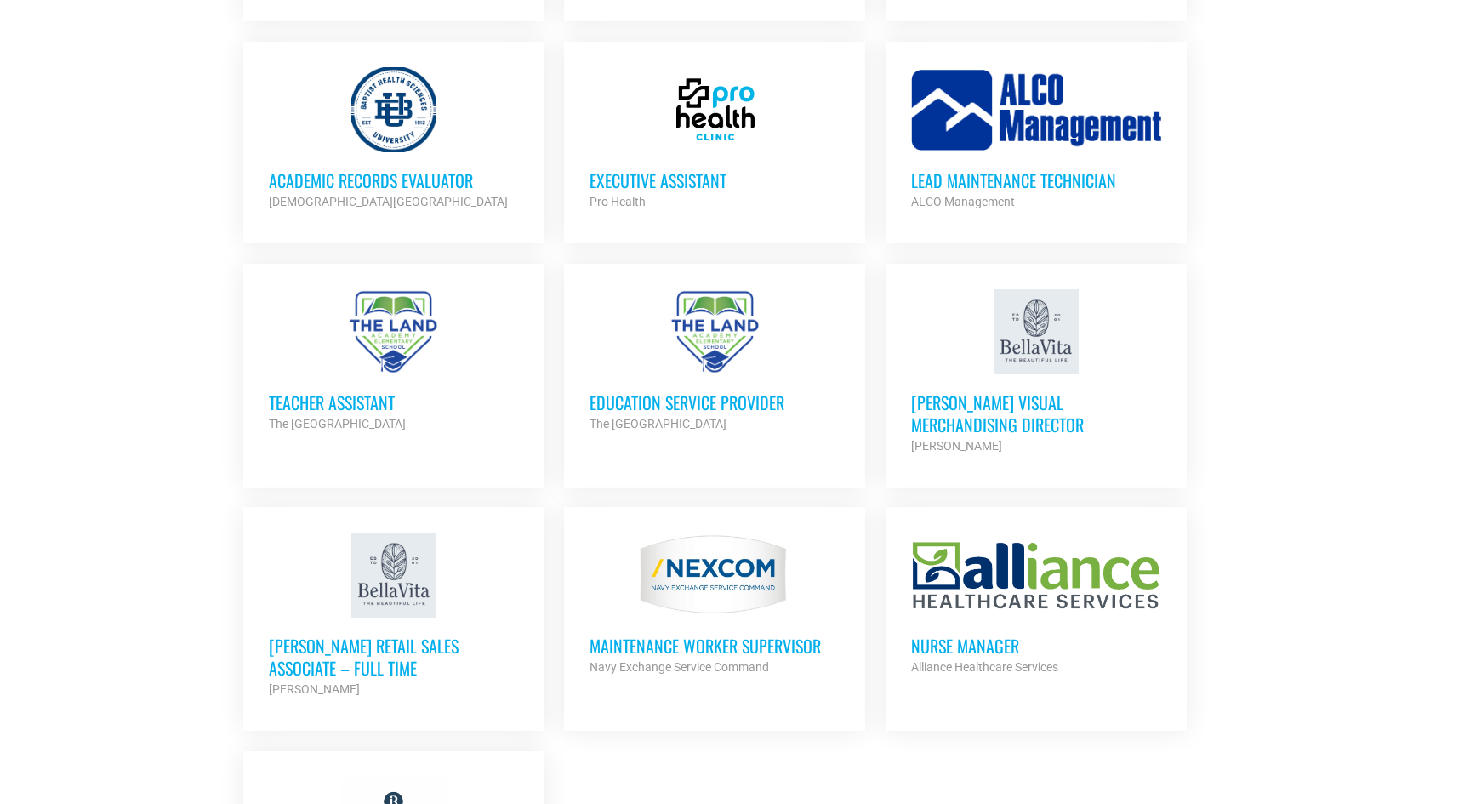
click at [763, 431] on link "Education Service Provider The Land Academy Elementary School Partner Org Full …" at bounding box center [714, 362] width 301 height 196
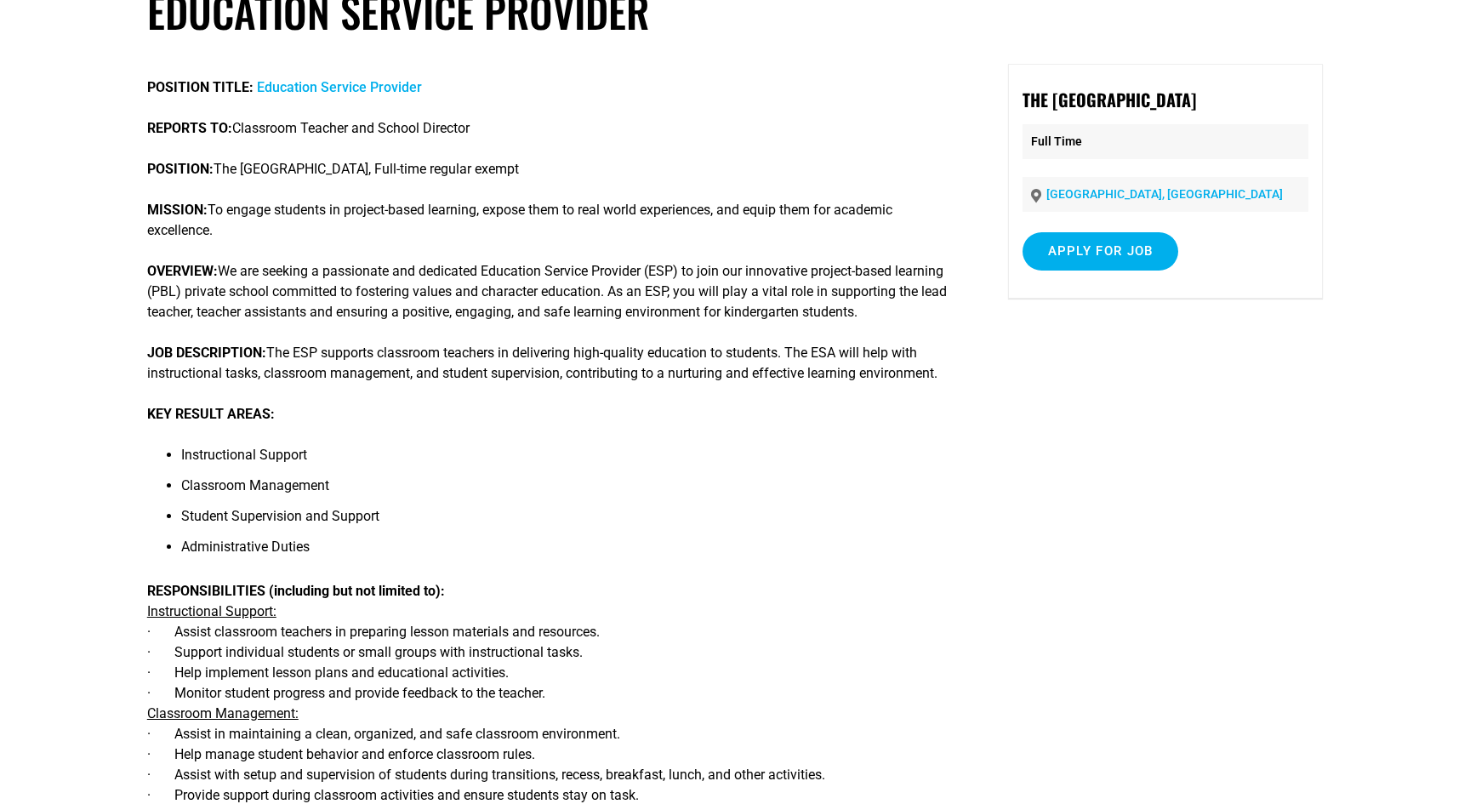
scroll to position [117, 0]
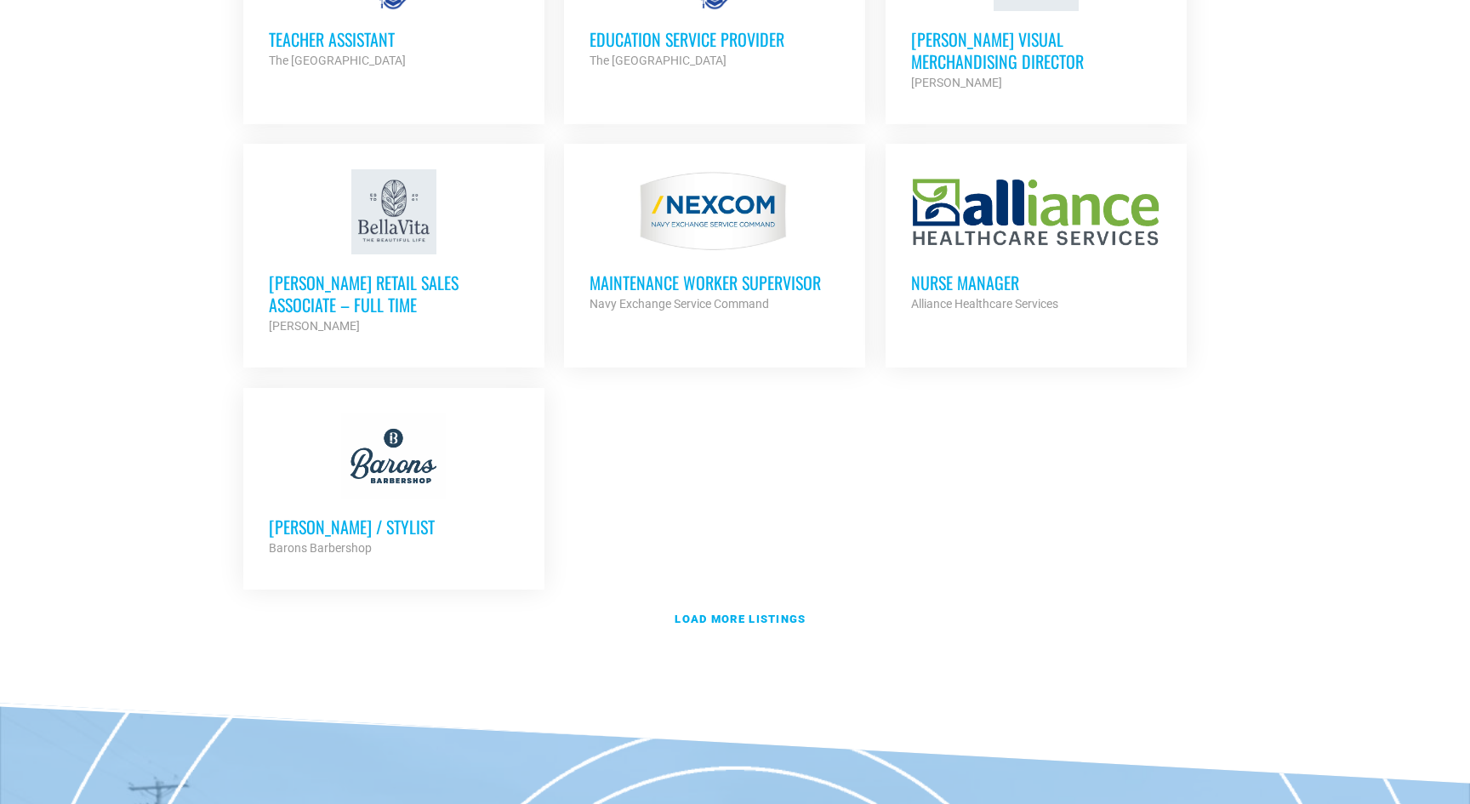
scroll to position [3599, 0]
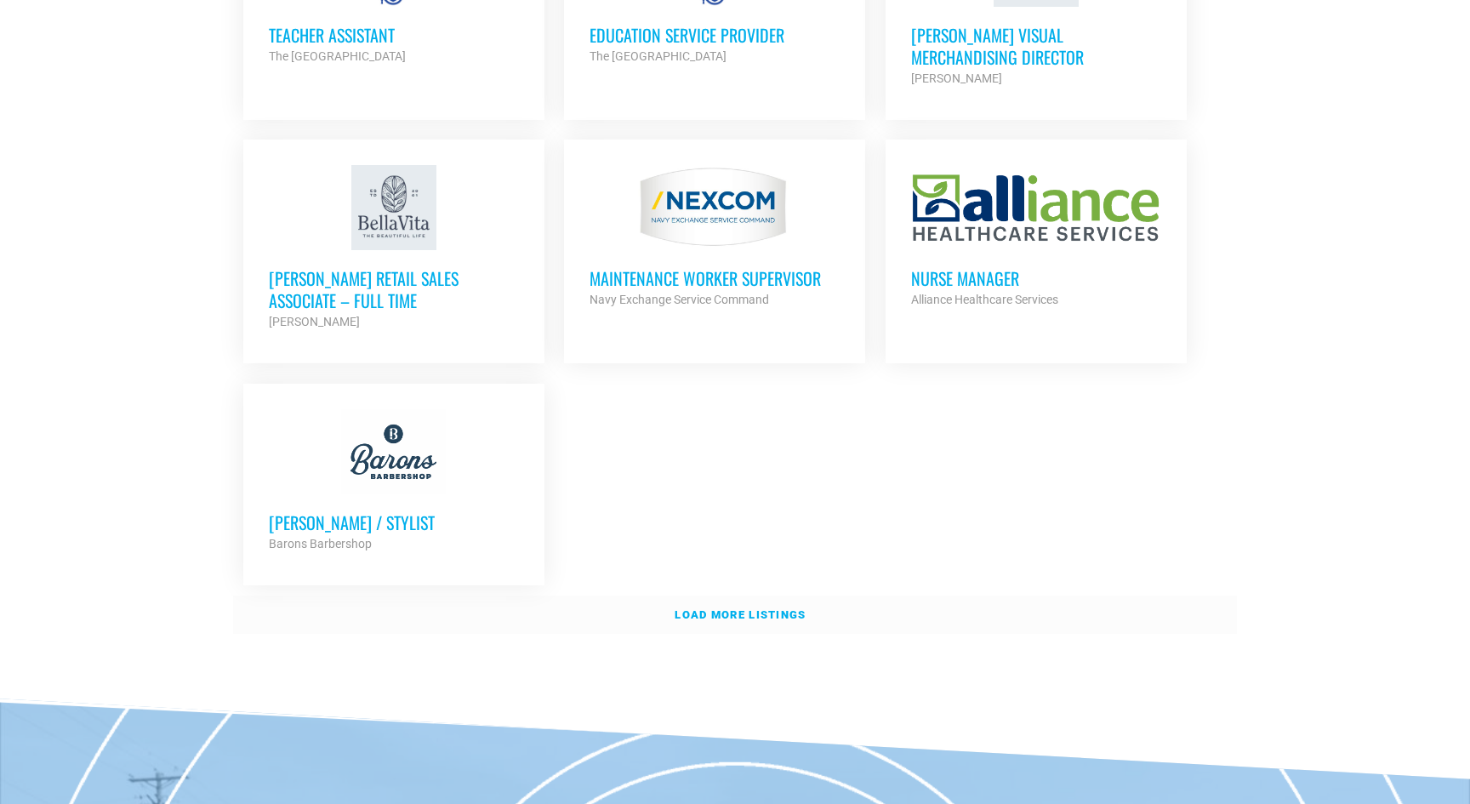
click at [724, 608] on strong "Load more listings" at bounding box center [740, 614] width 131 height 13
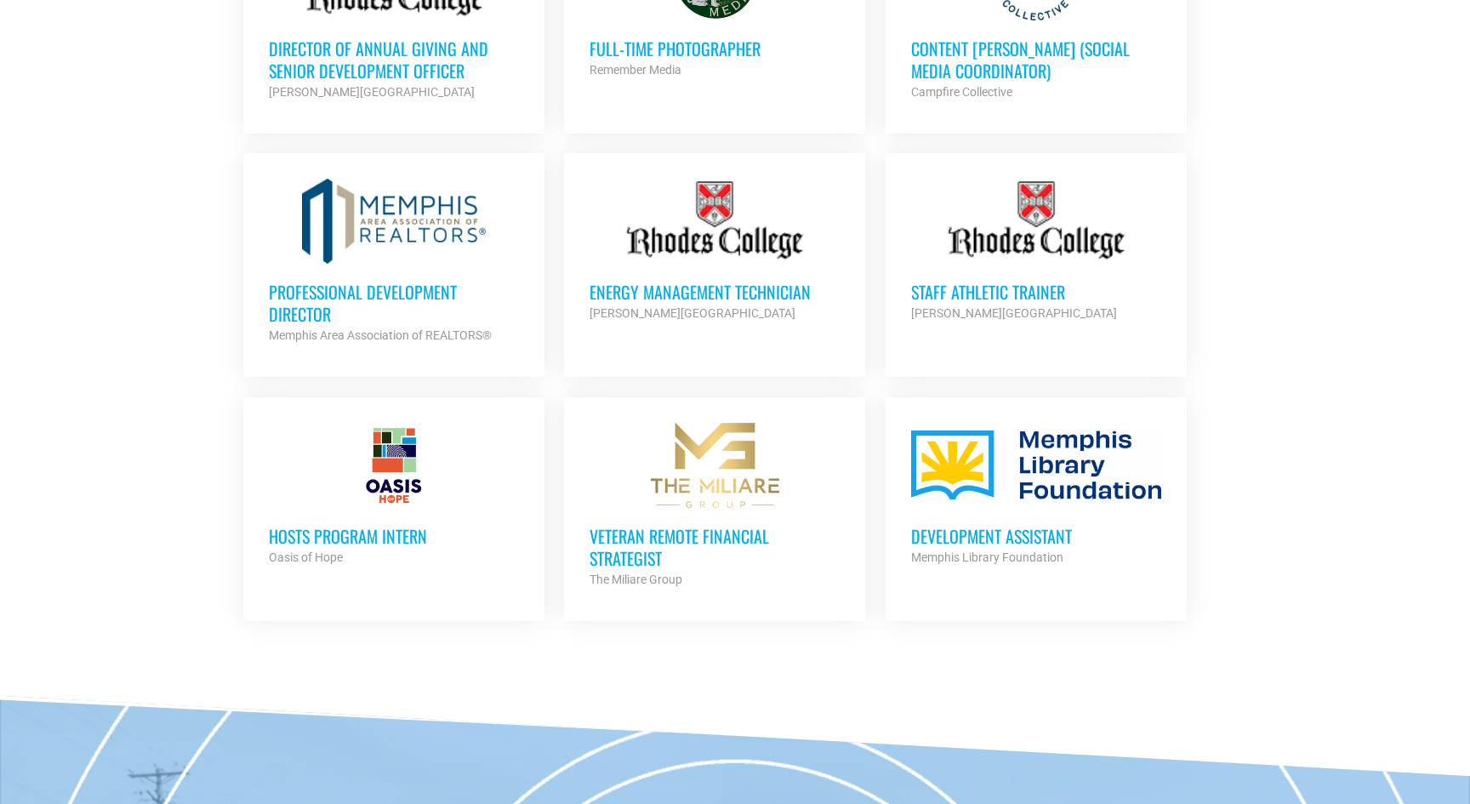
scroll to position [4812, 0]
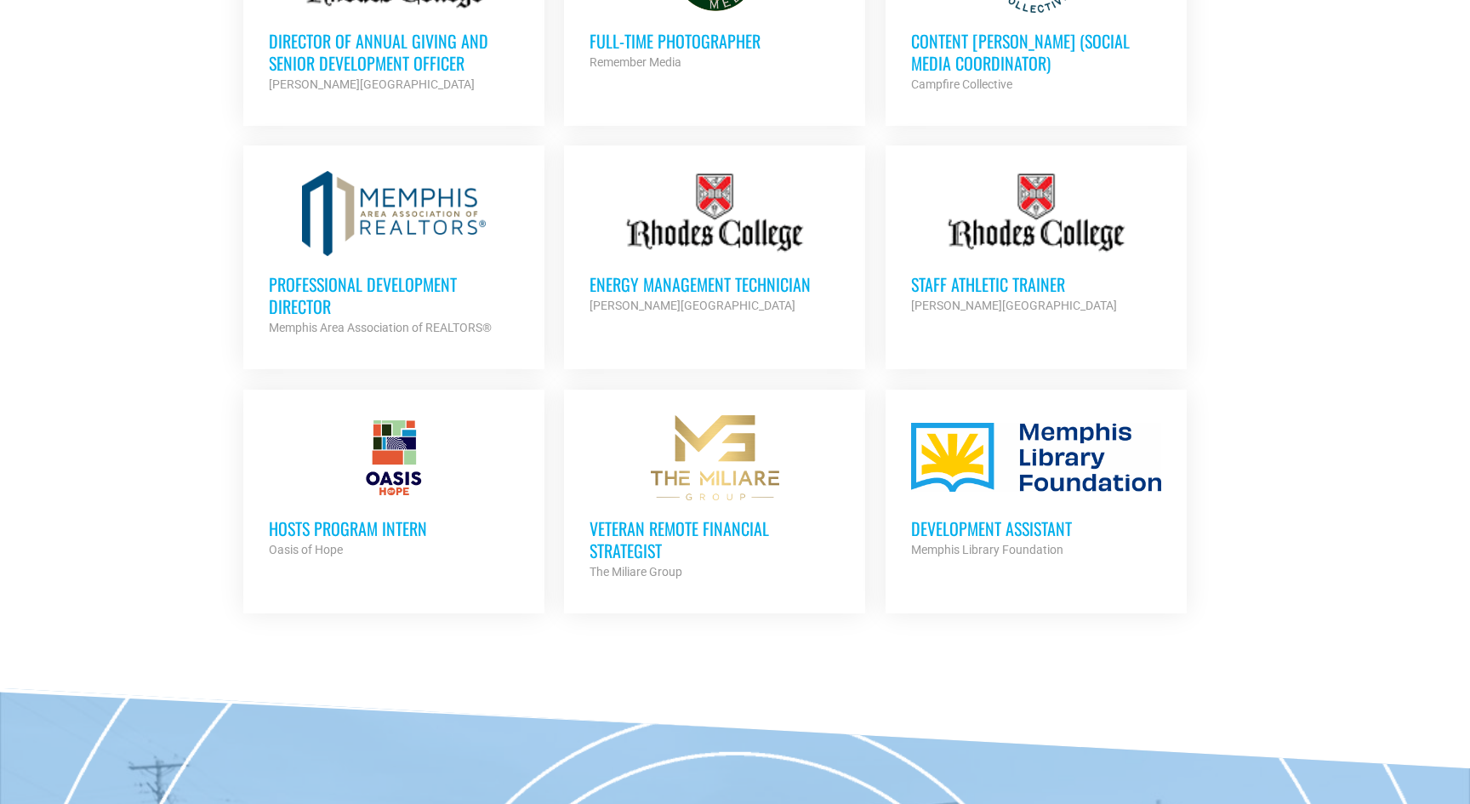
click at [972, 517] on h3 "Development Assistant" at bounding box center [1036, 528] width 250 height 22
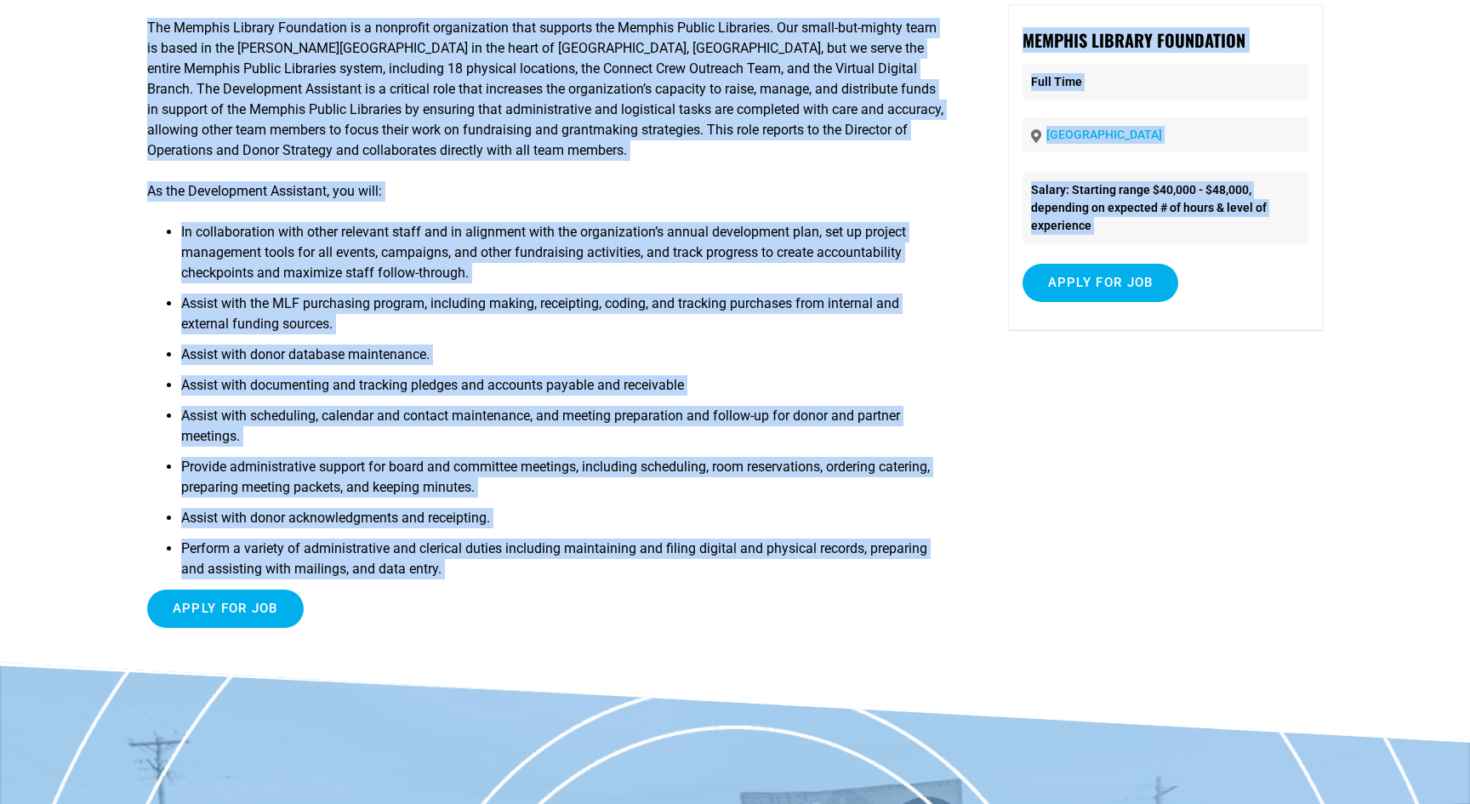
scroll to position [187, 0]
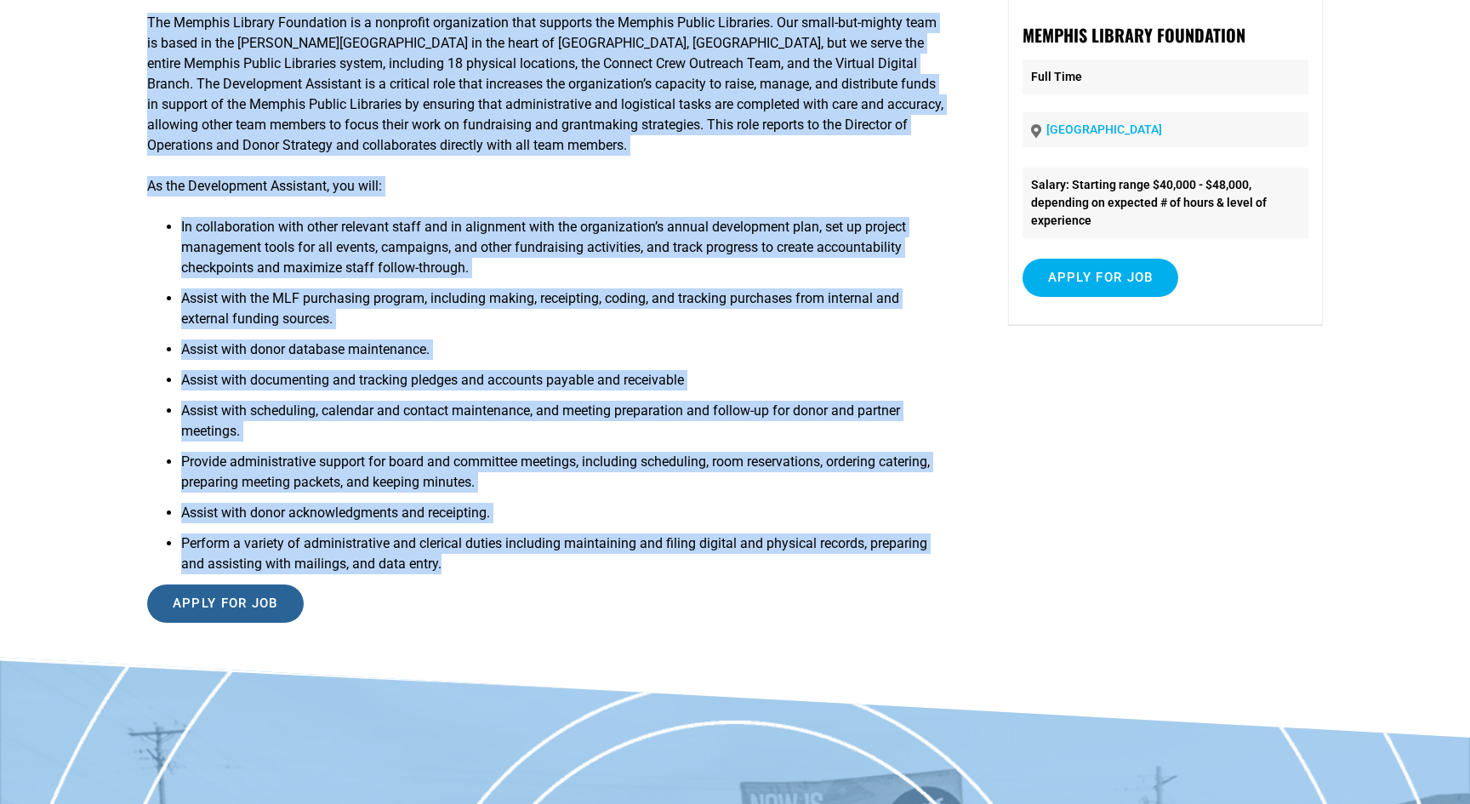
drag, startPoint x: 161, startPoint y: 192, endPoint x: 279, endPoint y: 587, distance: 412.1
click at [282, 585] on div "The Memphis Library Foundation is a nonprofit organization that supports the Me…" at bounding box center [548, 317] width 802 height 637
click at [243, 603] on input "Apply for job" at bounding box center [225, 604] width 157 height 38
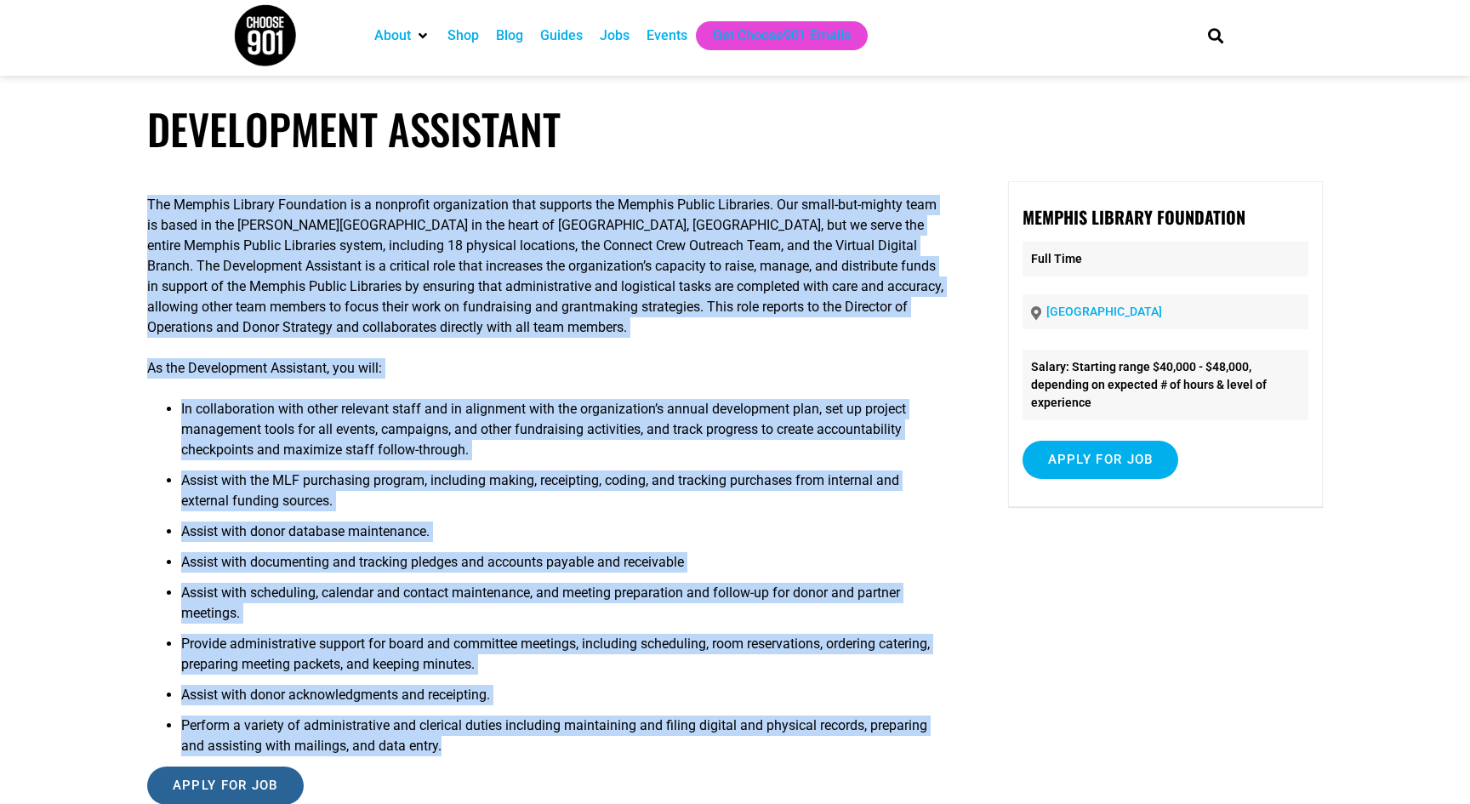
scroll to position [0, 0]
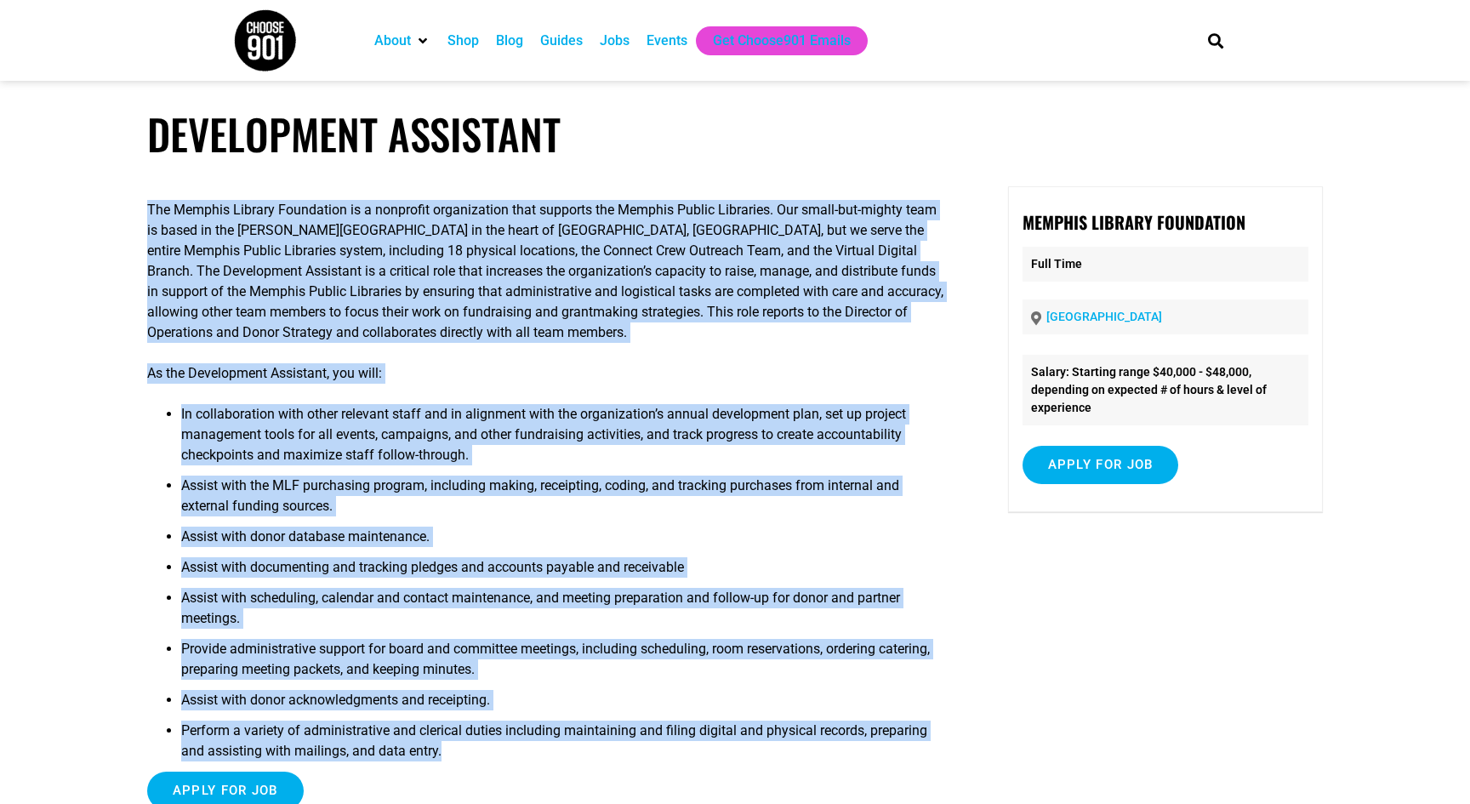
copy div "The Memphis Library Foundation is a nonprofit organization that supports the Me…"
click at [1104, 466] on input "Apply for job" at bounding box center [1101, 465] width 157 height 38
